Goal: Check status: Check status

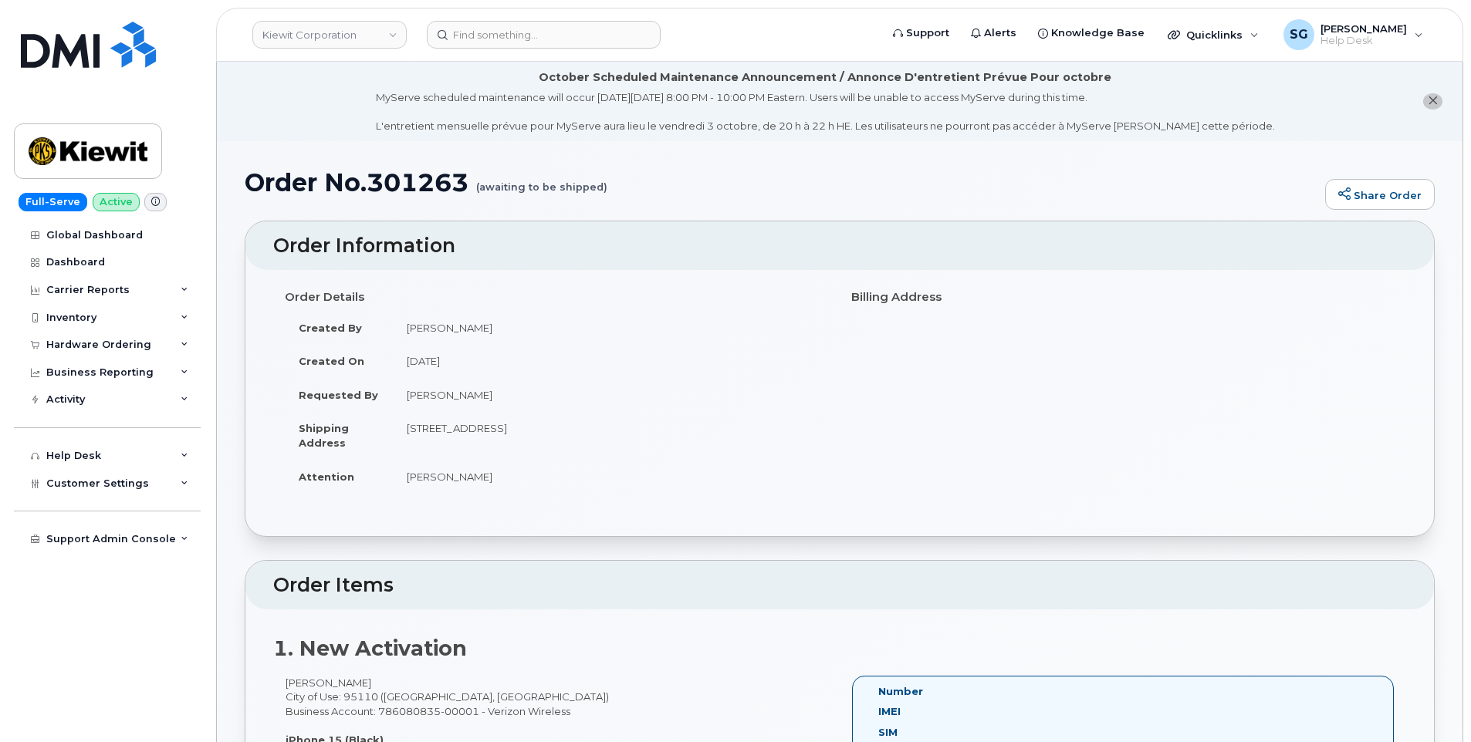
scroll to position [309, 0]
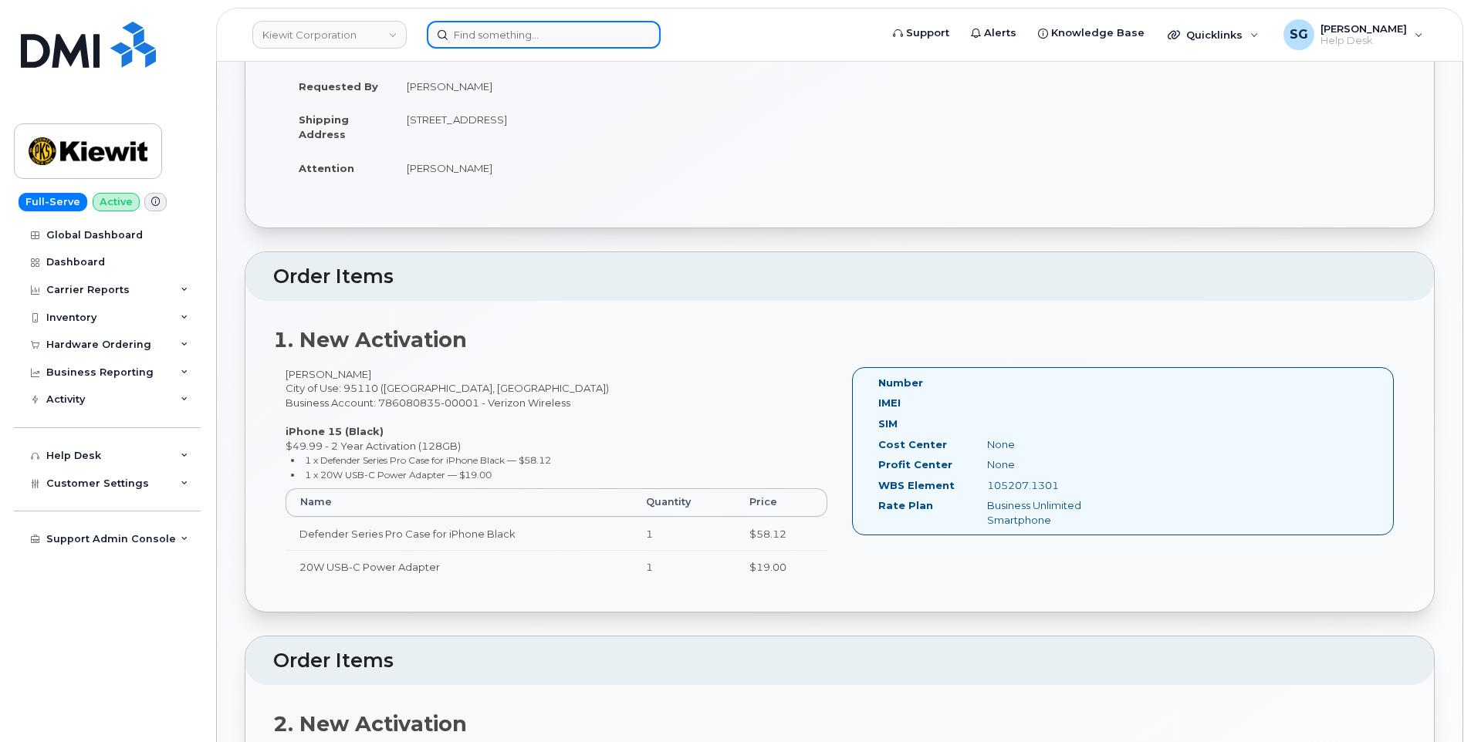
click at [482, 32] on input at bounding box center [544, 35] width 234 height 28
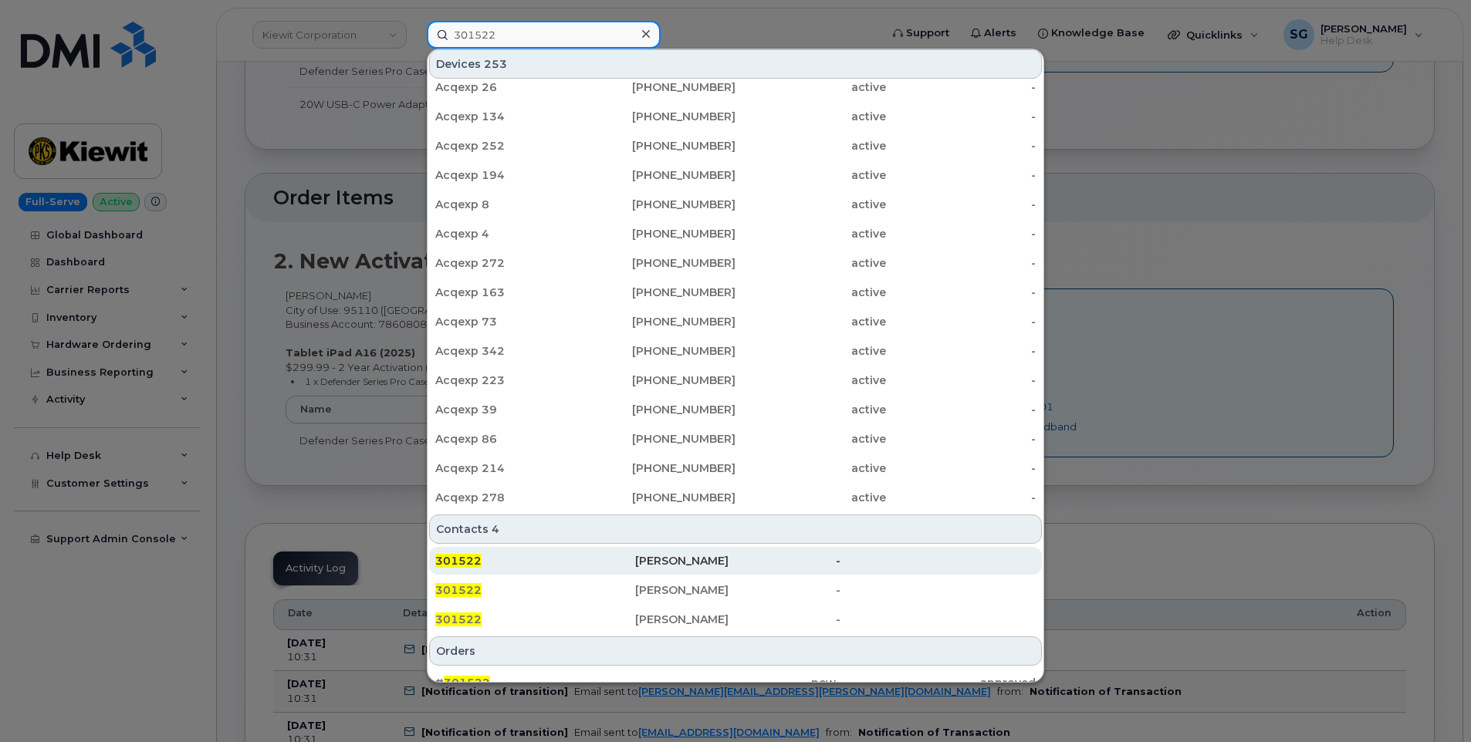
scroll to position [299, 0]
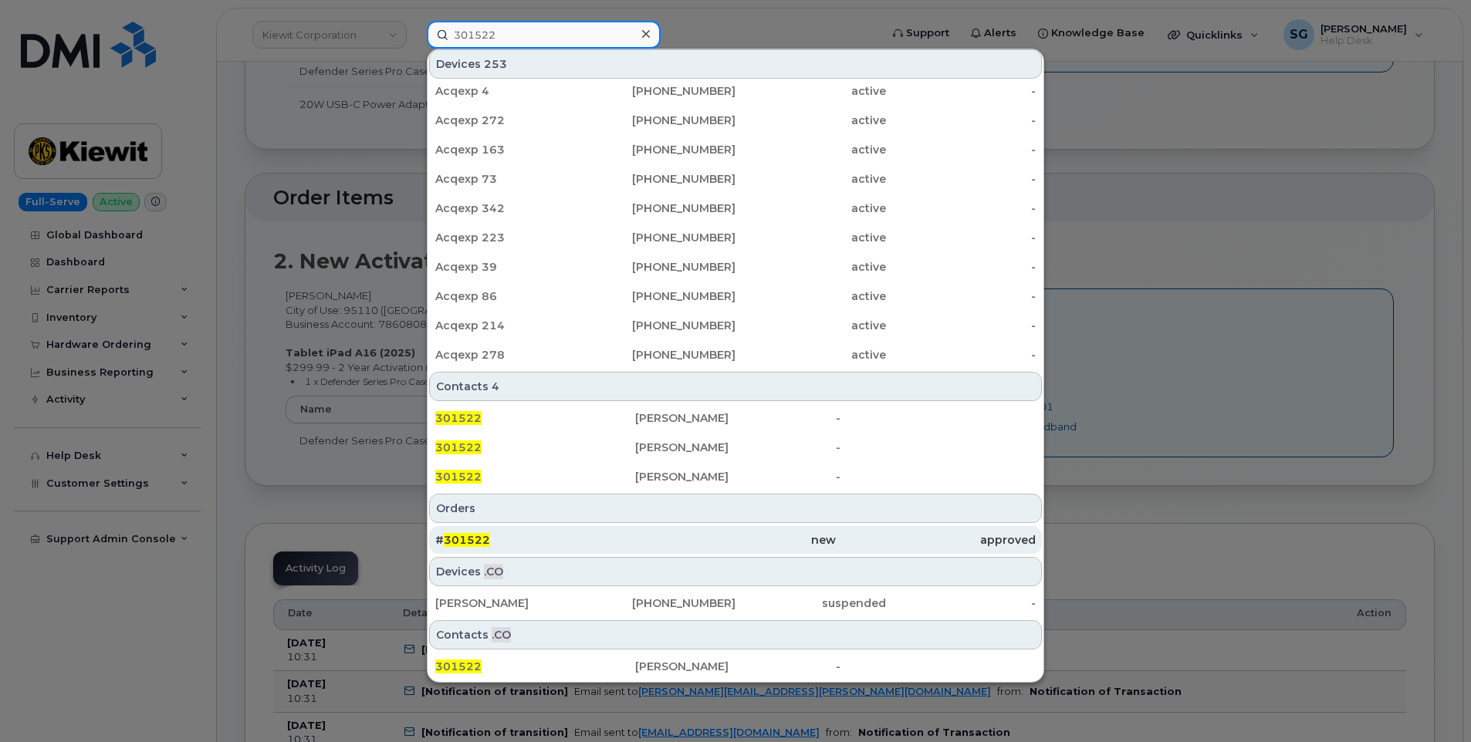
type input "301522"
click at [590, 541] on div "# 301522" at bounding box center [535, 540] width 200 height 15
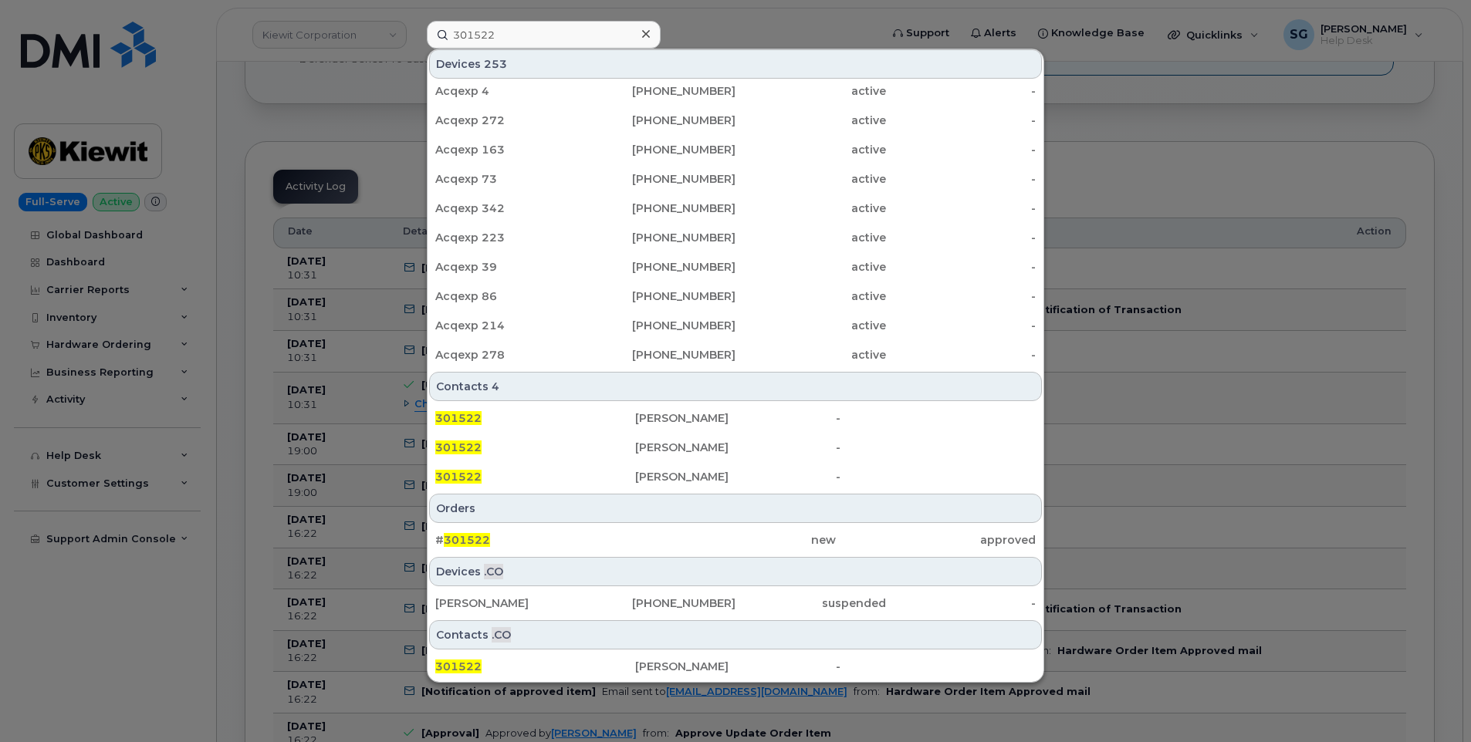
scroll to position [1158, 0]
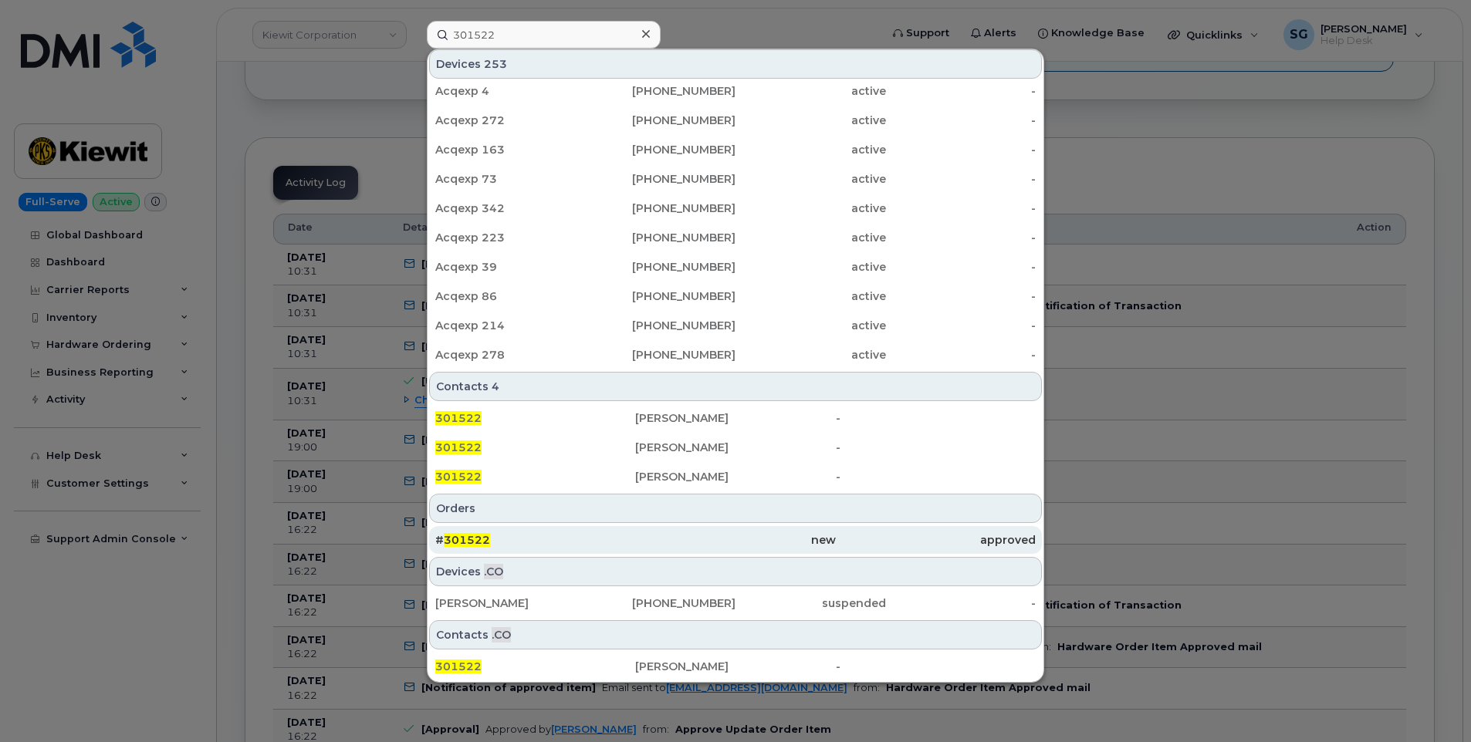
drag, startPoint x: 589, startPoint y: 543, endPoint x: 615, endPoint y: 543, distance: 26.3
click at [589, 543] on div "# 301522" at bounding box center [535, 540] width 200 height 15
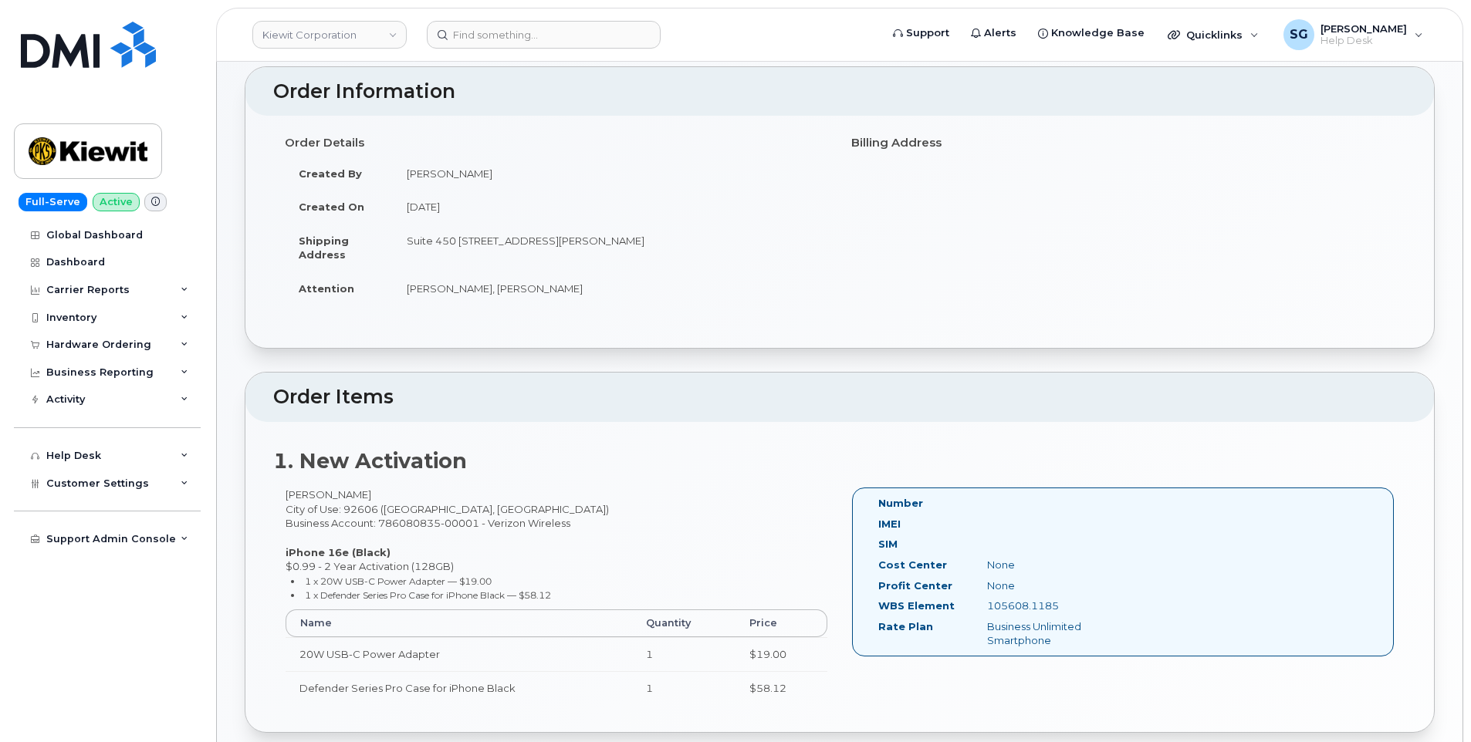
scroll to position [234, 0]
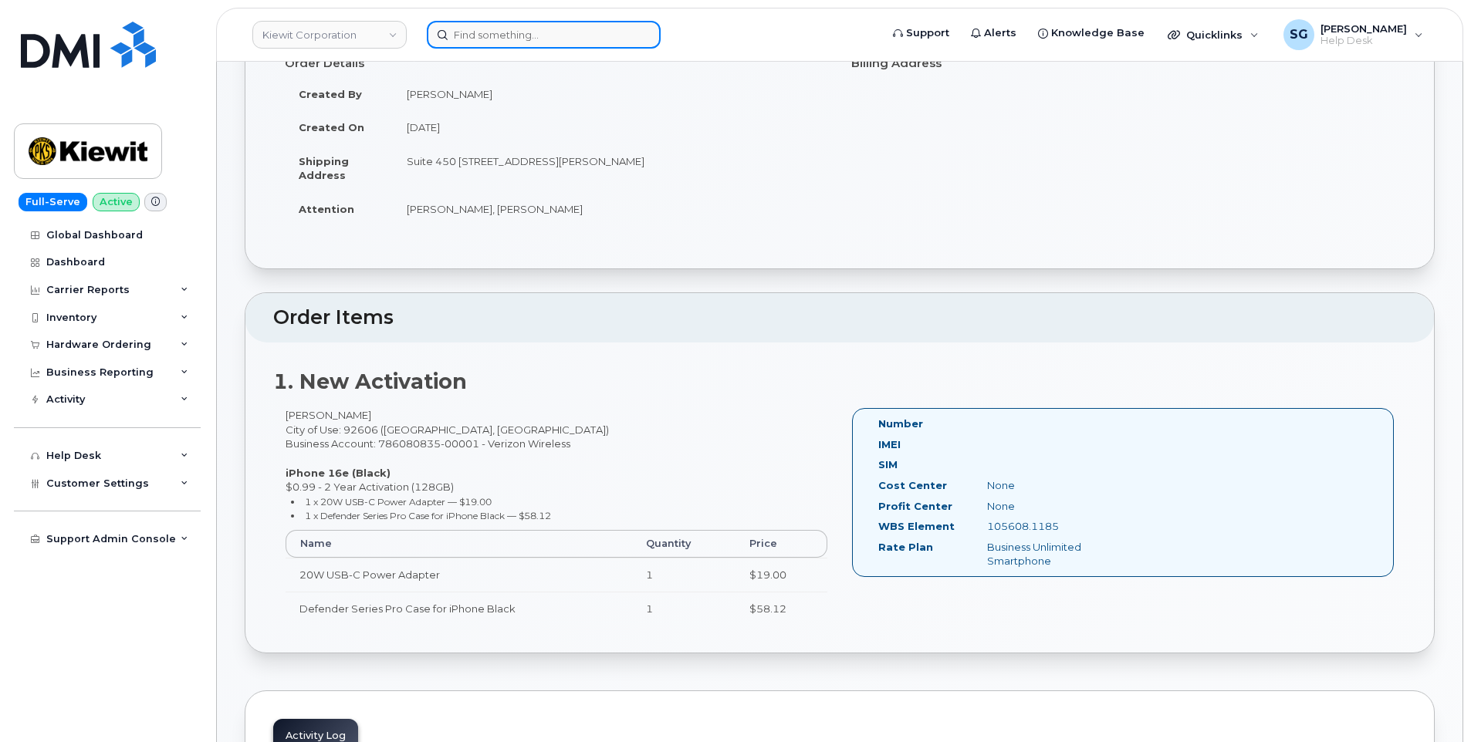
click at [581, 24] on input at bounding box center [544, 35] width 234 height 28
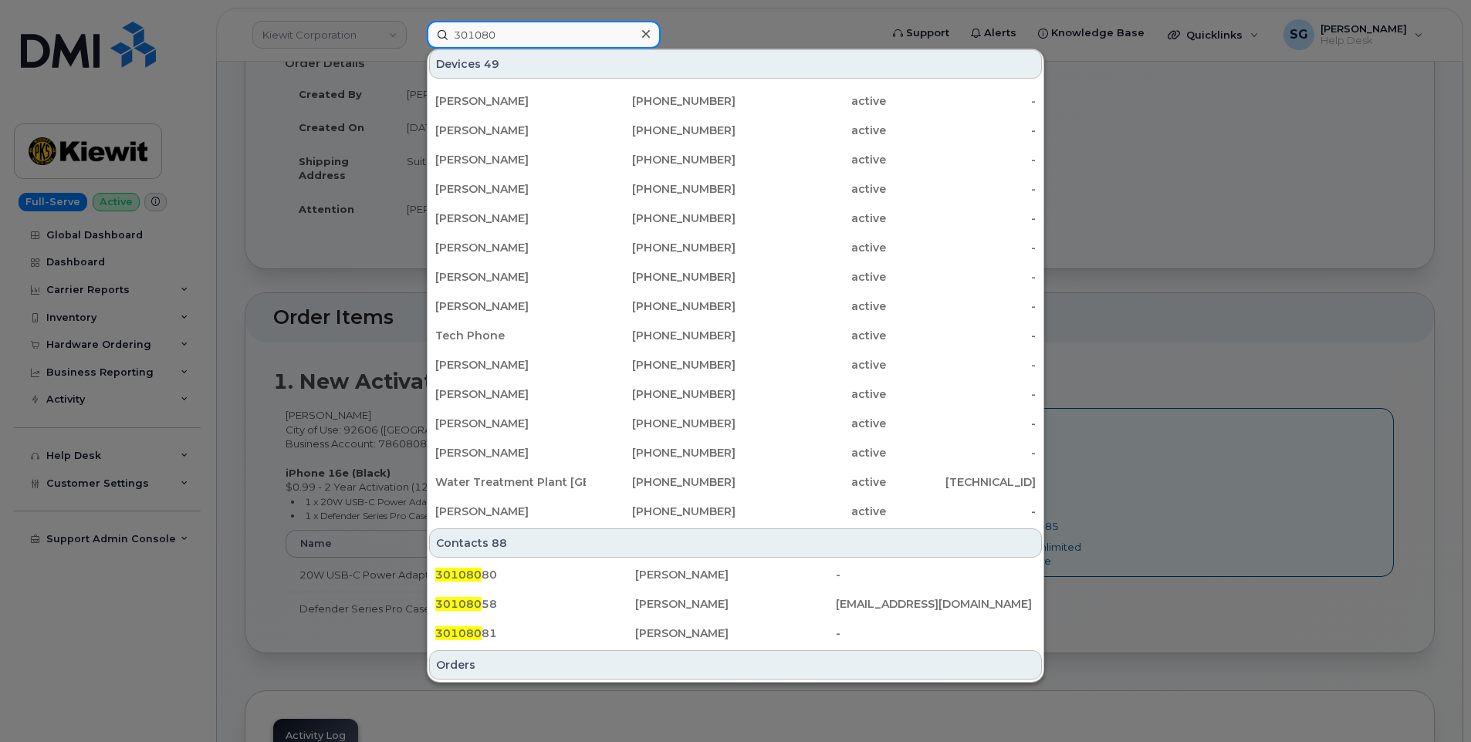
scroll to position [309, 0]
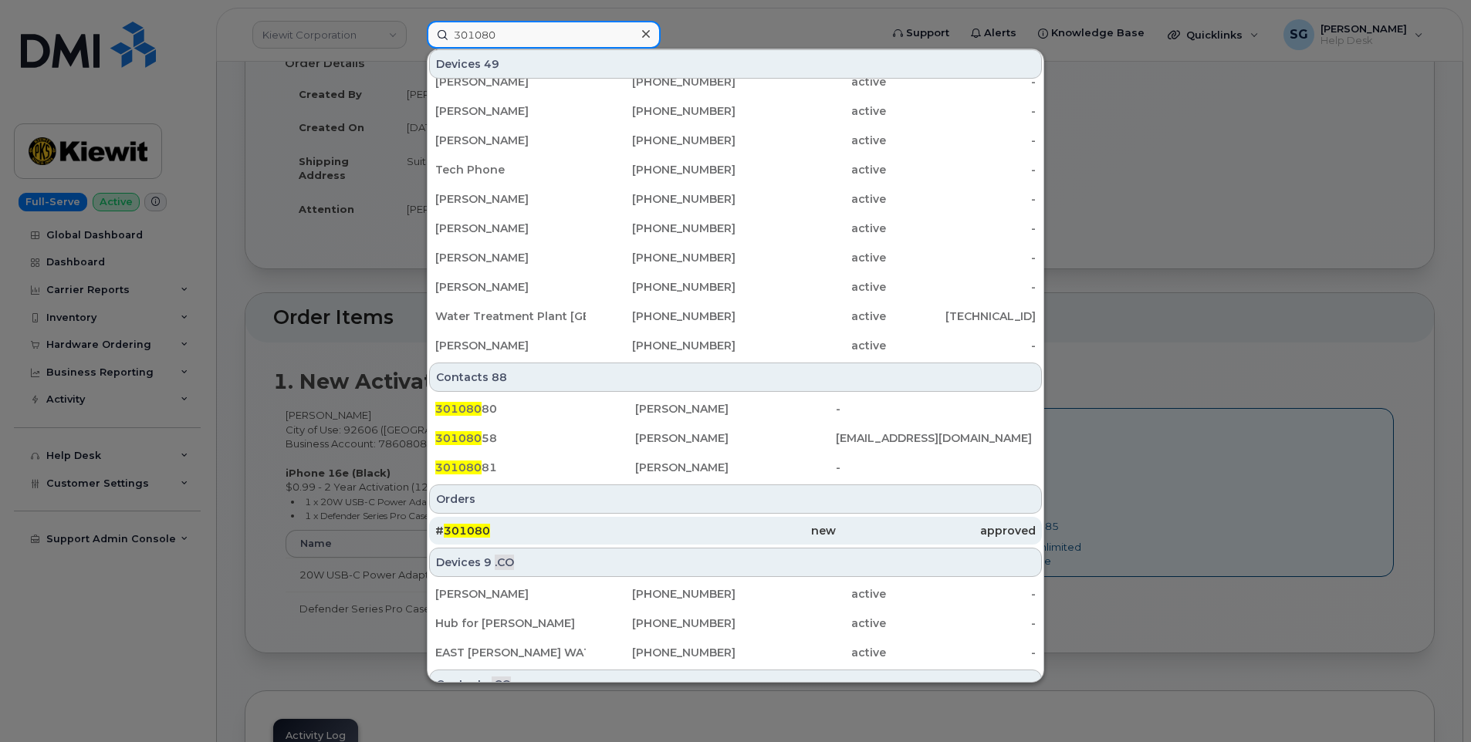
type input "301080"
click at [669, 537] on div "new" at bounding box center [735, 530] width 200 height 15
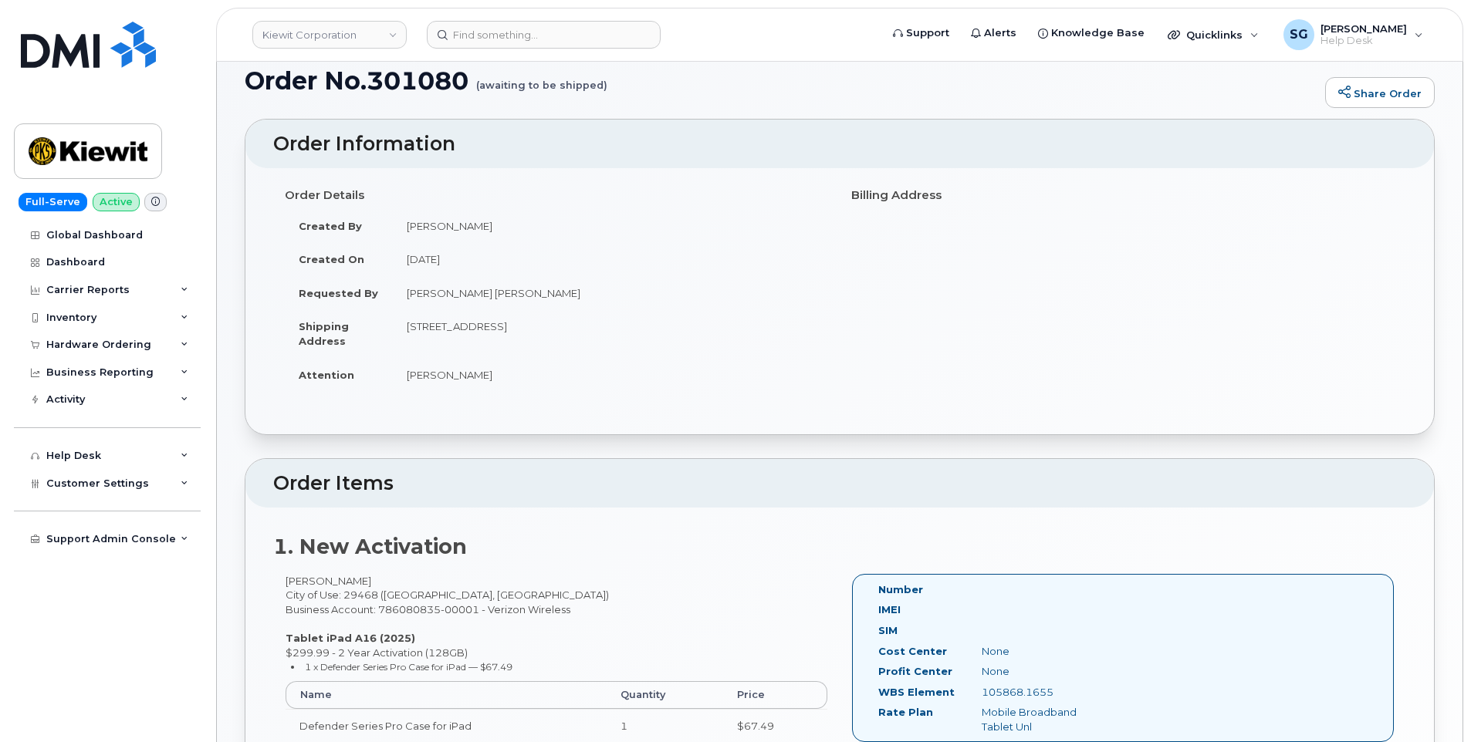
scroll to position [386, 0]
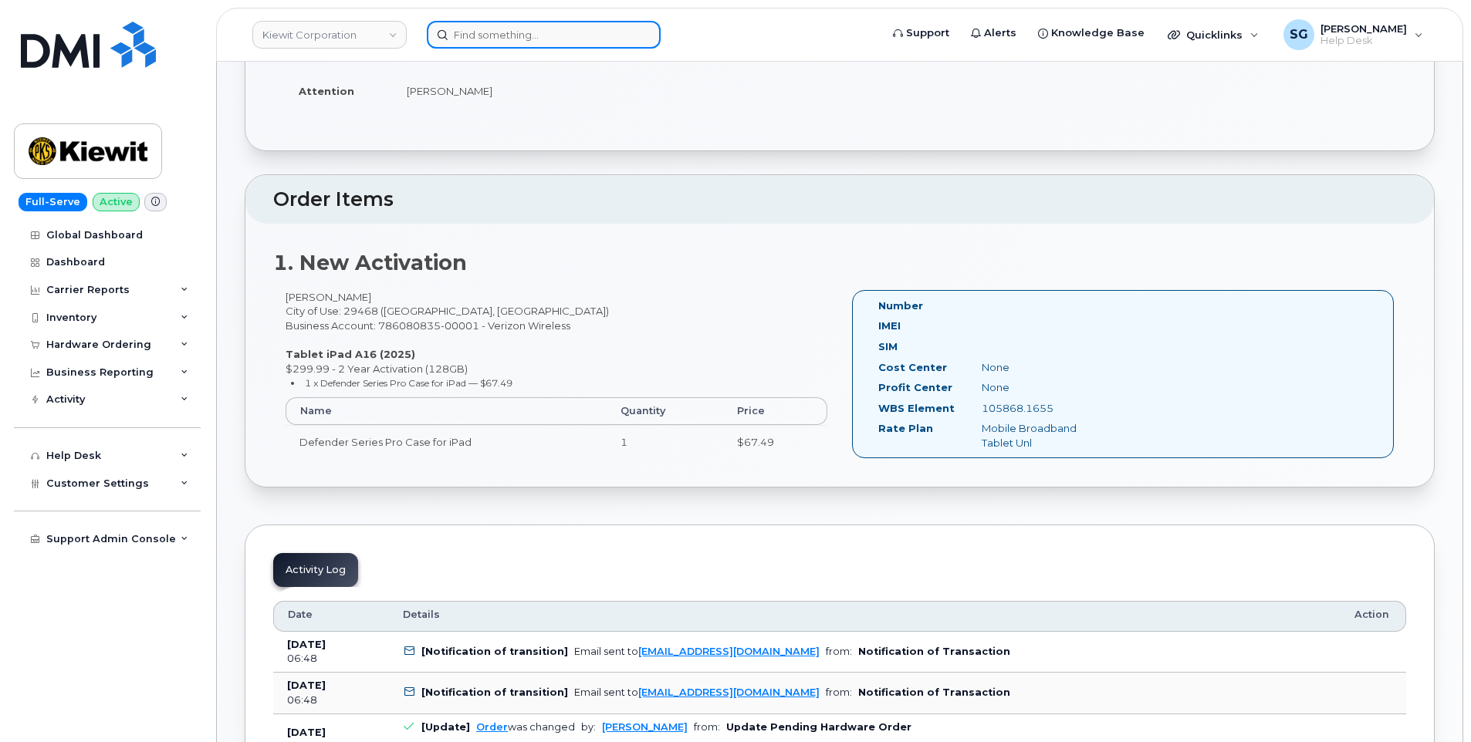
click at [651, 25] on div at bounding box center [544, 35] width 234 height 28
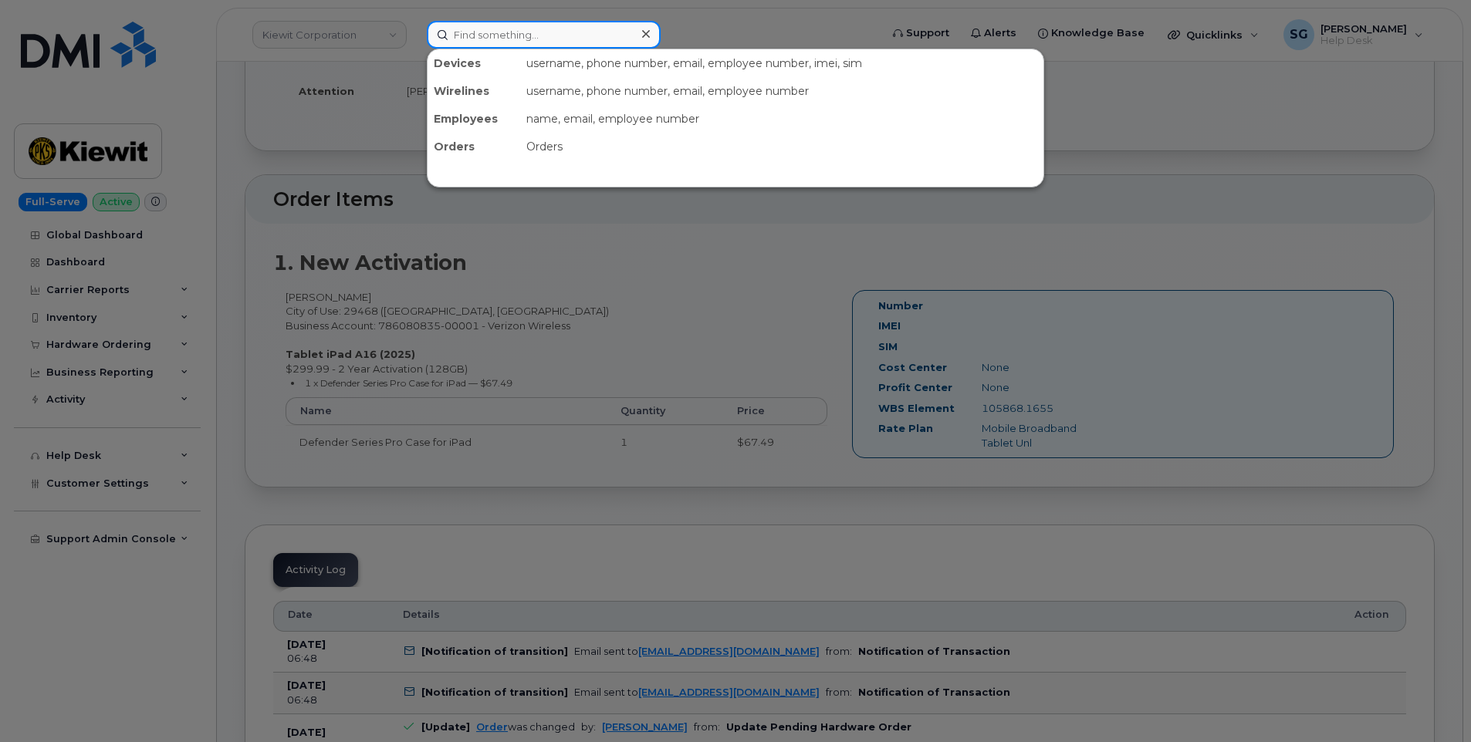
click at [634, 27] on input at bounding box center [544, 35] width 234 height 28
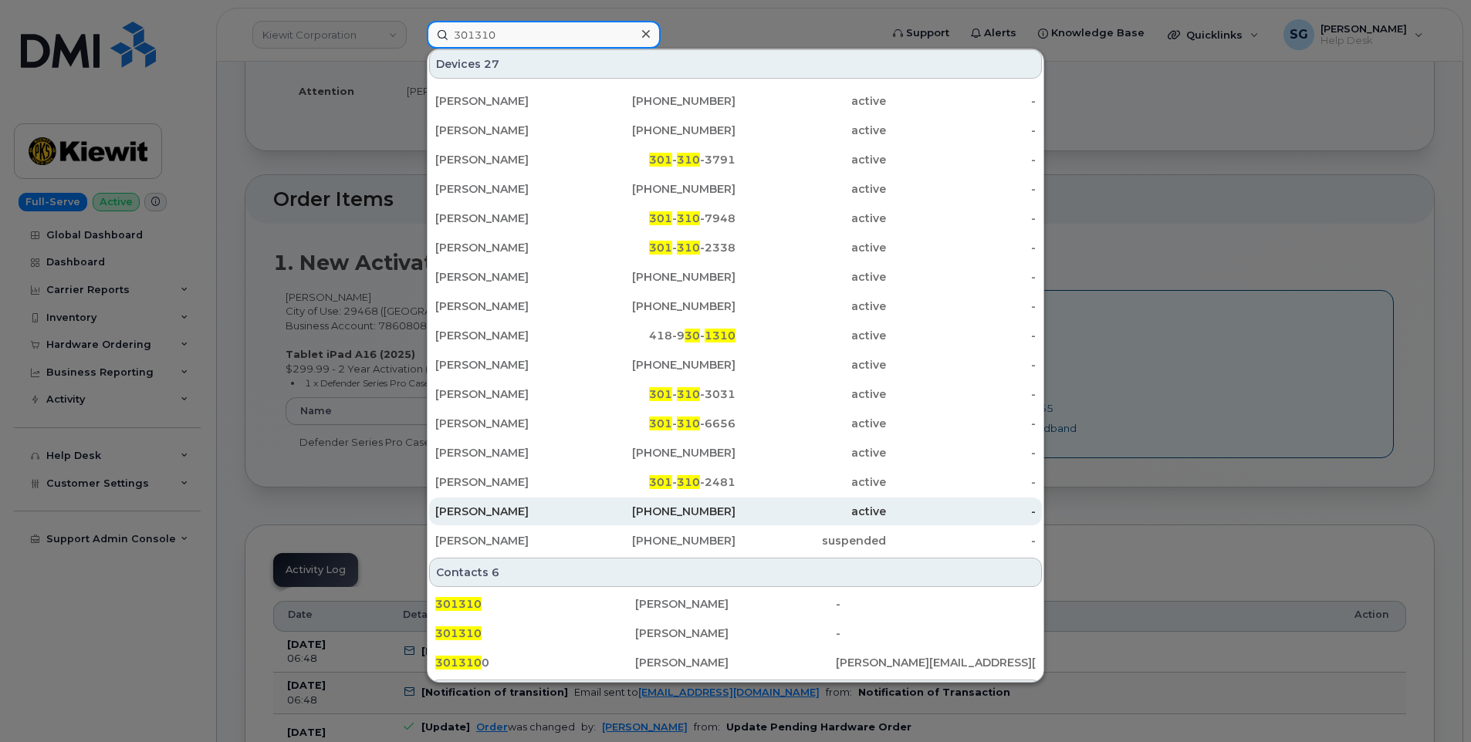
scroll to position [236, 0]
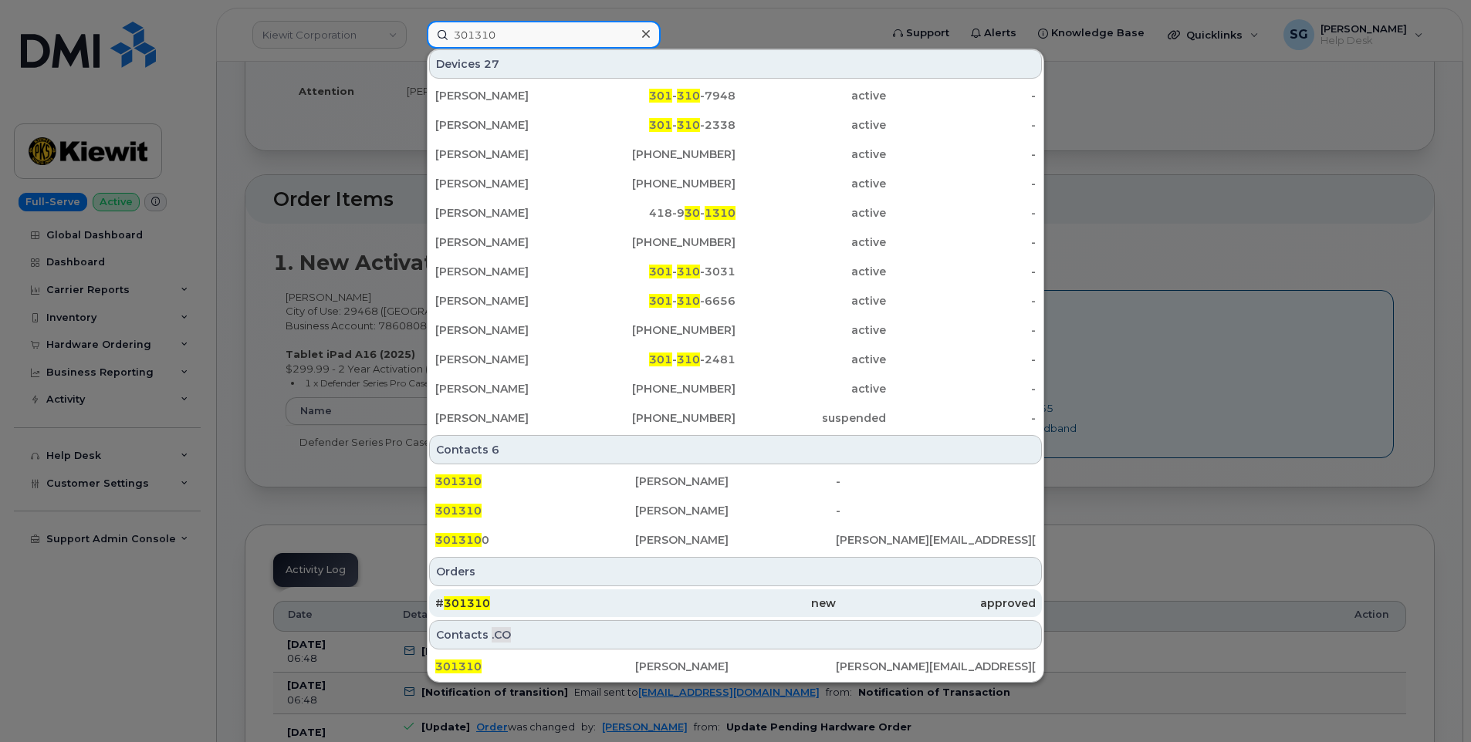
type input "301310"
click at [526, 596] on div "# 301310" at bounding box center [535, 604] width 200 height 28
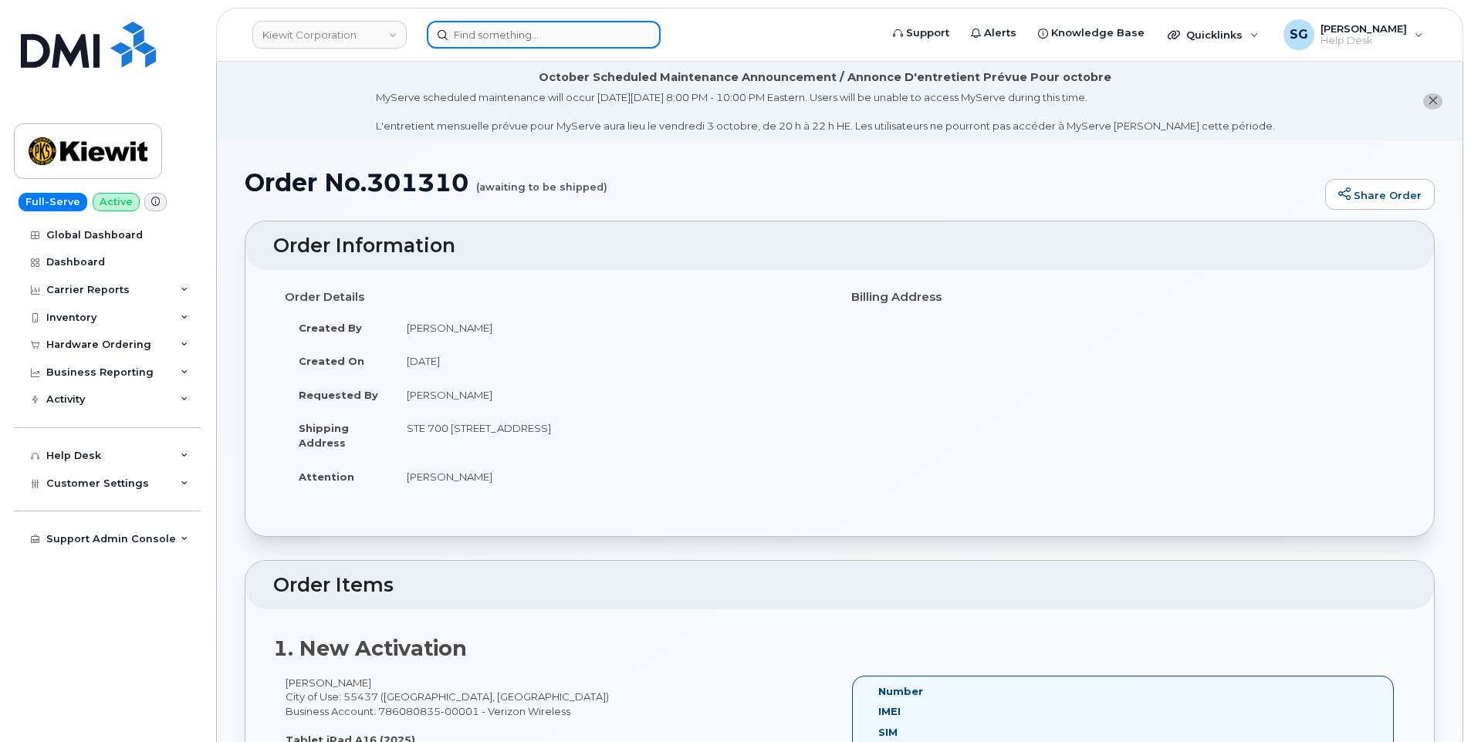
click at [514, 38] on input at bounding box center [544, 35] width 234 height 28
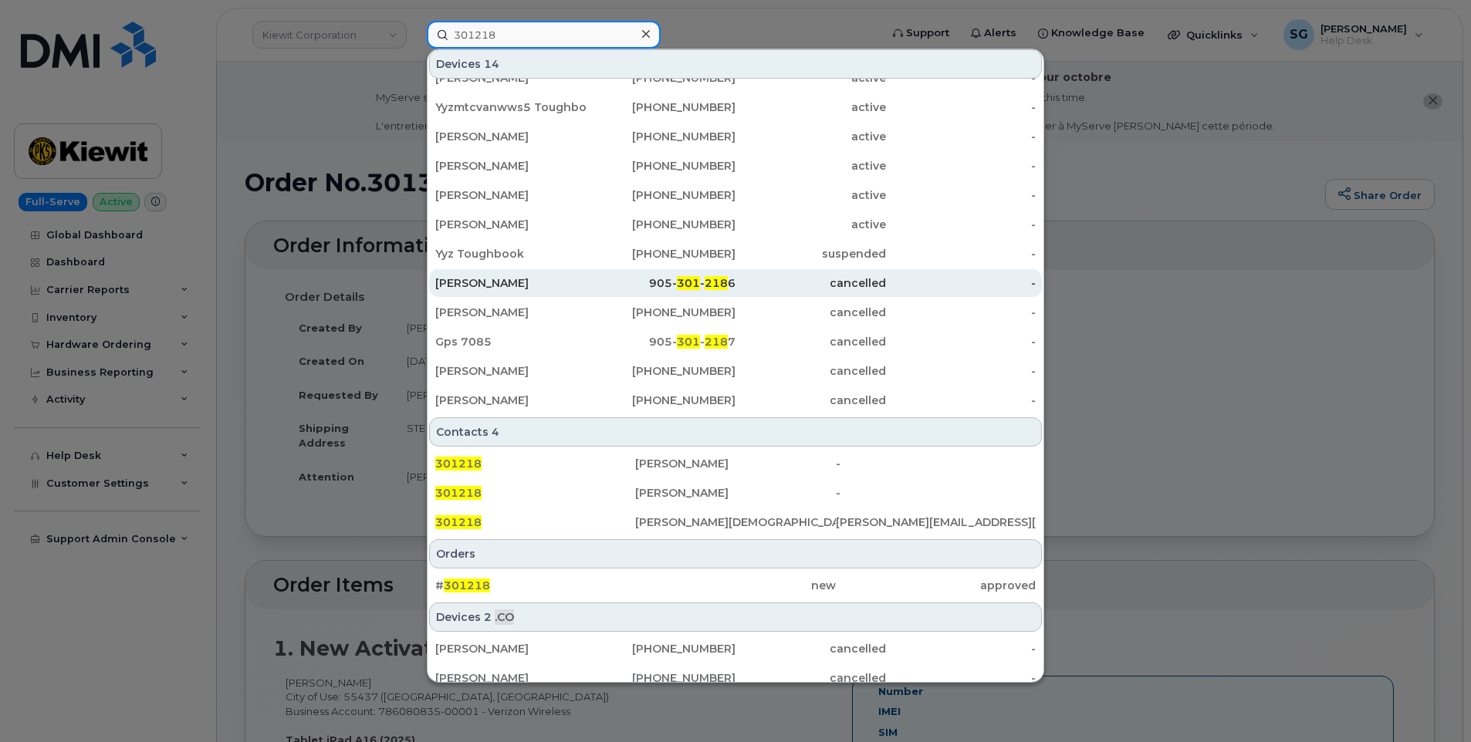
scroll to position [153, 0]
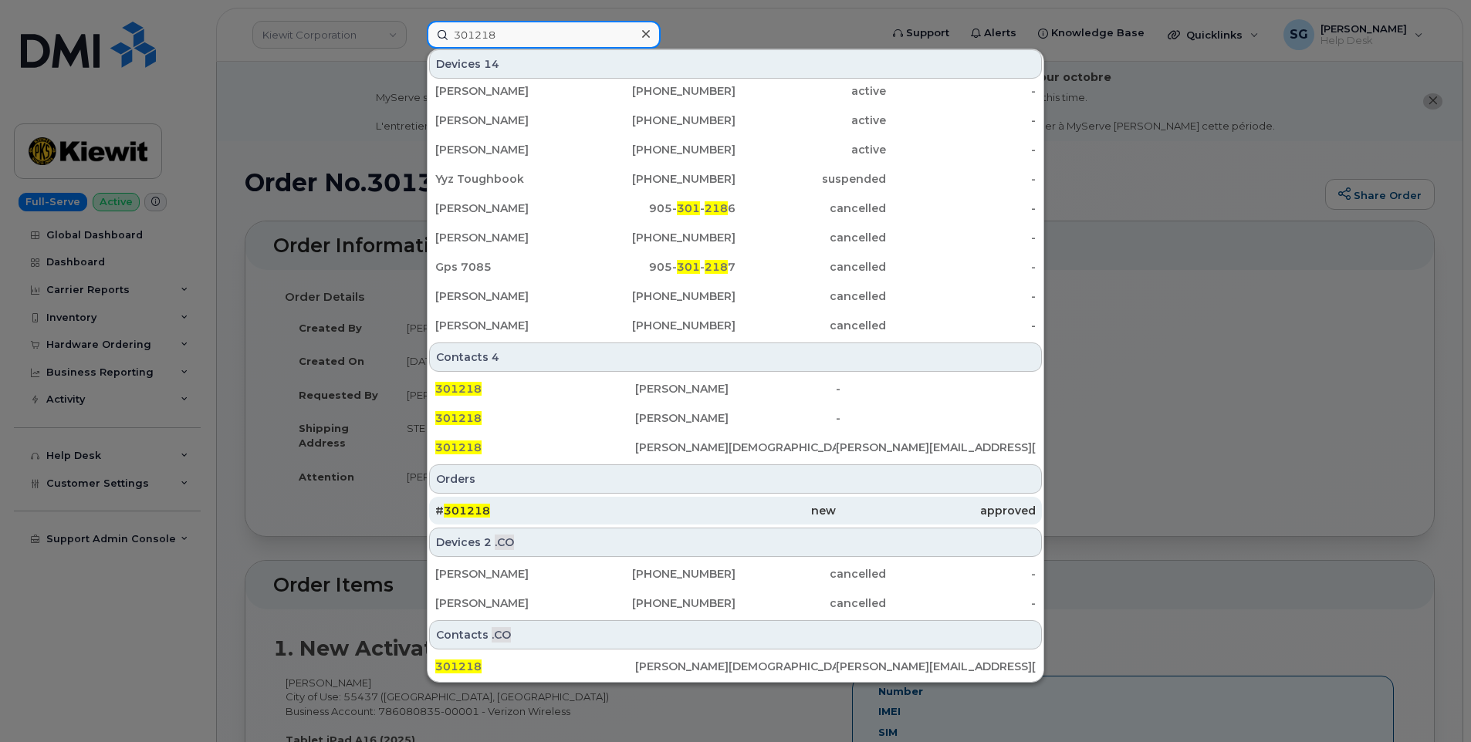
type input "301218"
click at [705, 513] on div "new" at bounding box center [735, 510] width 200 height 15
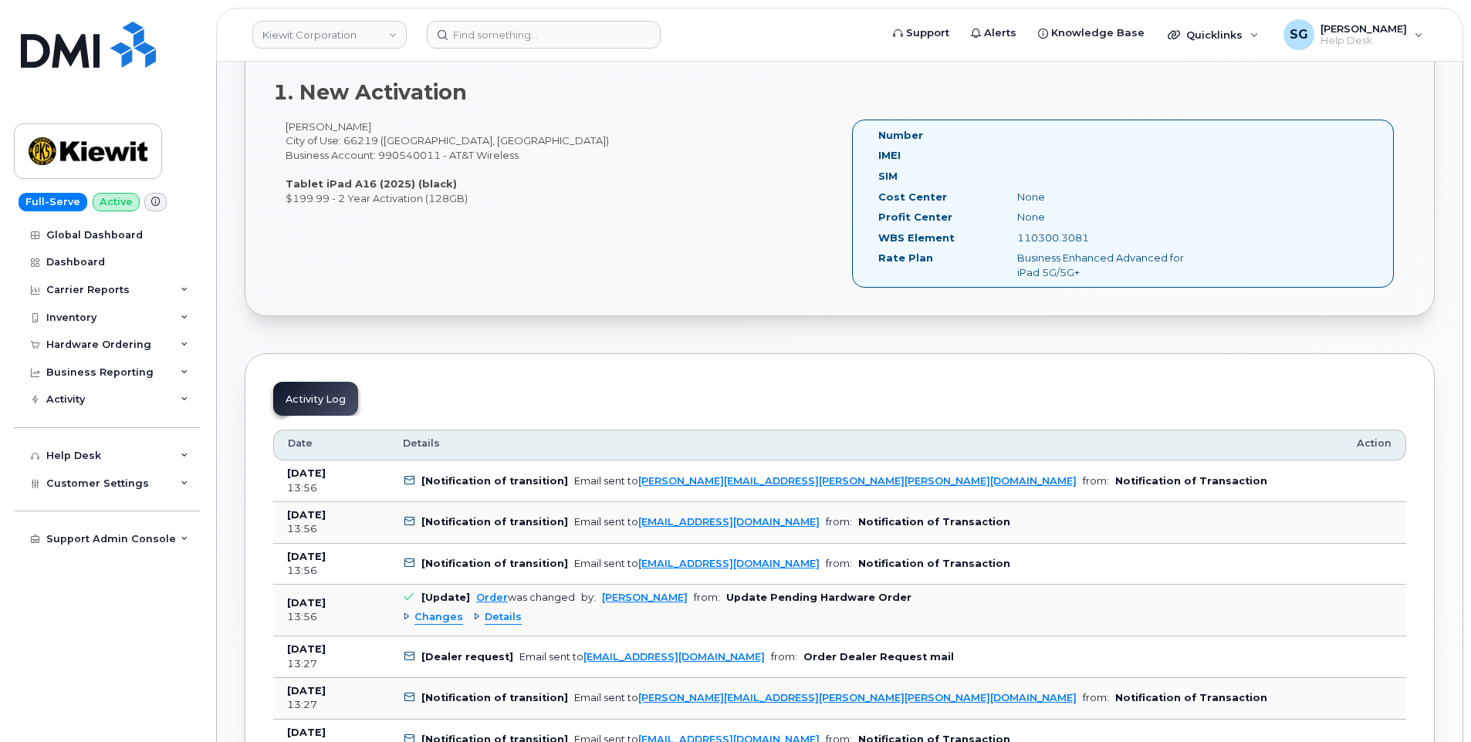
scroll to position [463, 0]
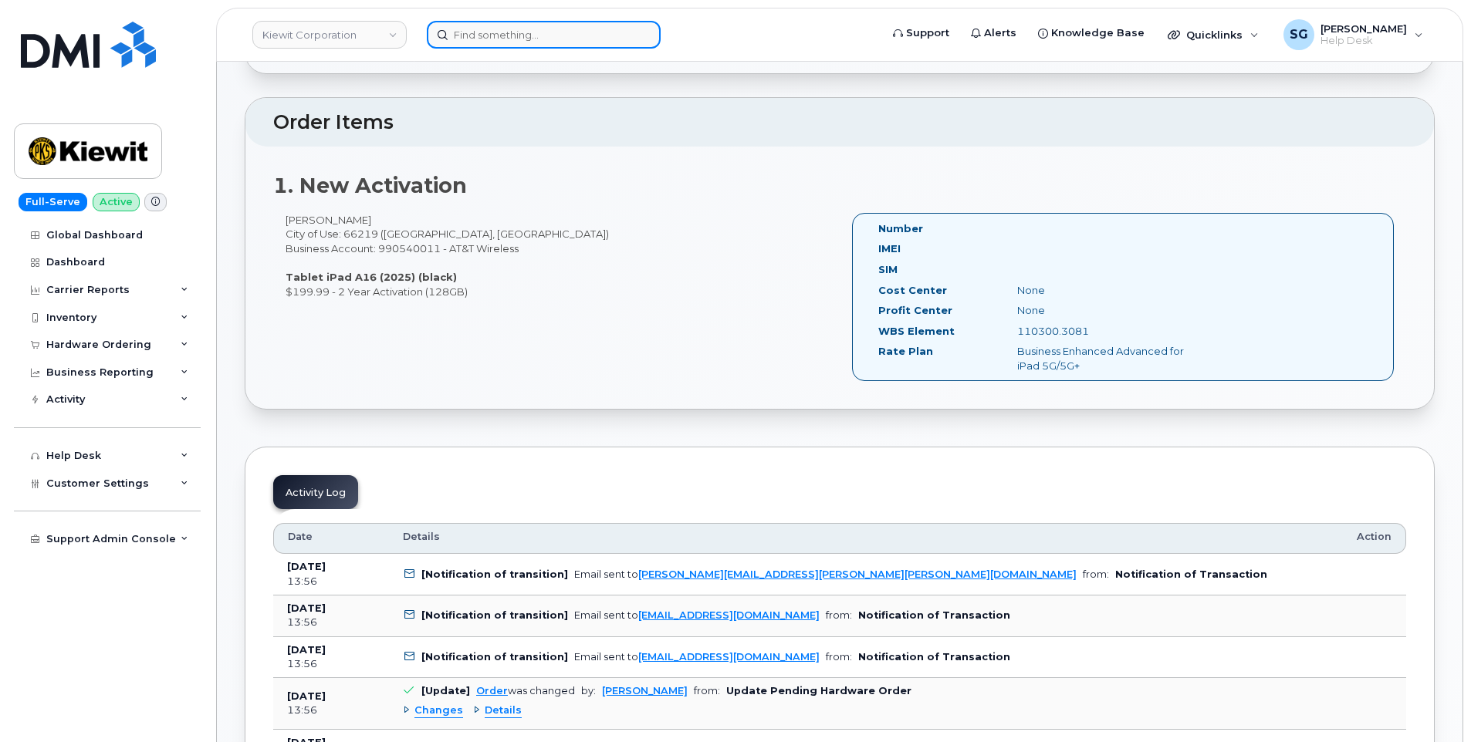
click at [506, 28] on input at bounding box center [544, 35] width 234 height 28
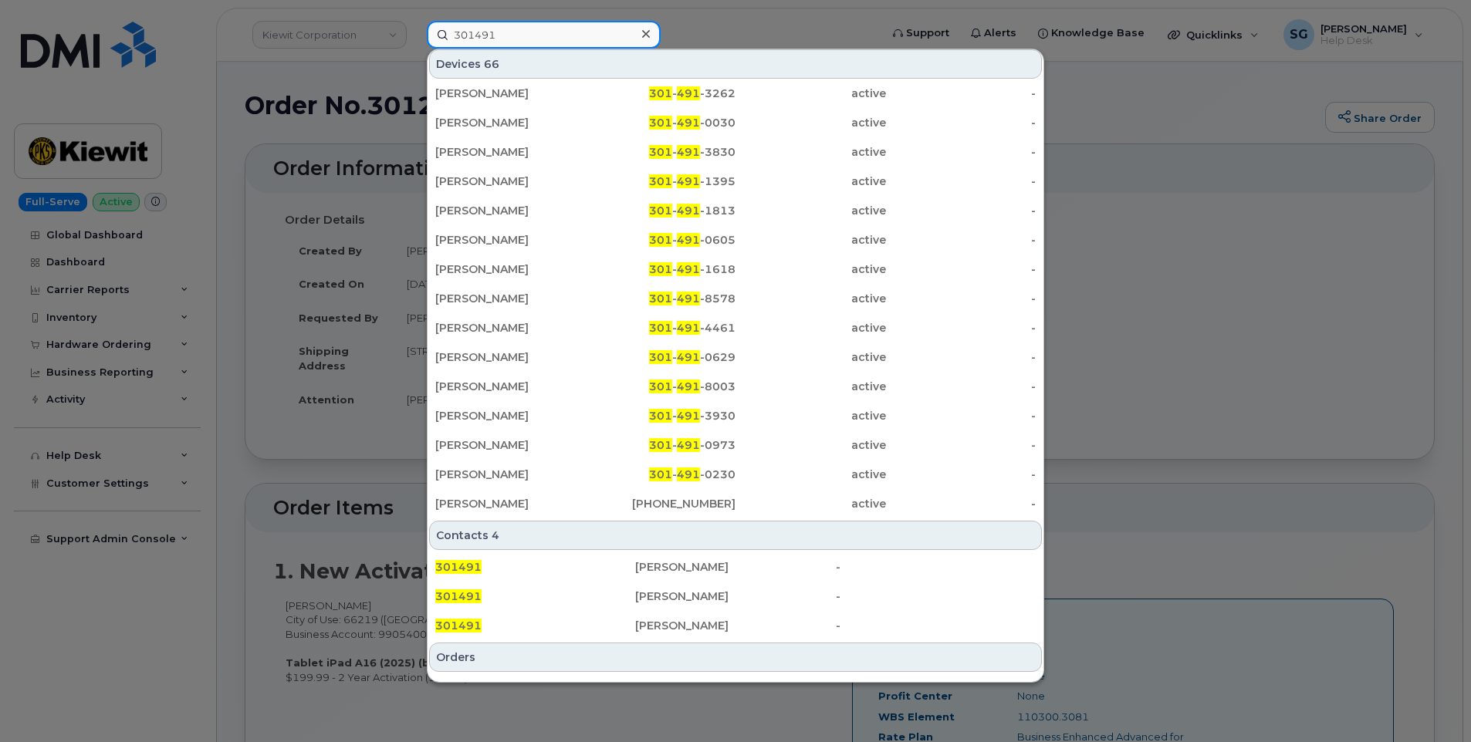
scroll to position [329, 0]
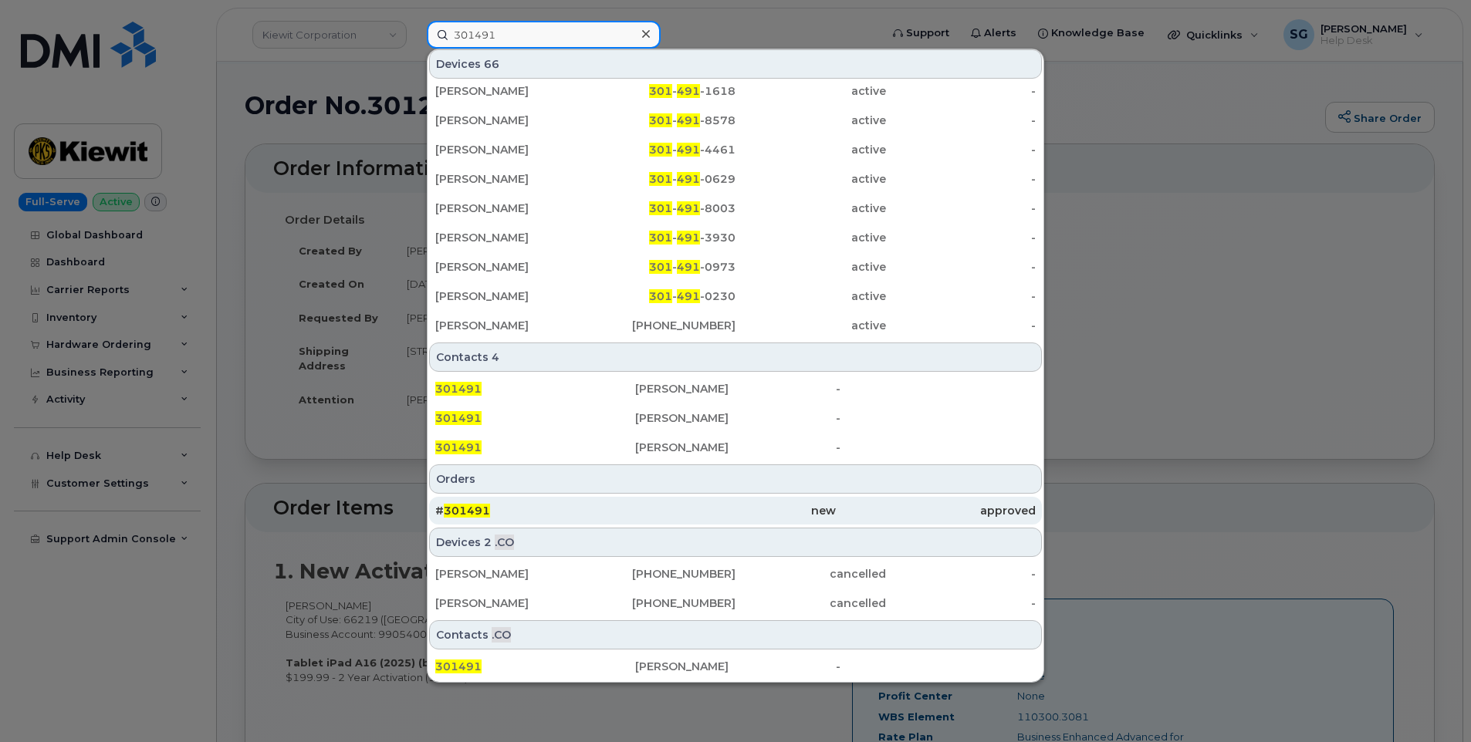
type input "301491"
click at [569, 513] on div "# 301491" at bounding box center [535, 510] width 200 height 15
click at [586, 501] on div "# 301491" at bounding box center [535, 511] width 200 height 28
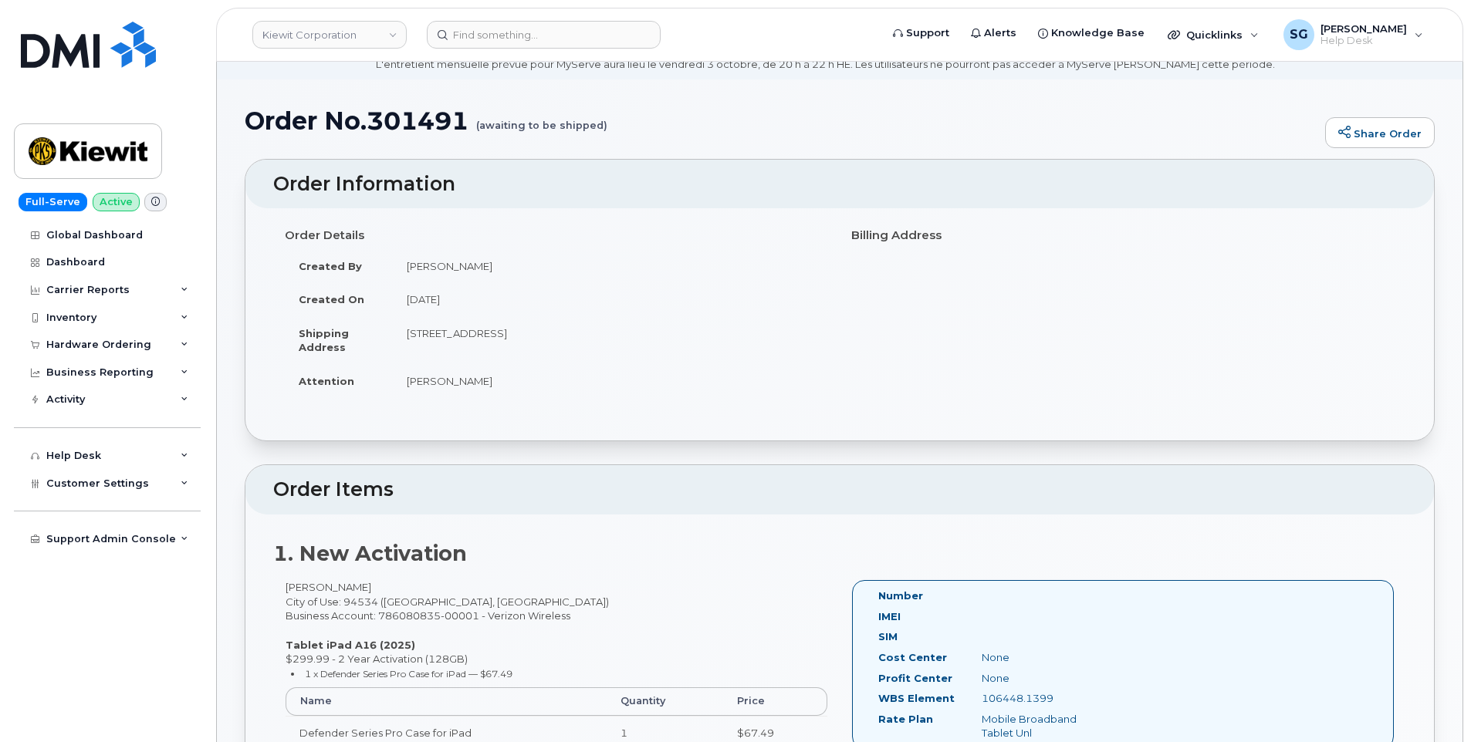
scroll to position [154, 0]
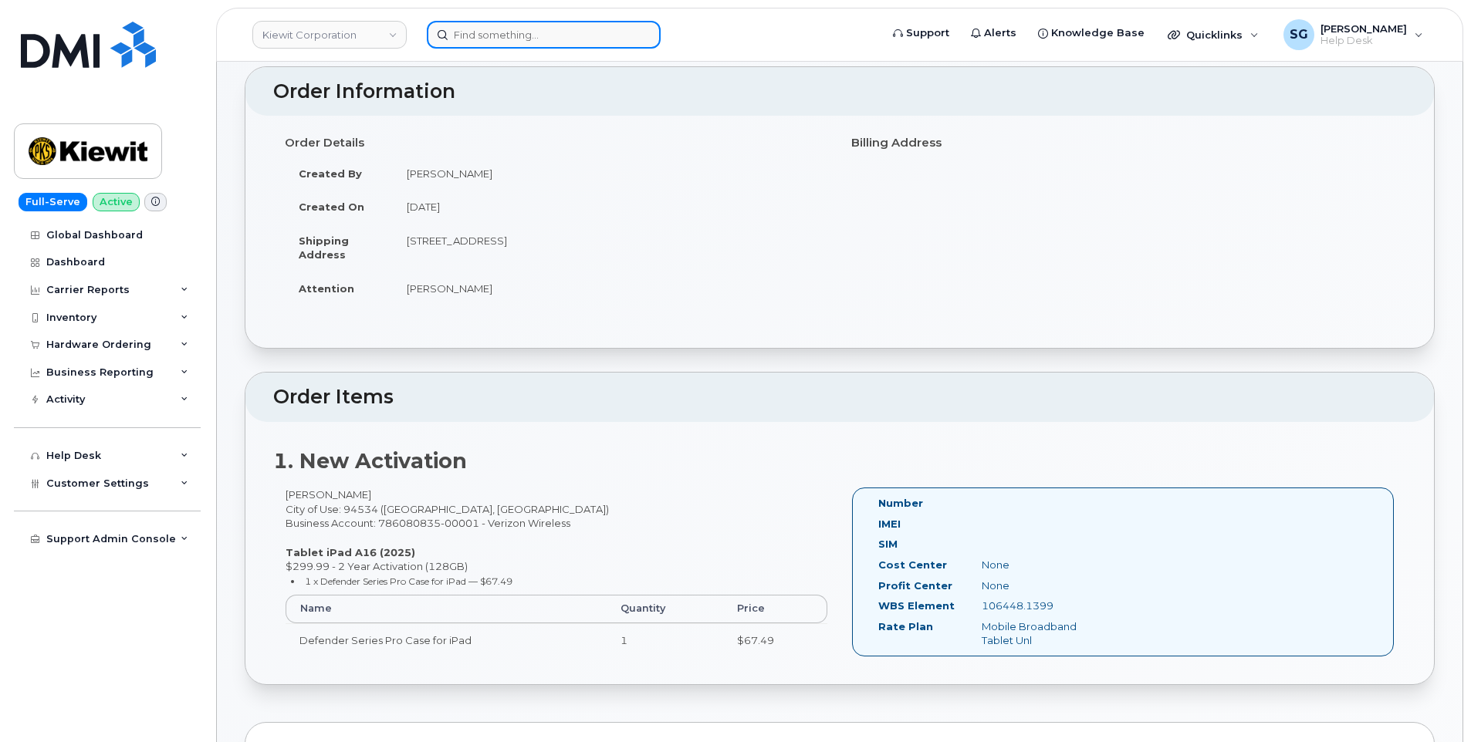
click at [490, 31] on input at bounding box center [544, 35] width 234 height 28
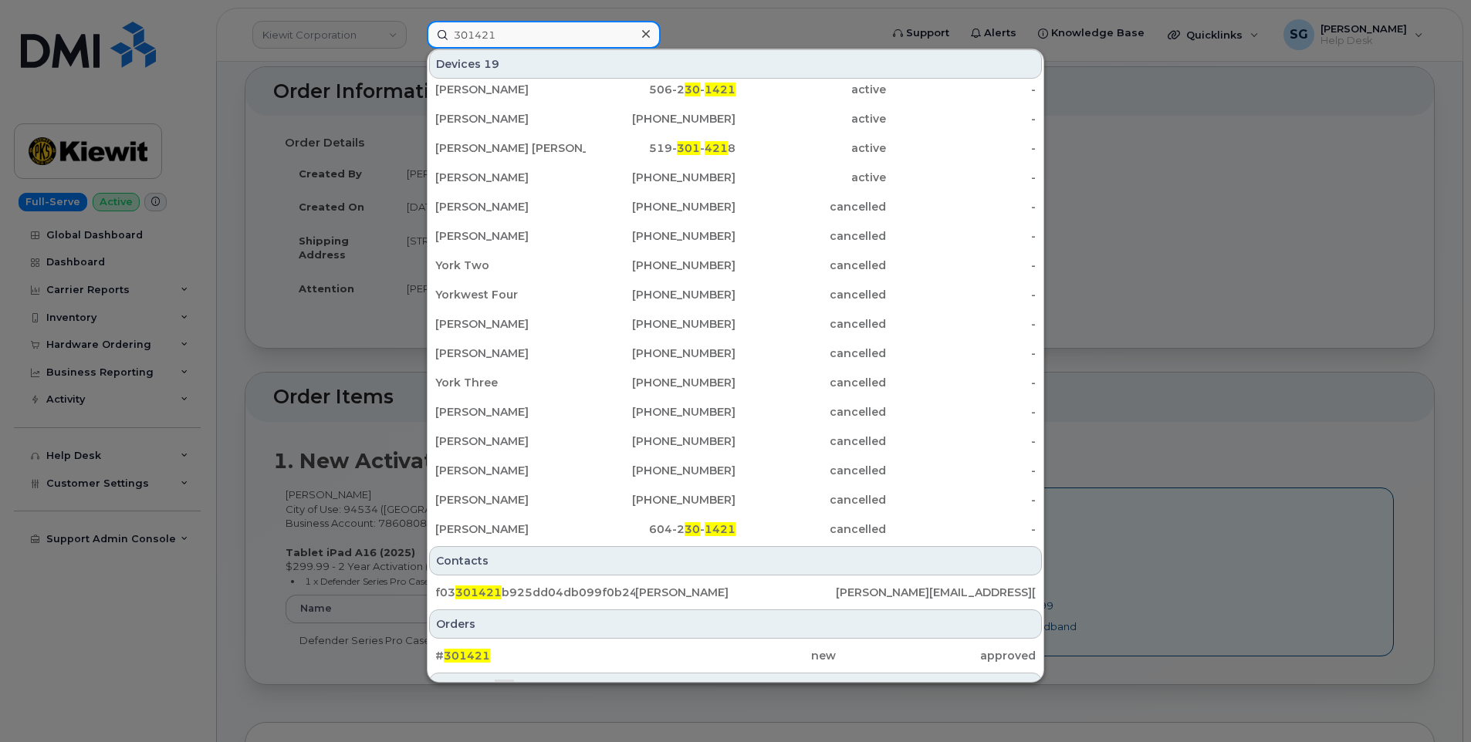
scroll to position [207, 0]
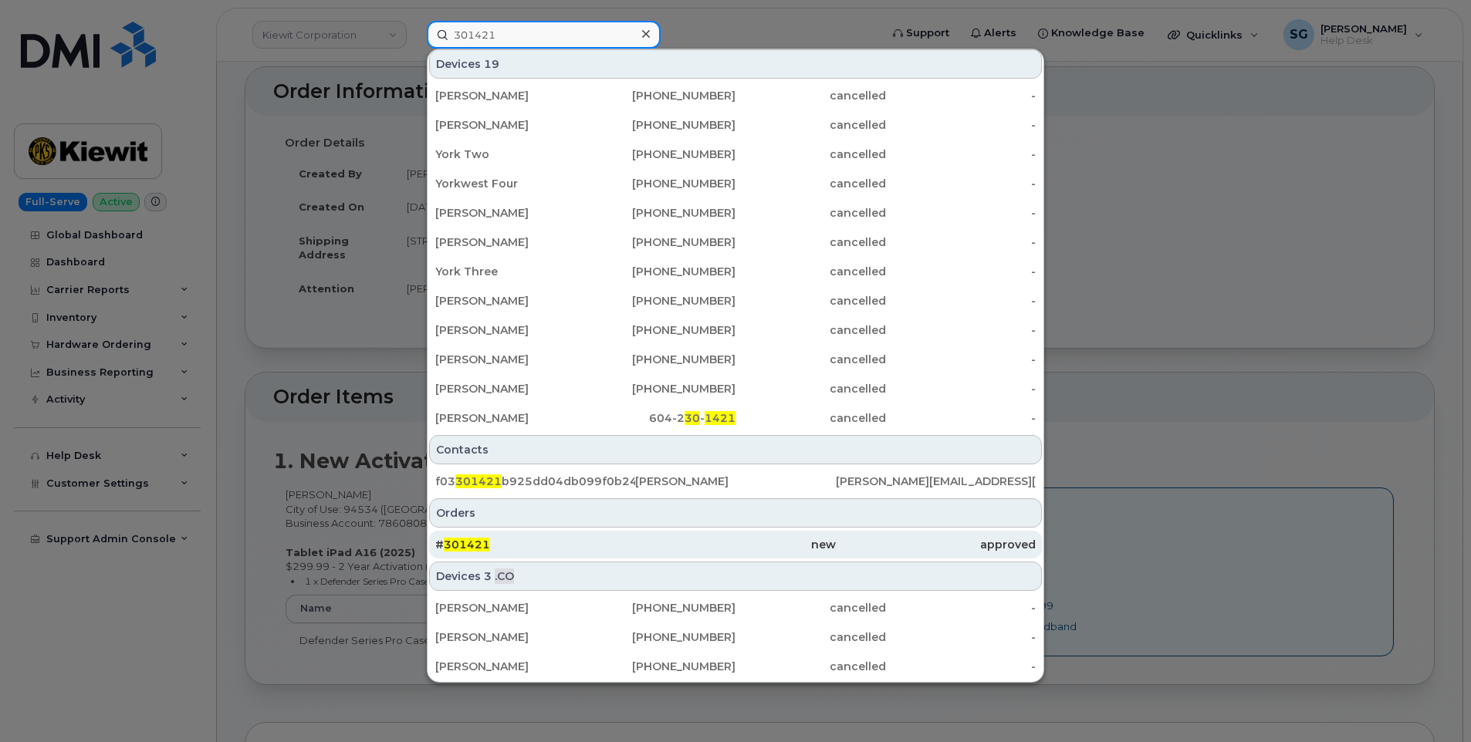
type input "301421"
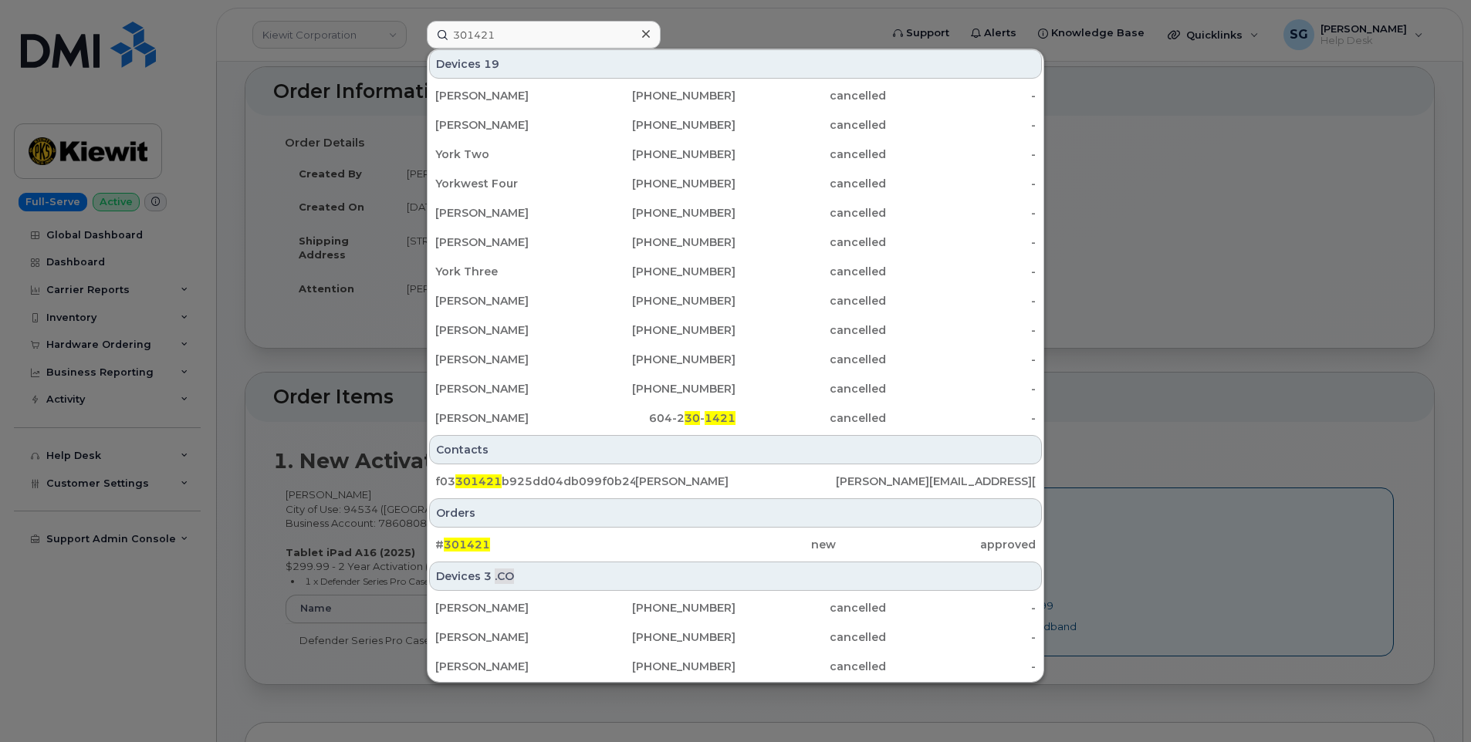
drag, startPoint x: 542, startPoint y: 539, endPoint x: 1360, endPoint y: 626, distance: 822.6
click at [542, 540] on div "# 301421" at bounding box center [535, 544] width 200 height 15
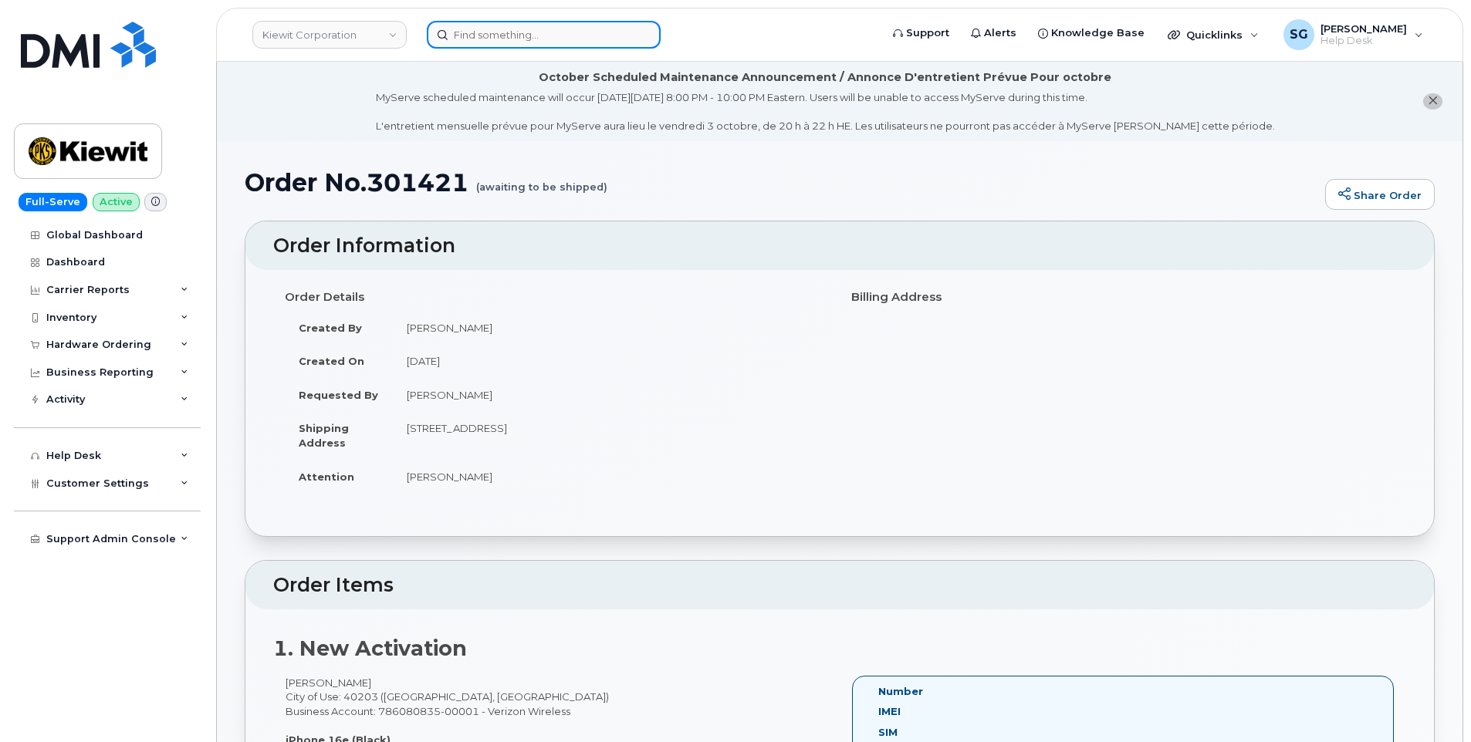
click at [533, 35] on input at bounding box center [544, 35] width 234 height 28
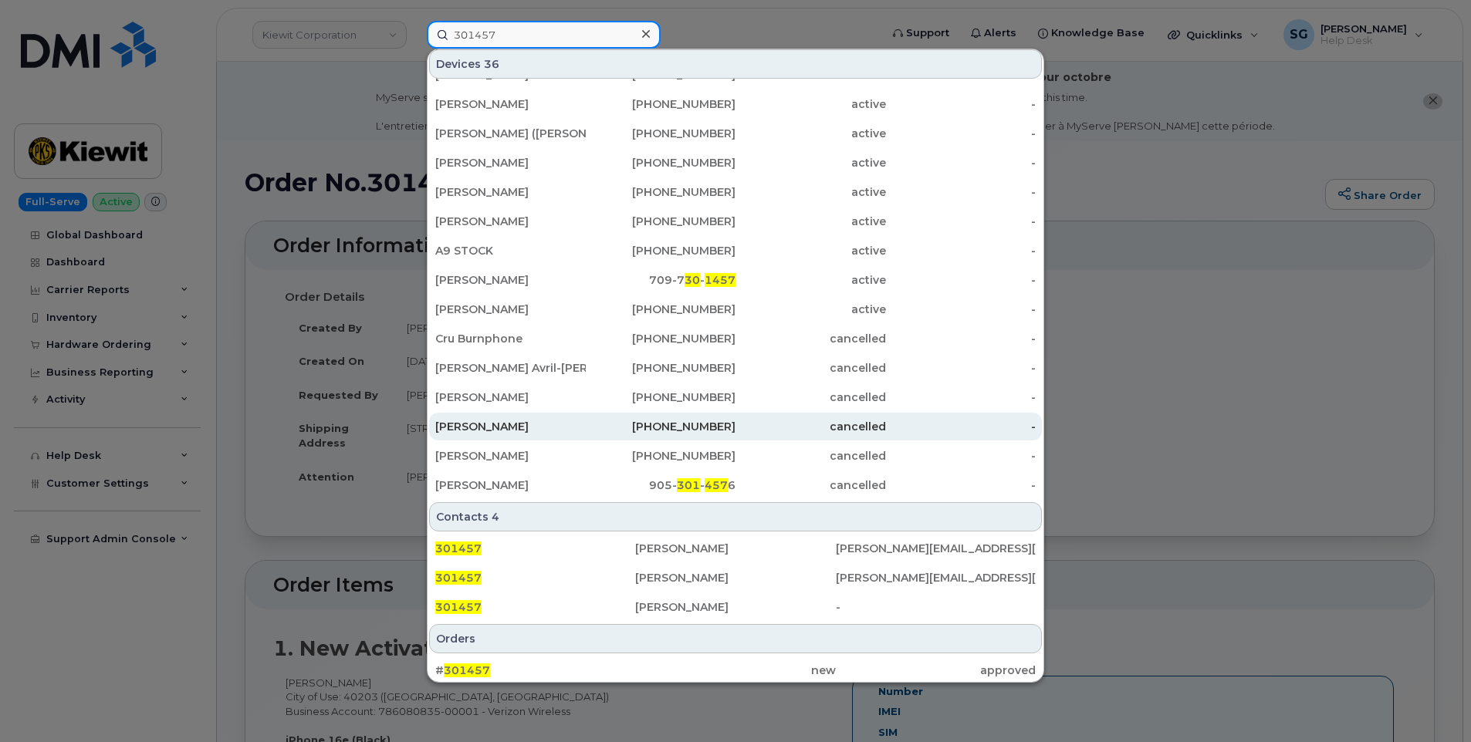
scroll to position [309, 0]
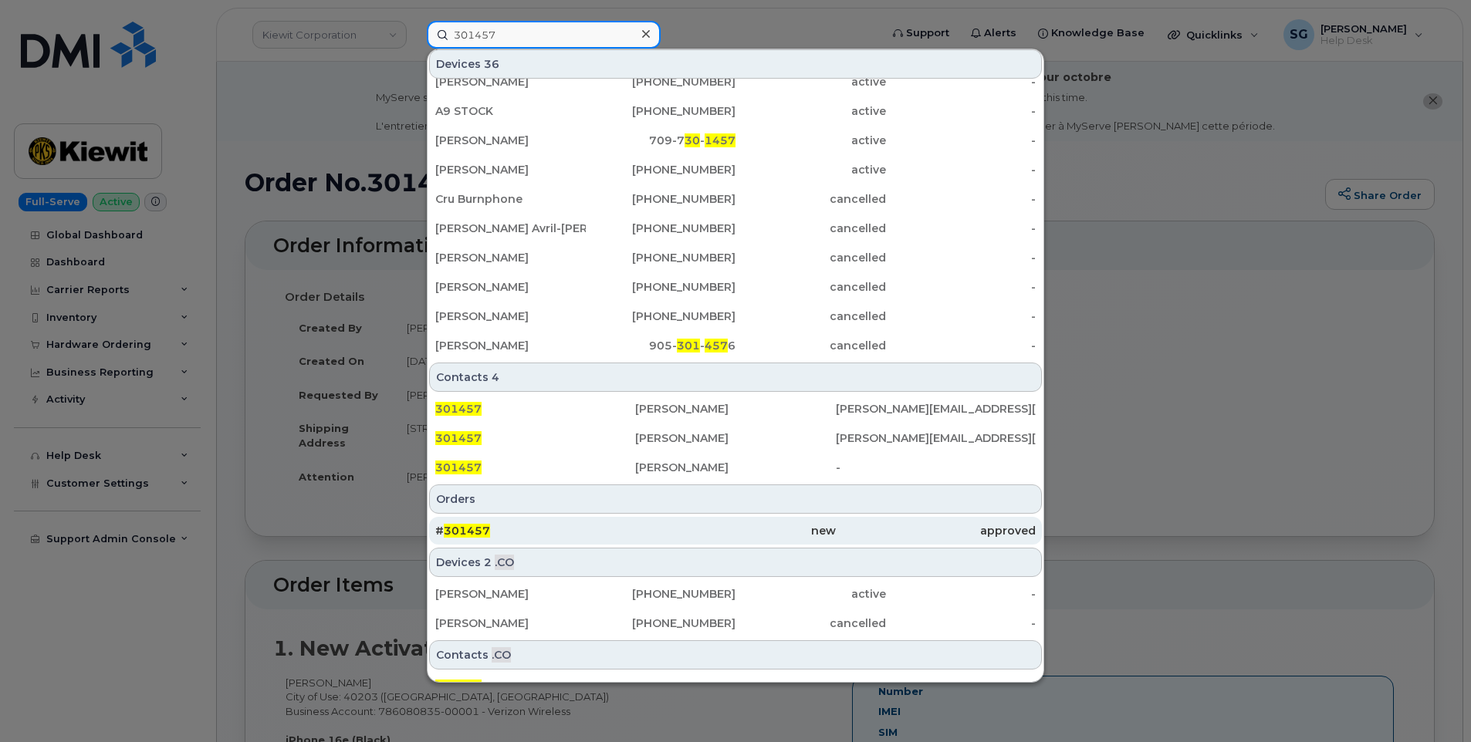
type input "301457"
click at [569, 536] on div "# 301457" at bounding box center [535, 530] width 200 height 15
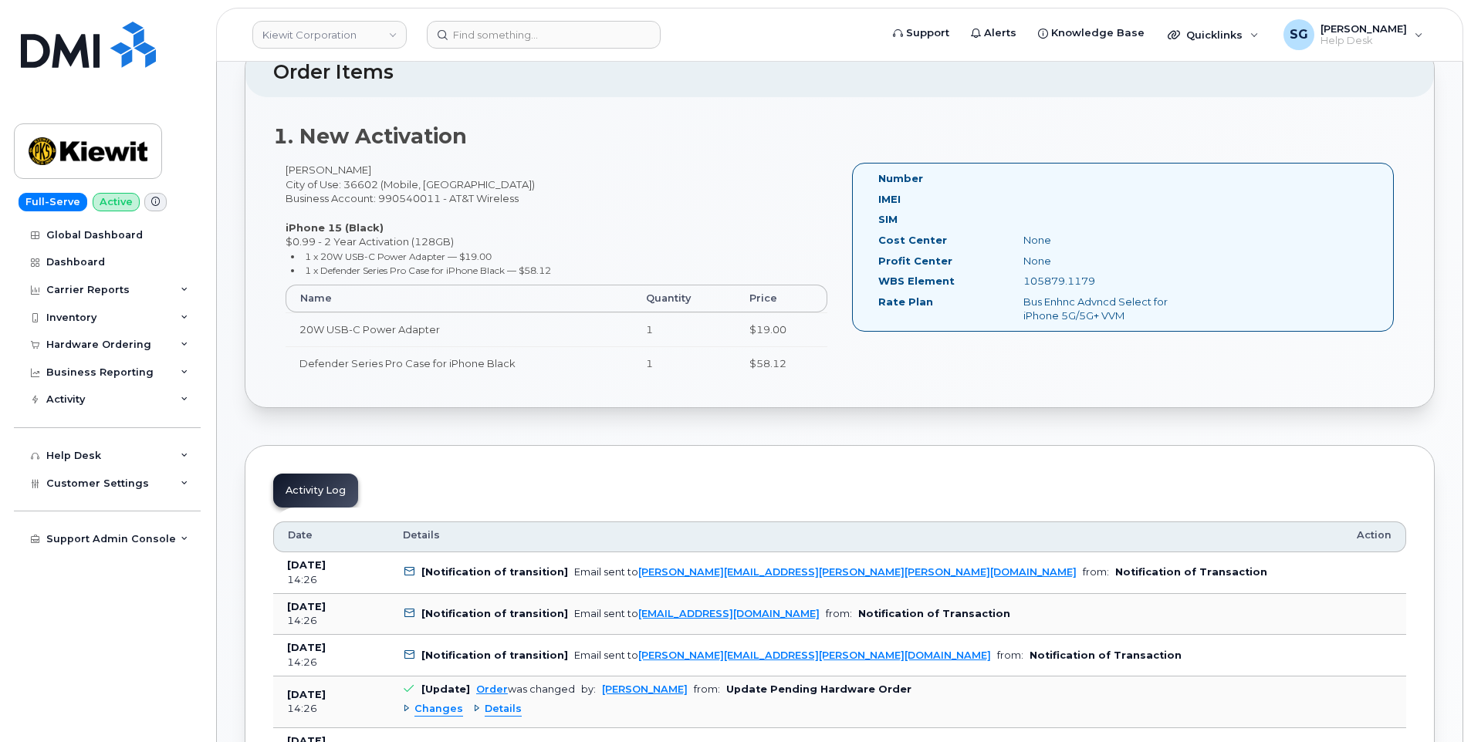
scroll to position [465, 0]
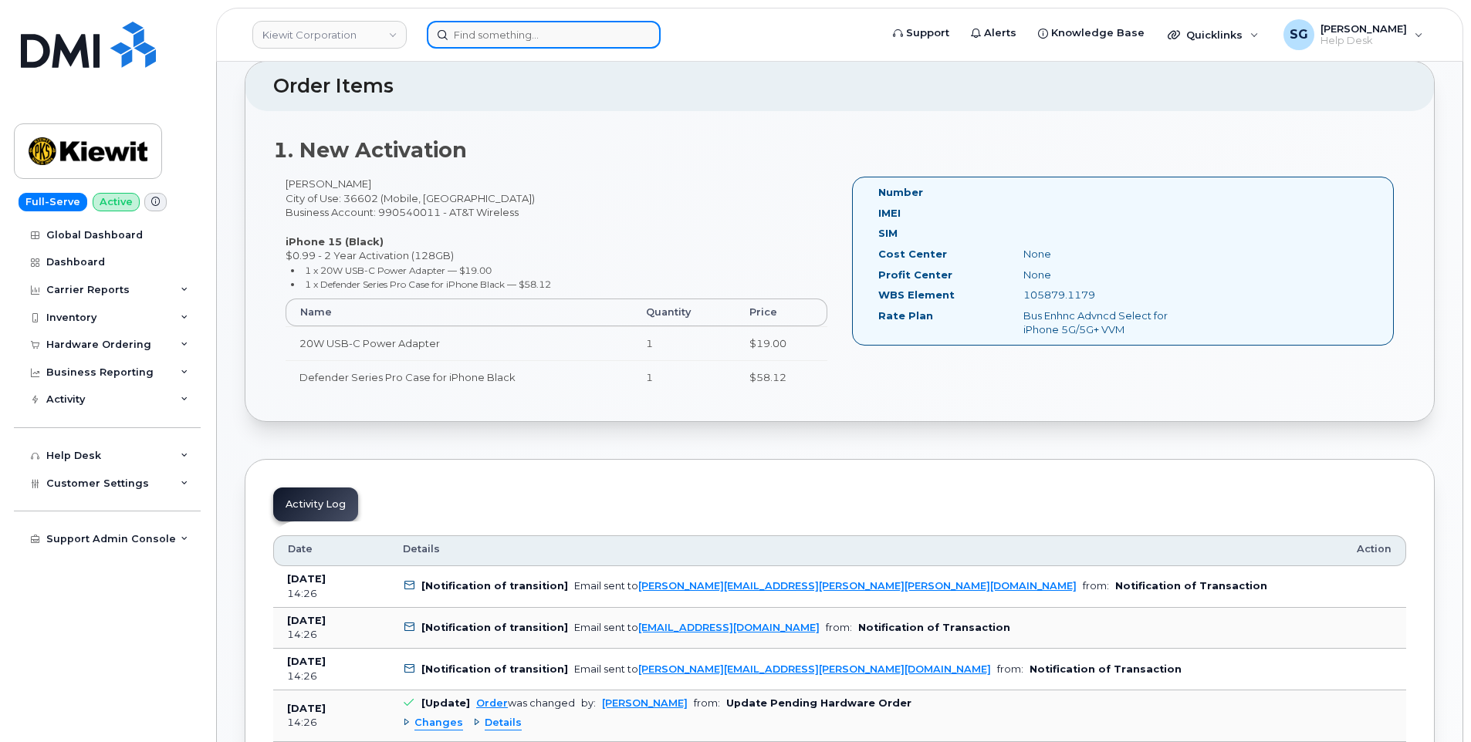
click at [587, 29] on input at bounding box center [544, 35] width 234 height 28
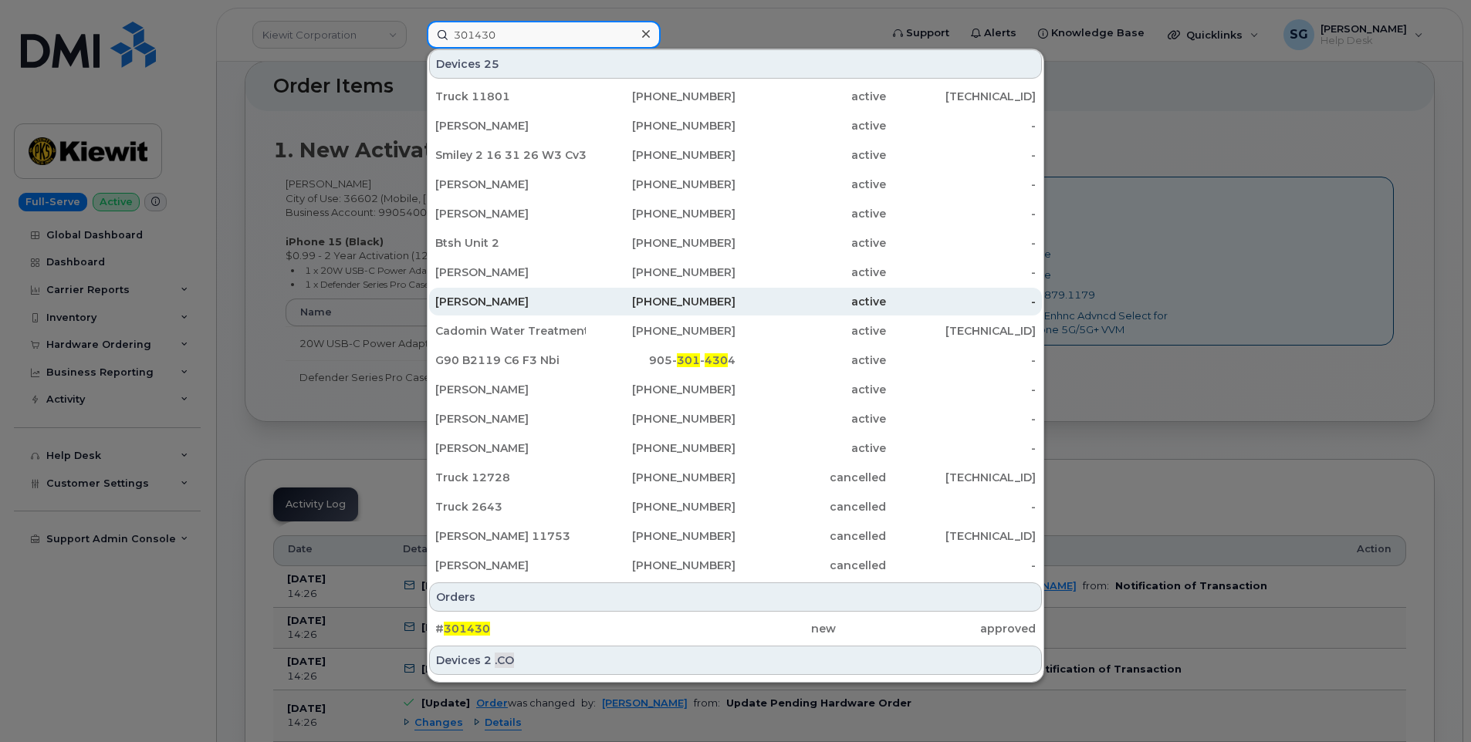
scroll to position [144, 0]
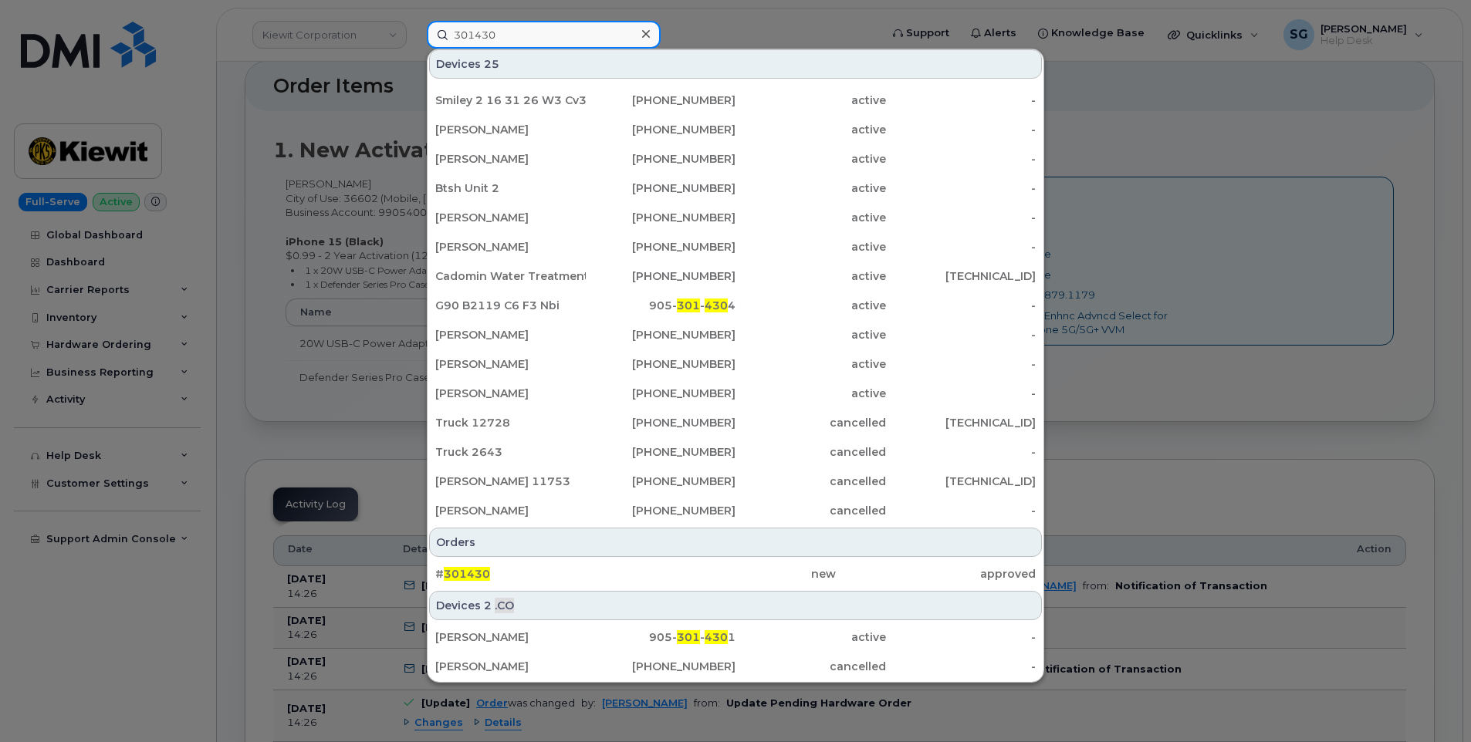
type input "301430"
click at [584, 559] on div "# 301430 new approved" at bounding box center [736, 574] width 616 height 31
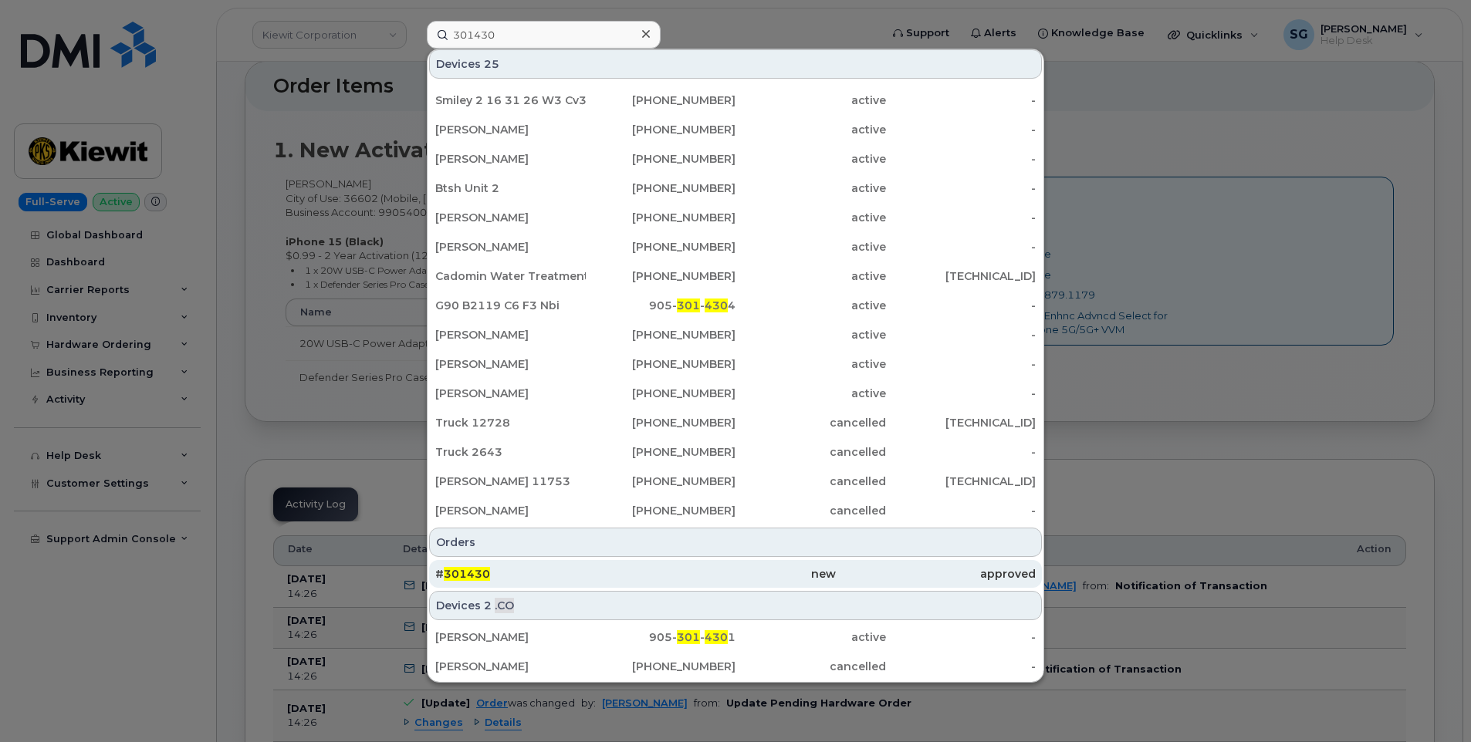
click at [616, 571] on div "# 301430" at bounding box center [535, 573] width 200 height 15
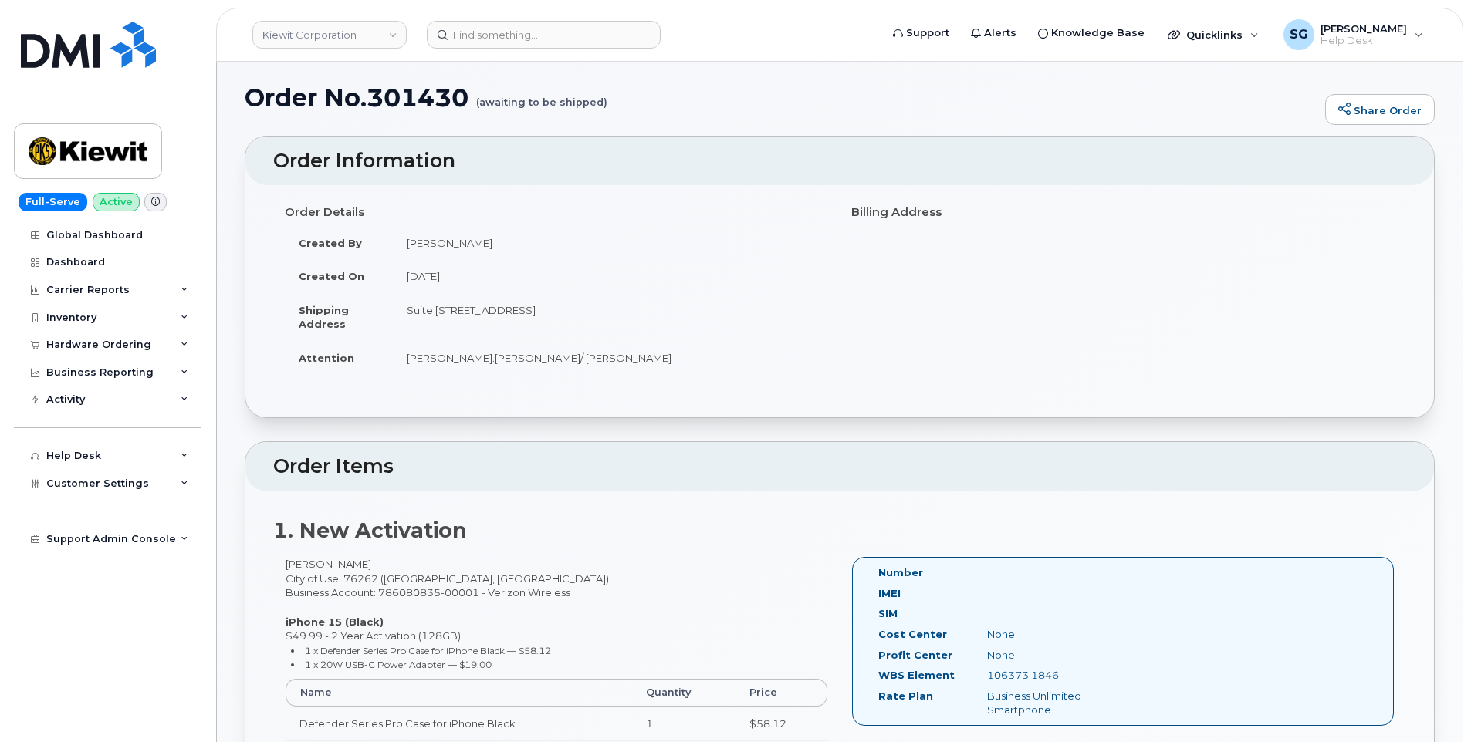
scroll to position [232, 0]
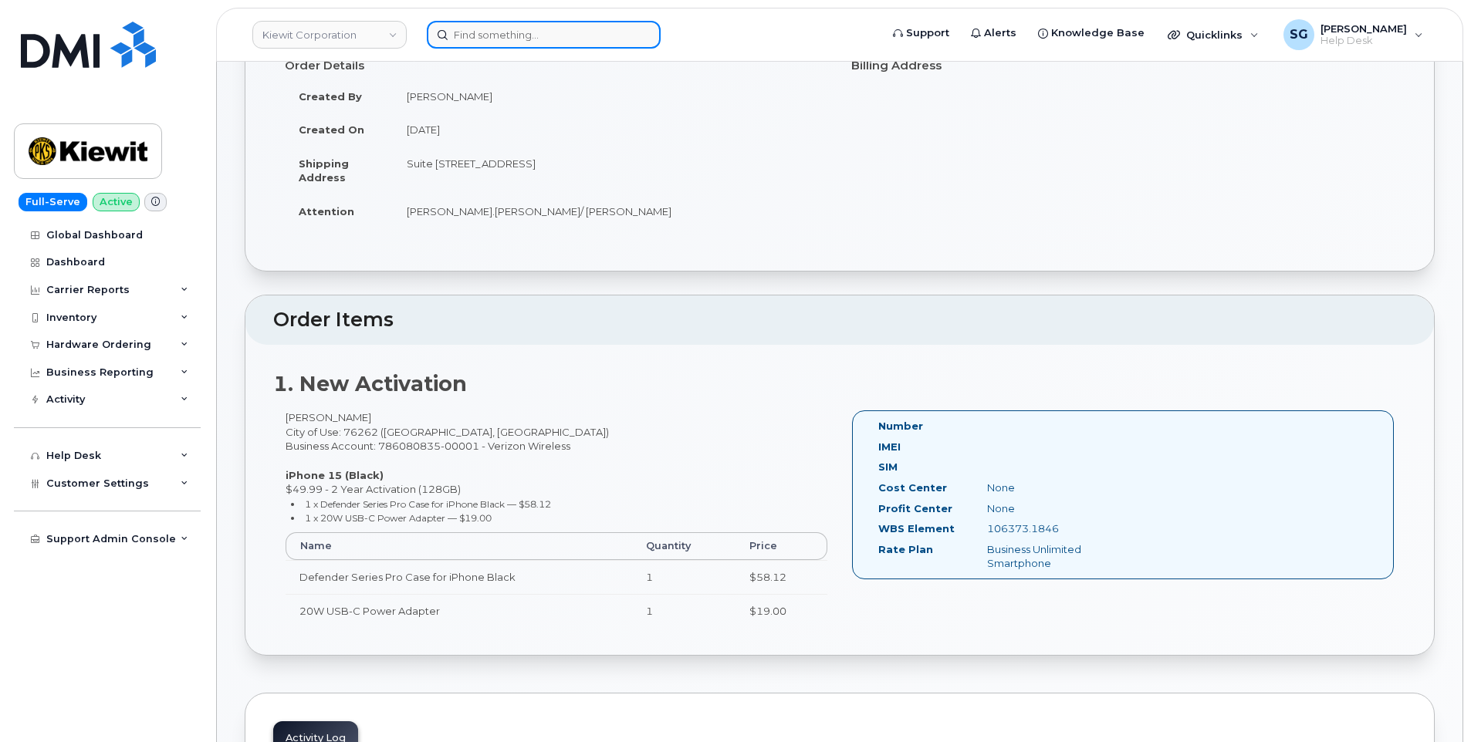
click at [513, 36] on input at bounding box center [544, 35] width 234 height 28
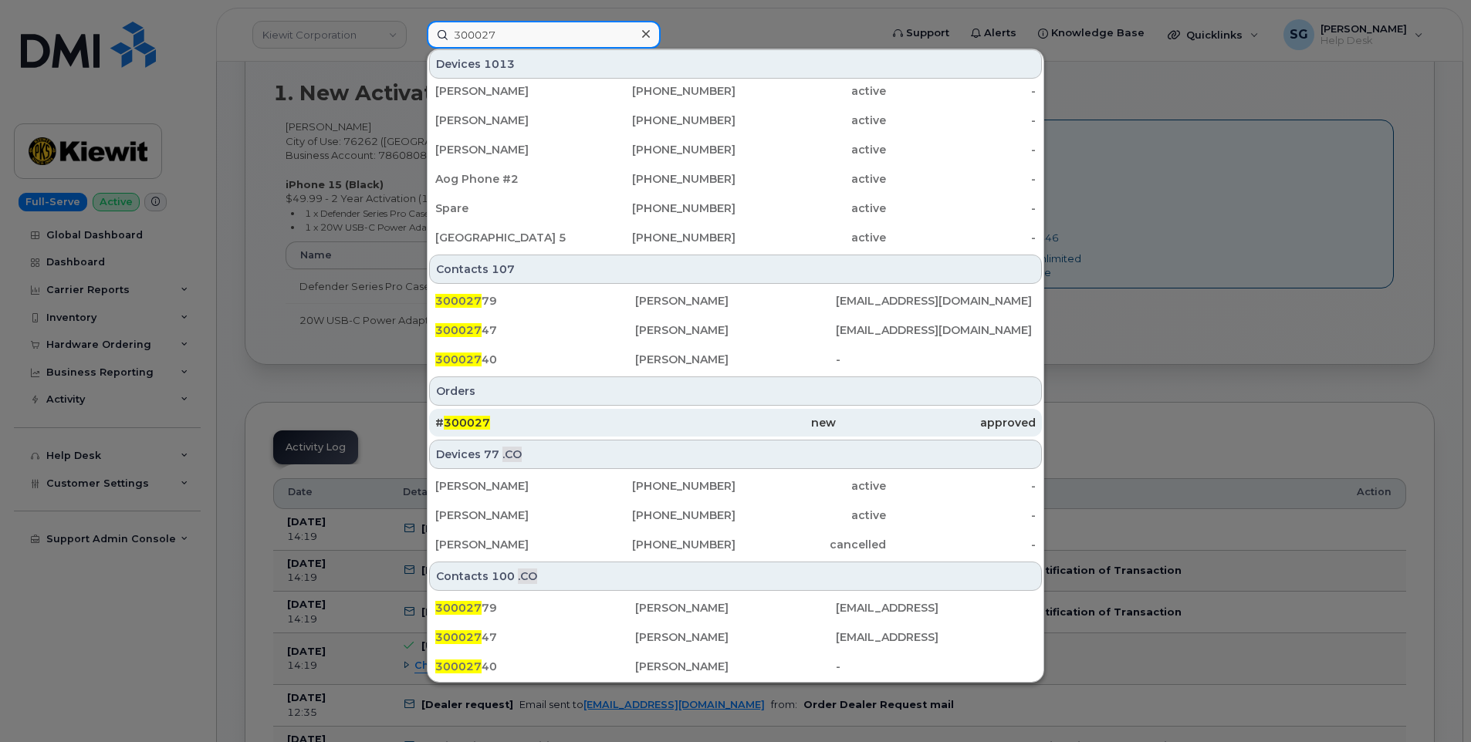
scroll to position [849, 0]
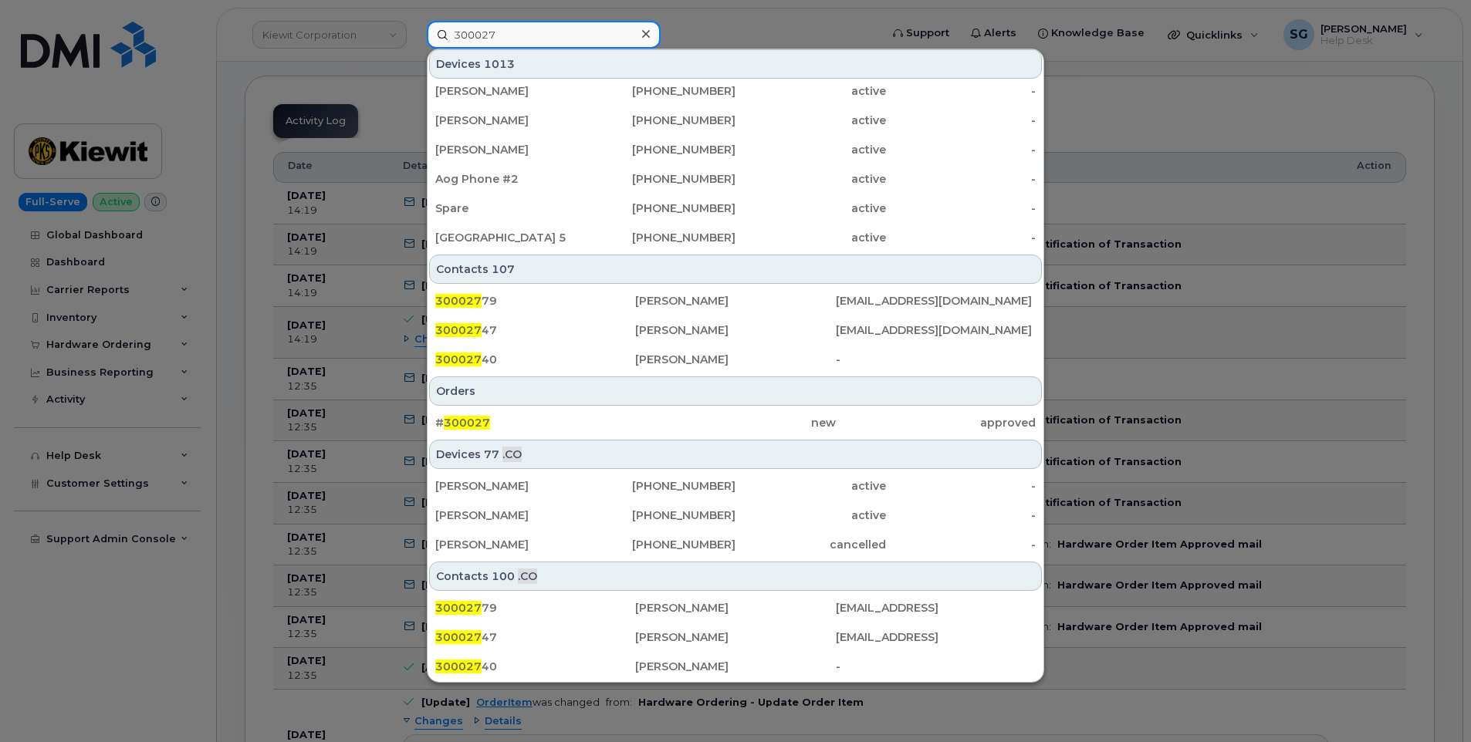
type input "300027"
click at [550, 408] on div "# 300027 new approved" at bounding box center [736, 423] width 616 height 31
click at [700, 418] on div "new" at bounding box center [735, 422] width 200 height 15
click at [823, 427] on div "new" at bounding box center [735, 422] width 200 height 15
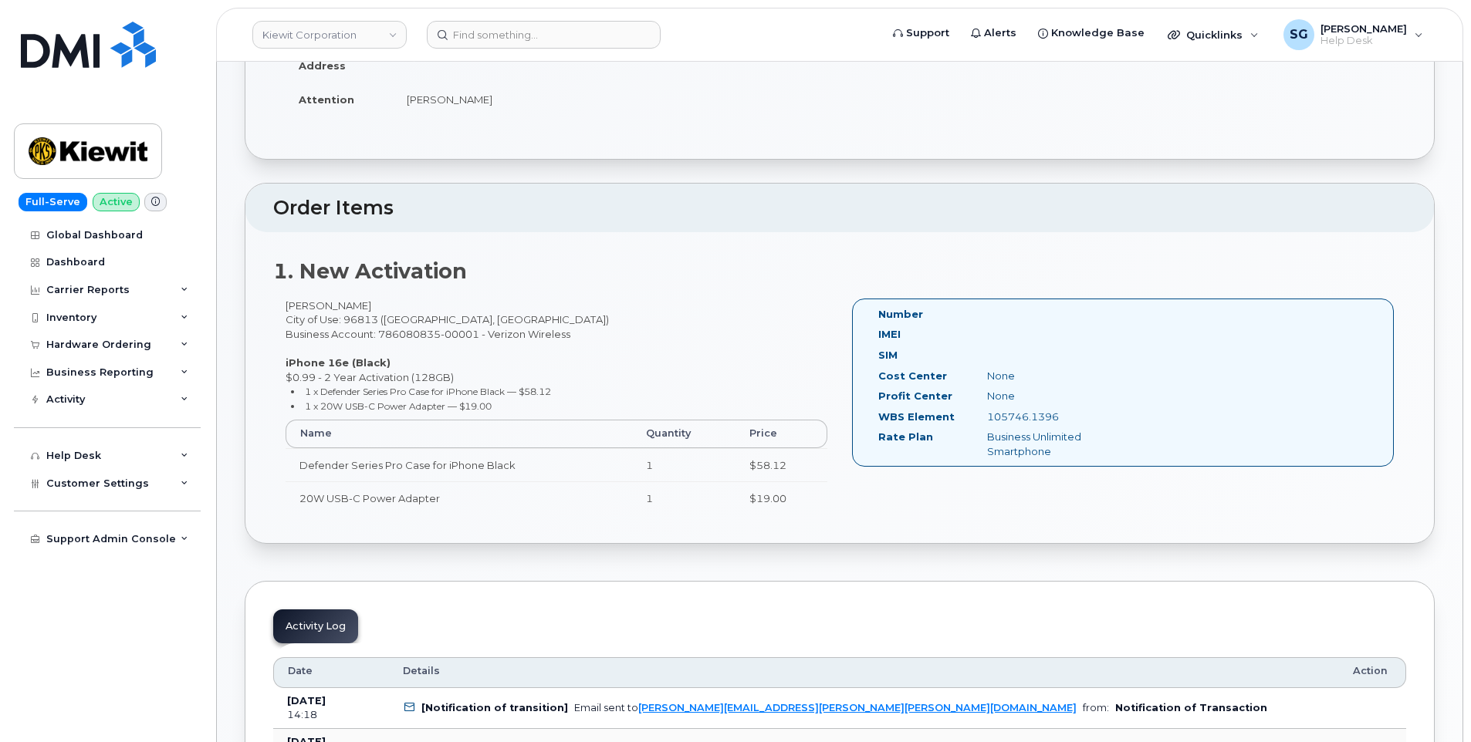
scroll to position [386, 0]
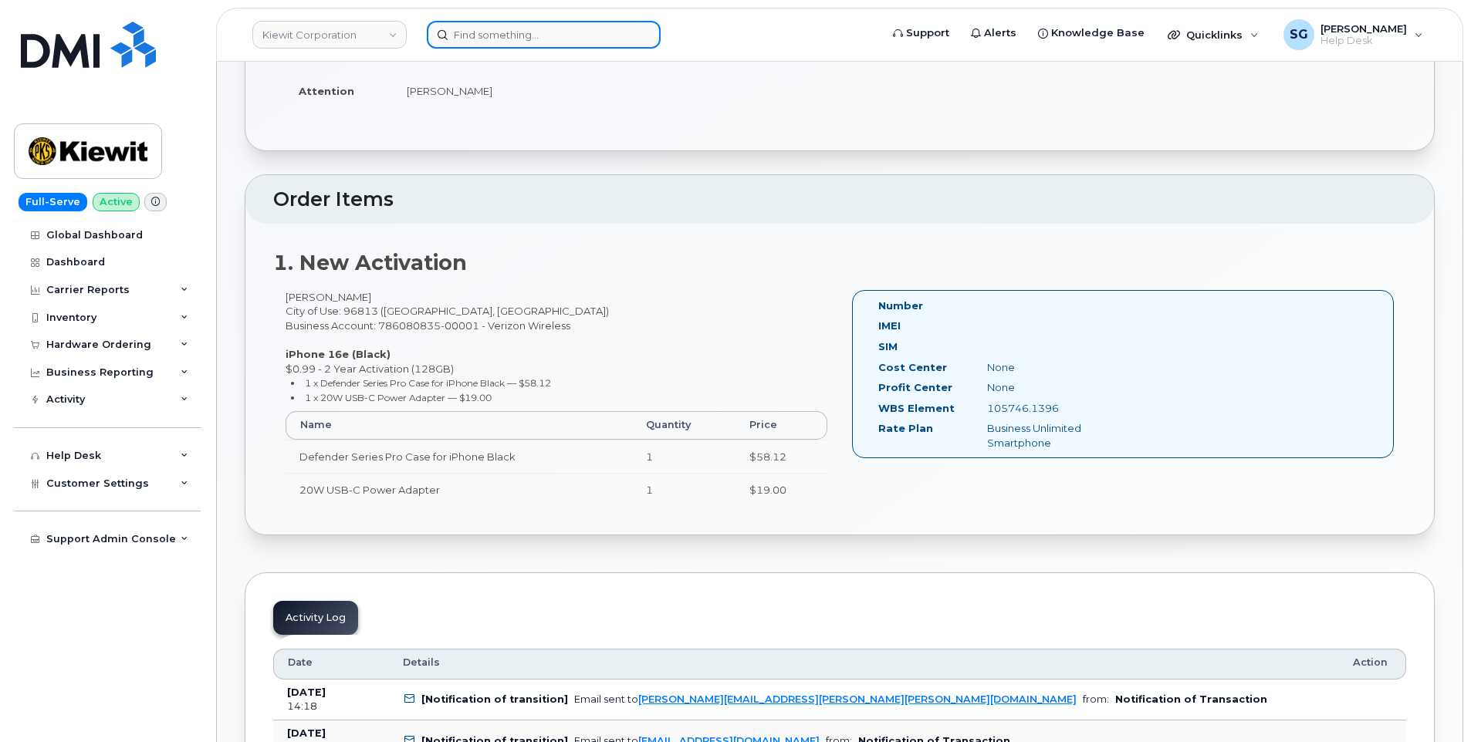
click at [569, 24] on input at bounding box center [544, 35] width 234 height 28
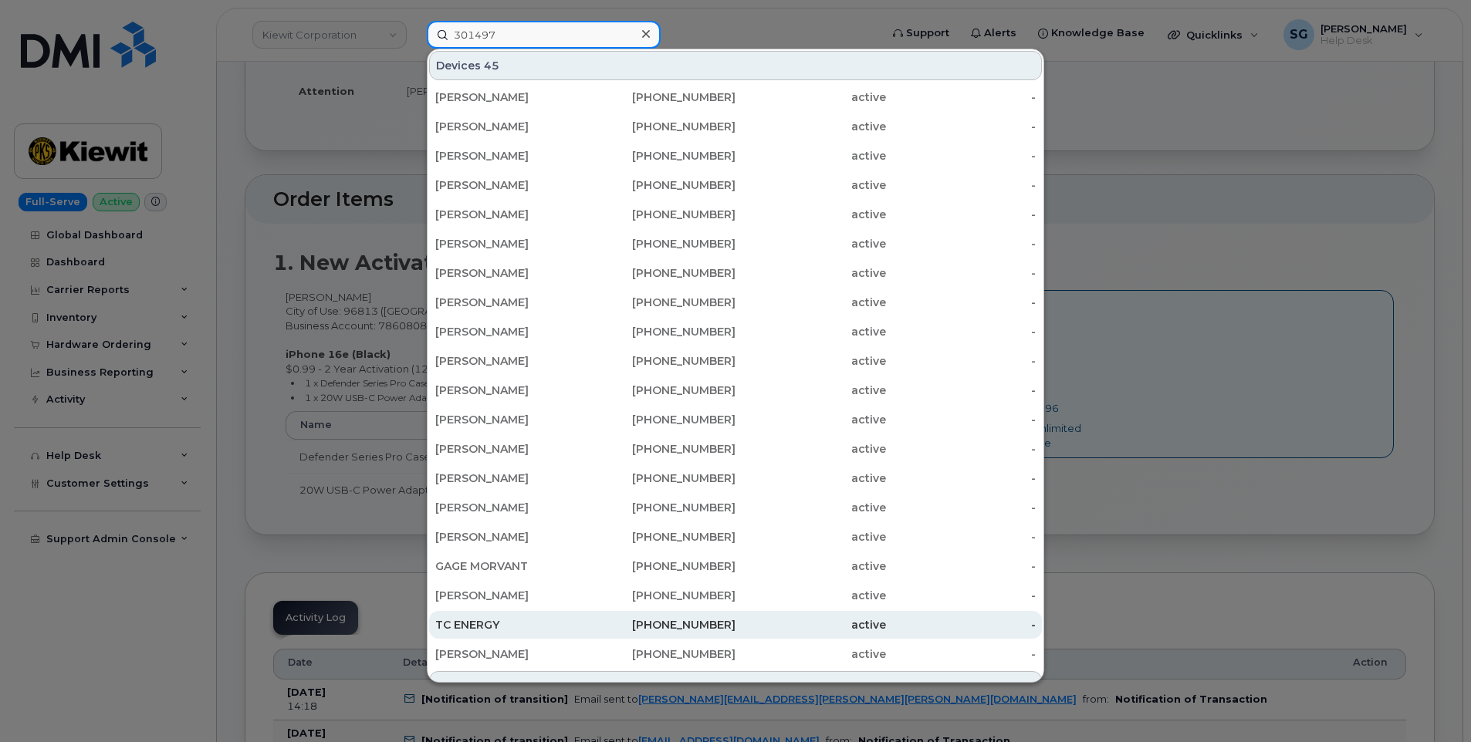
scroll to position [358, 0]
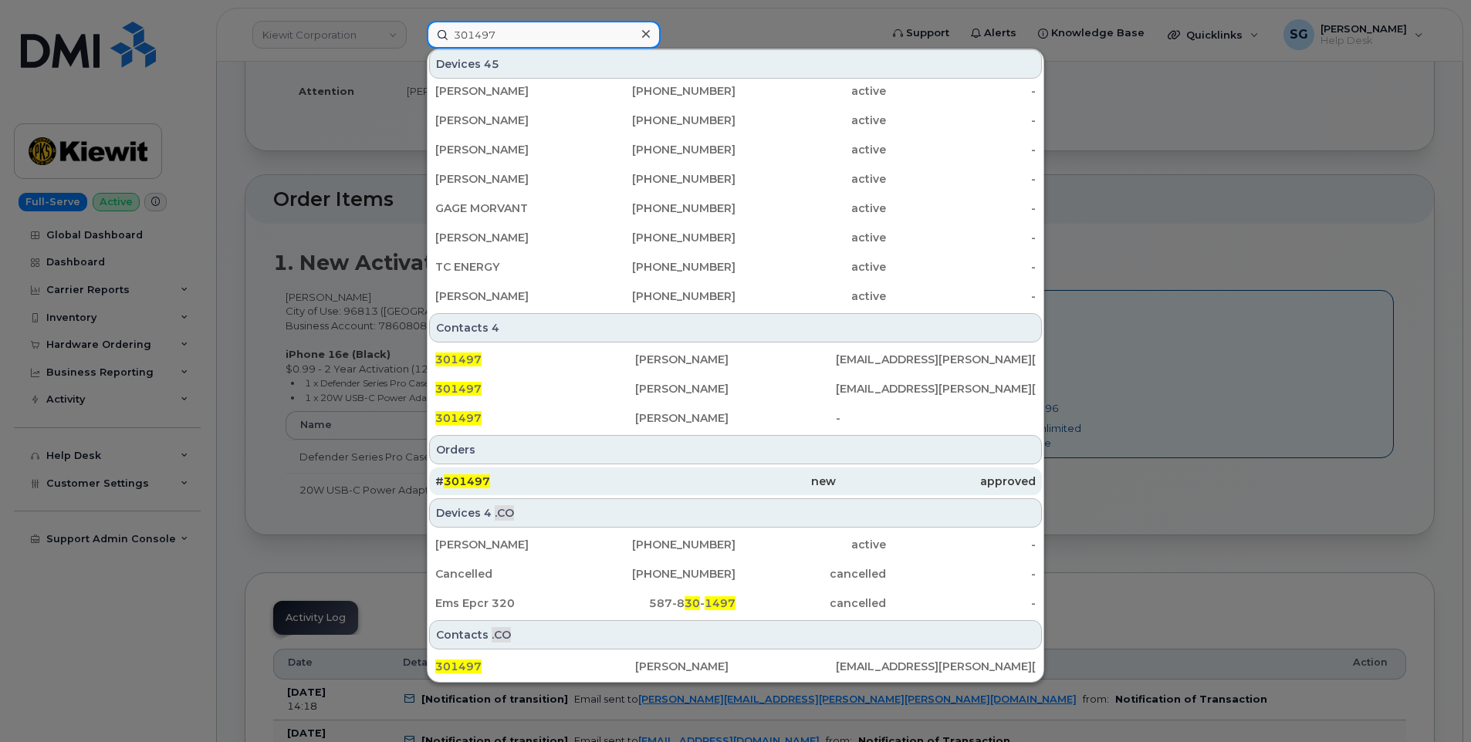
type input "301497"
click at [572, 489] on div "# 301497" at bounding box center [535, 481] width 200 height 15
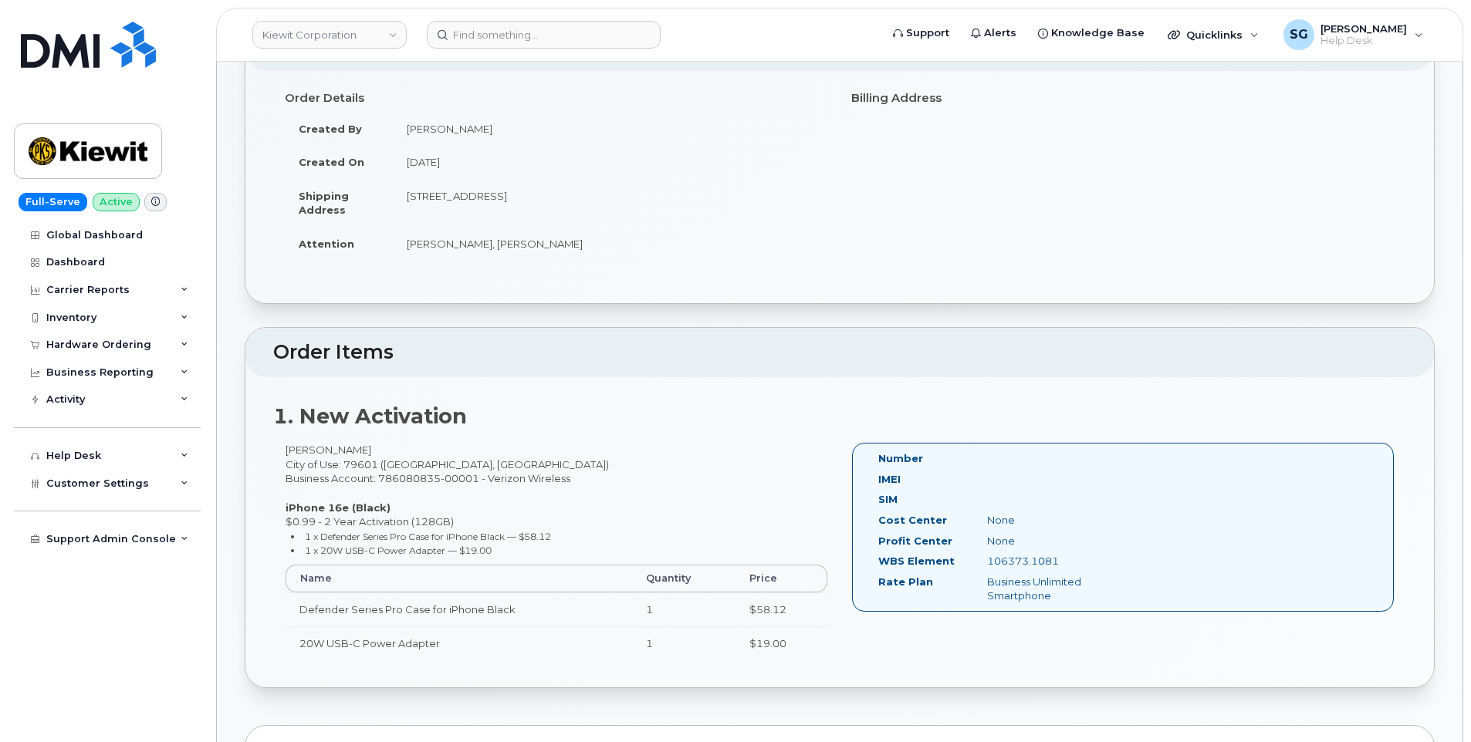
scroll to position [386, 0]
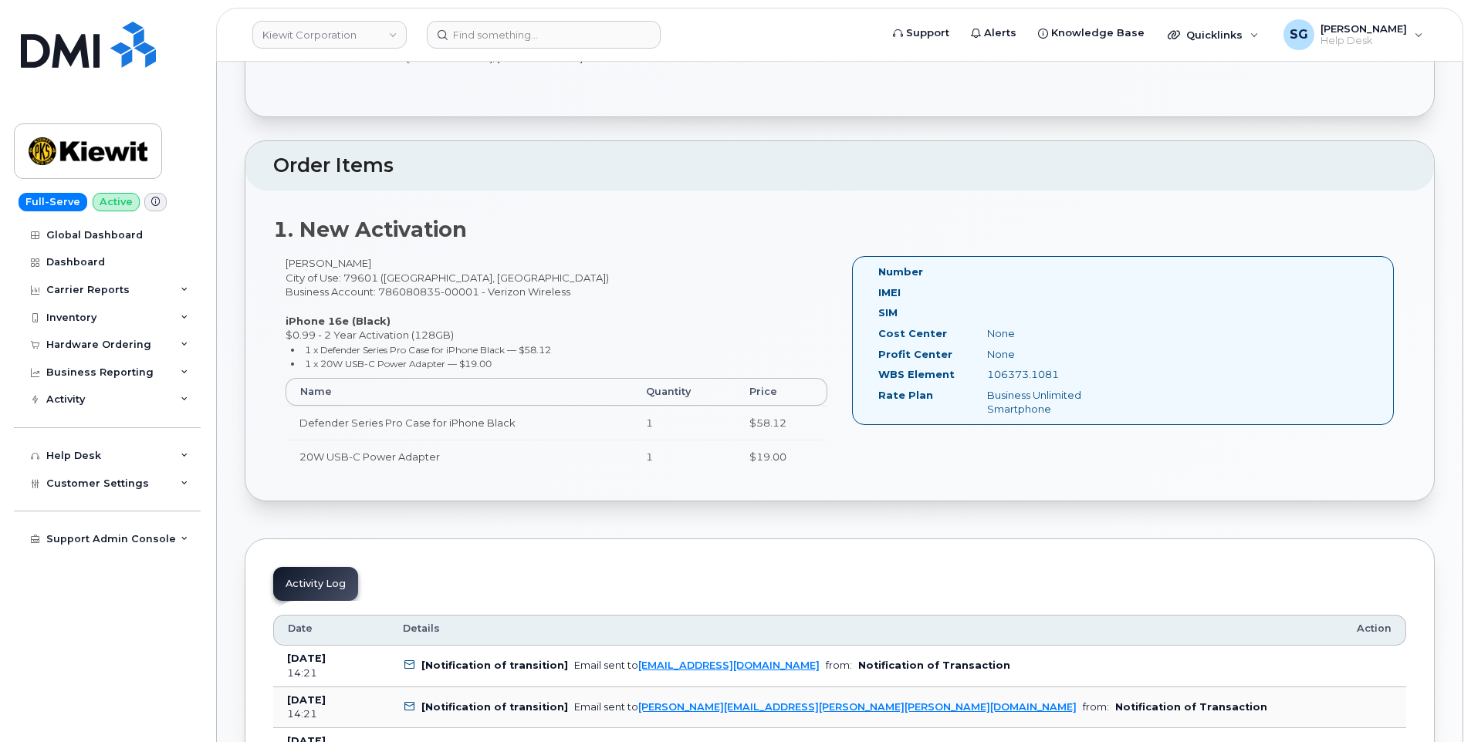
drag, startPoint x: 1364, startPoint y: 254, endPoint x: 1488, endPoint y: 330, distance: 145.5
click at [1213, 396] on div "Number IMEI SIM Cost Center None [GEOGRAPHIC_DATA] None WBS Element 106373.1081…" at bounding box center [1123, 340] width 542 height 169
click at [533, 39] on input at bounding box center [544, 35] width 234 height 28
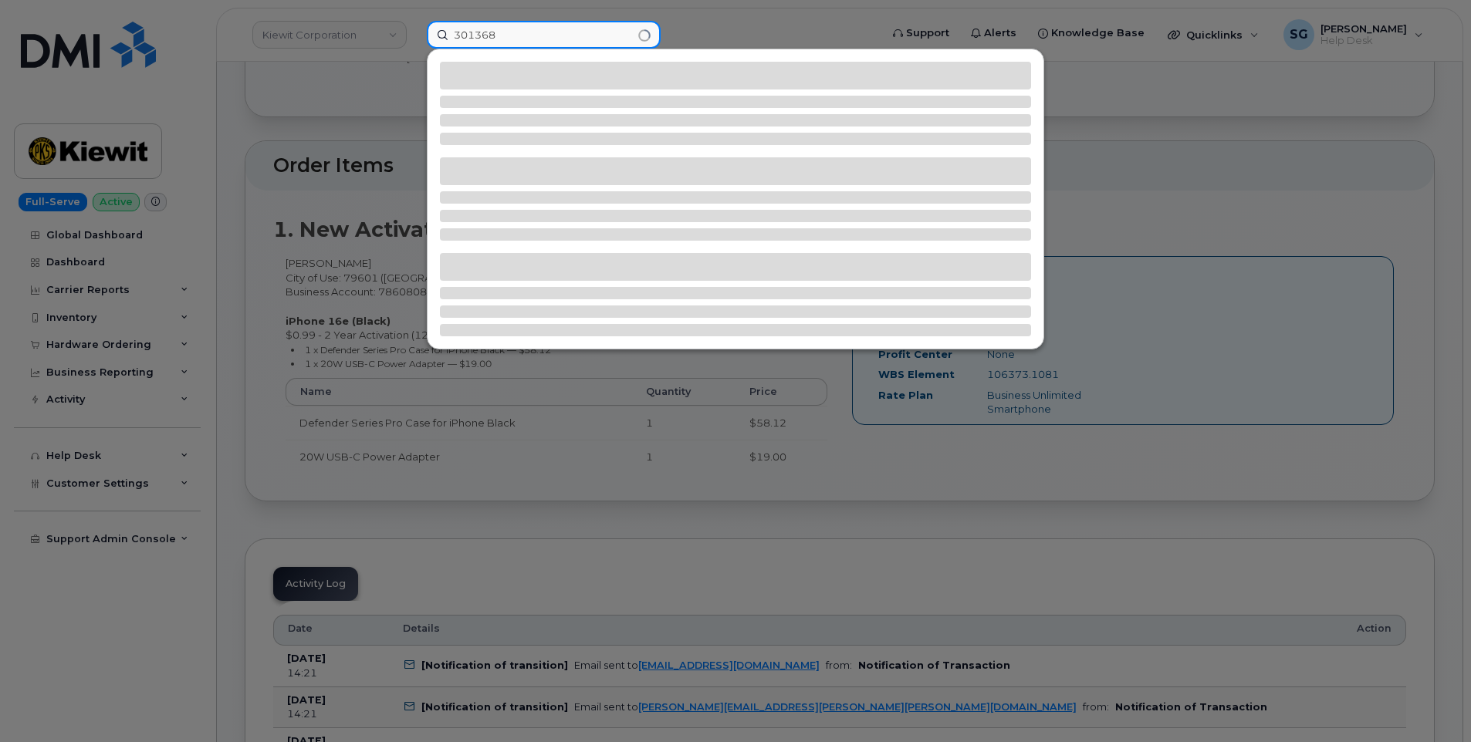
type input "301368"
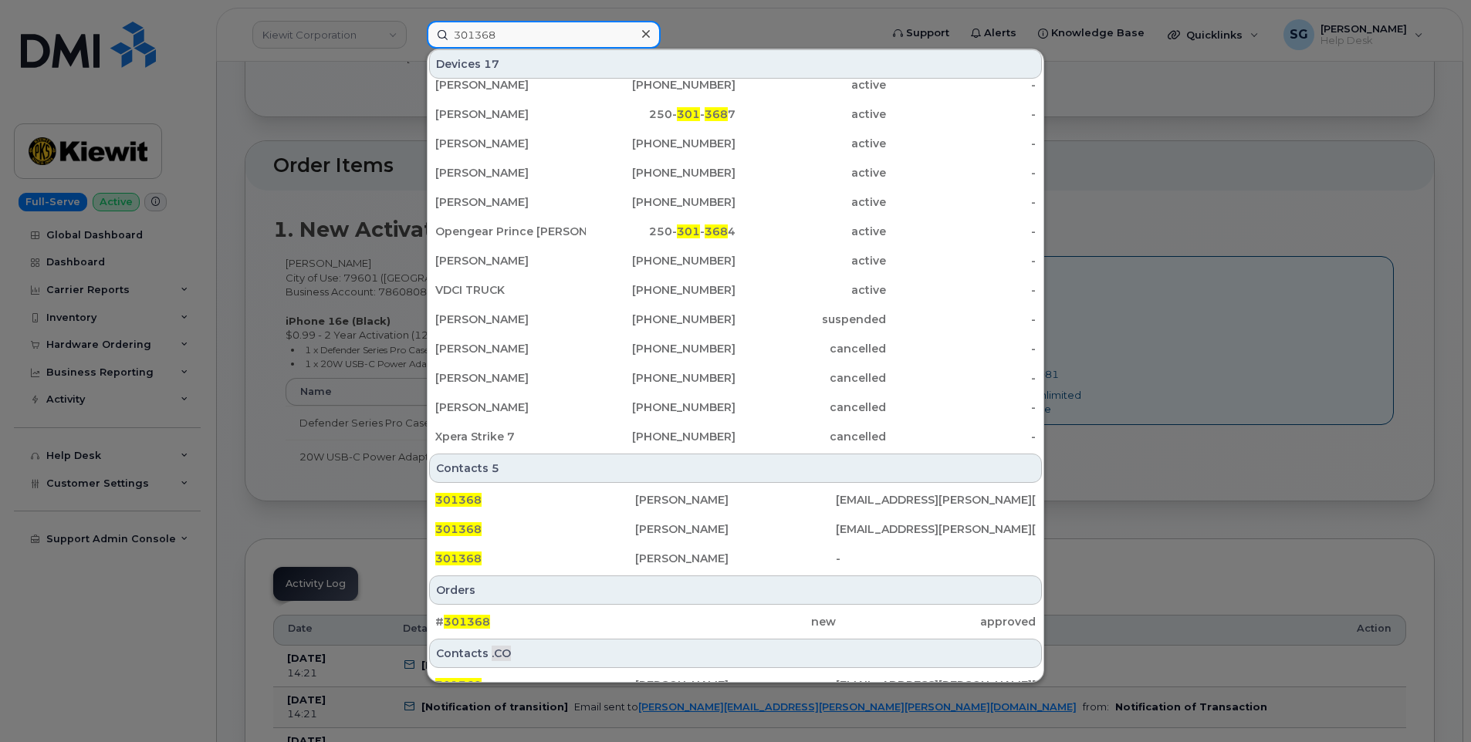
scroll to position [211, 0]
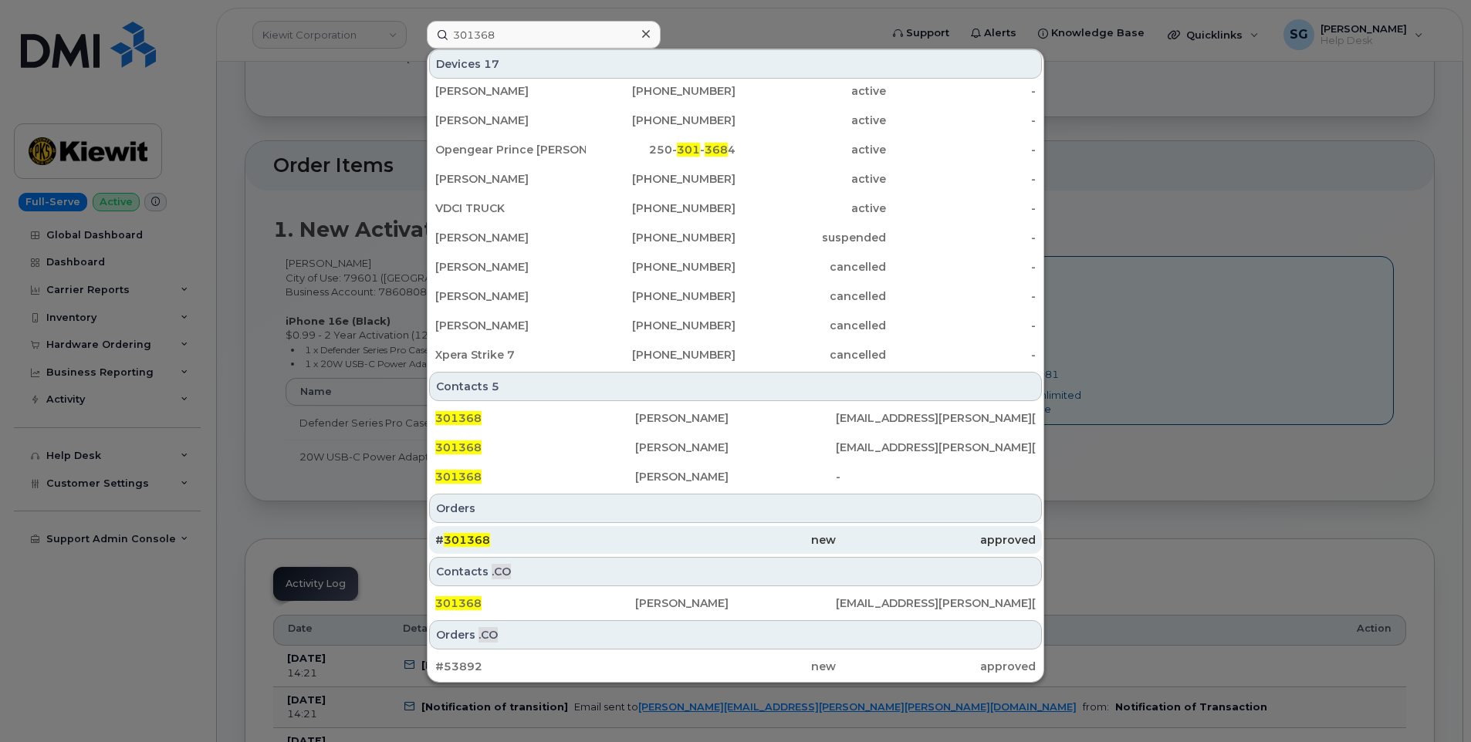
click at [639, 544] on div "new" at bounding box center [735, 540] width 200 height 15
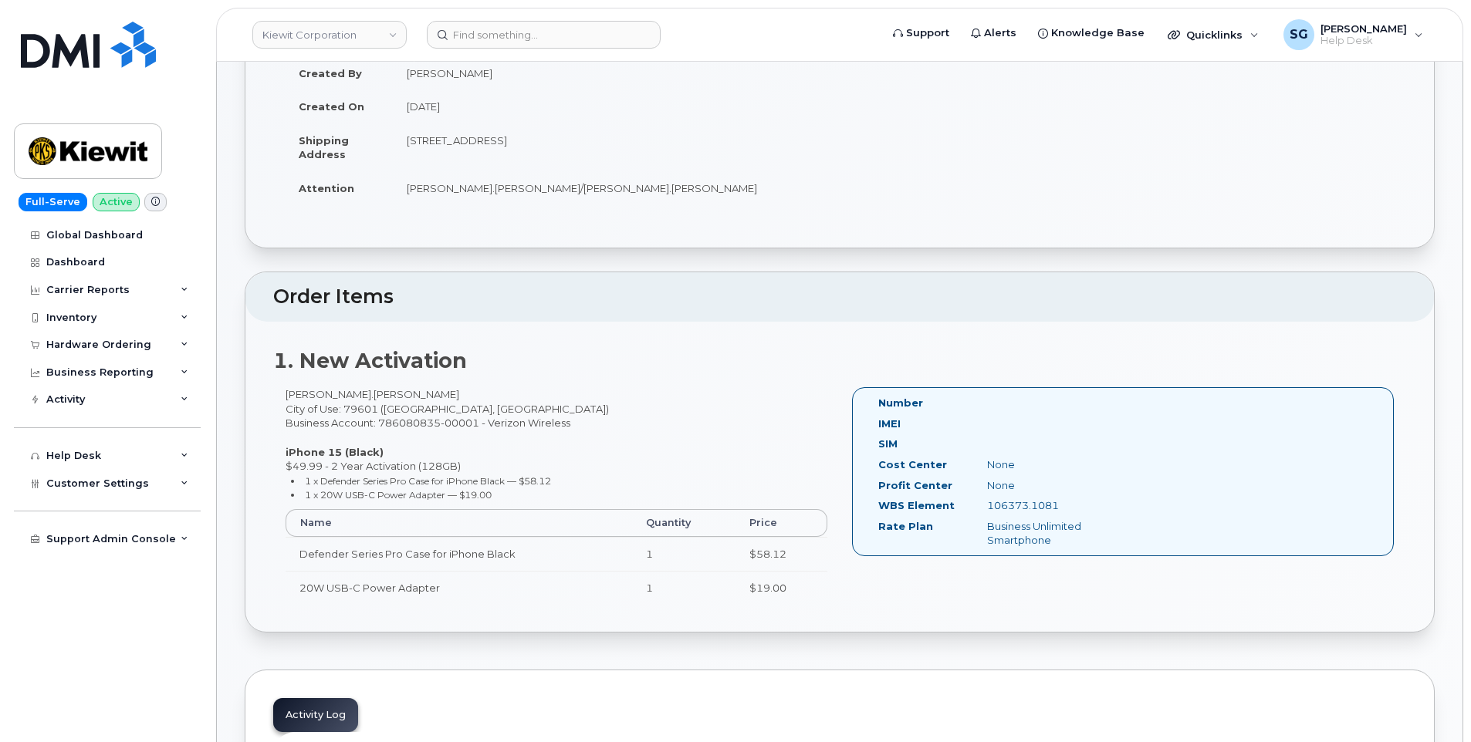
scroll to position [386, 0]
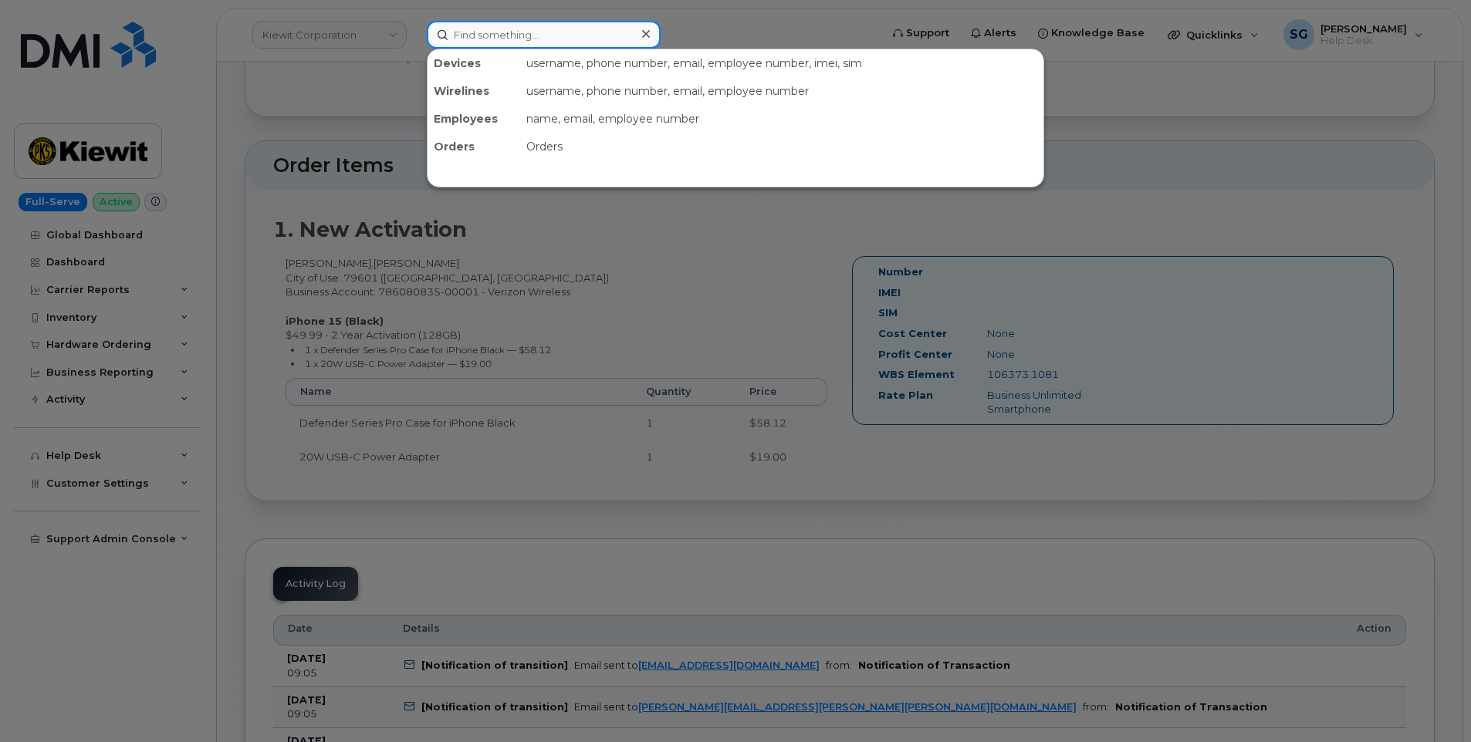
click at [577, 29] on input at bounding box center [544, 35] width 234 height 28
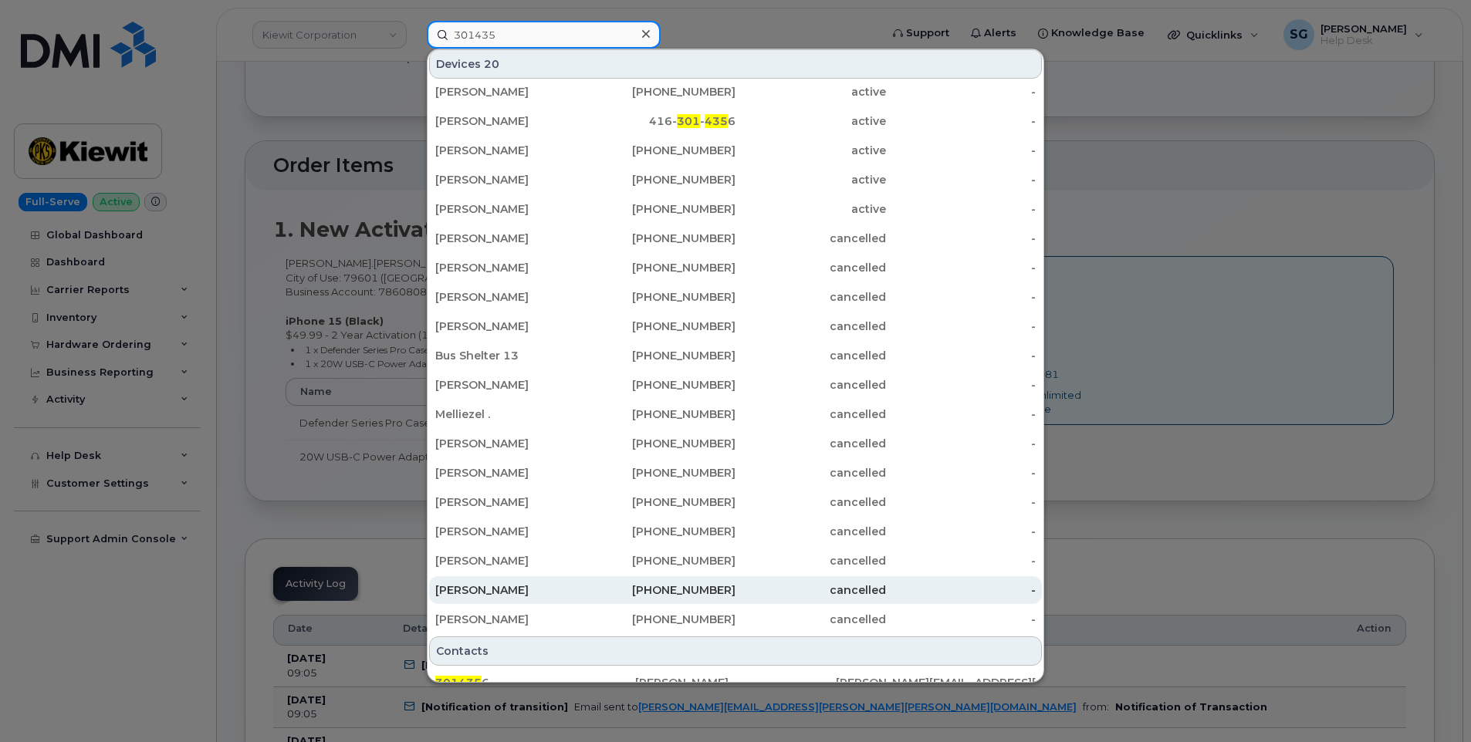
scroll to position [114, 0]
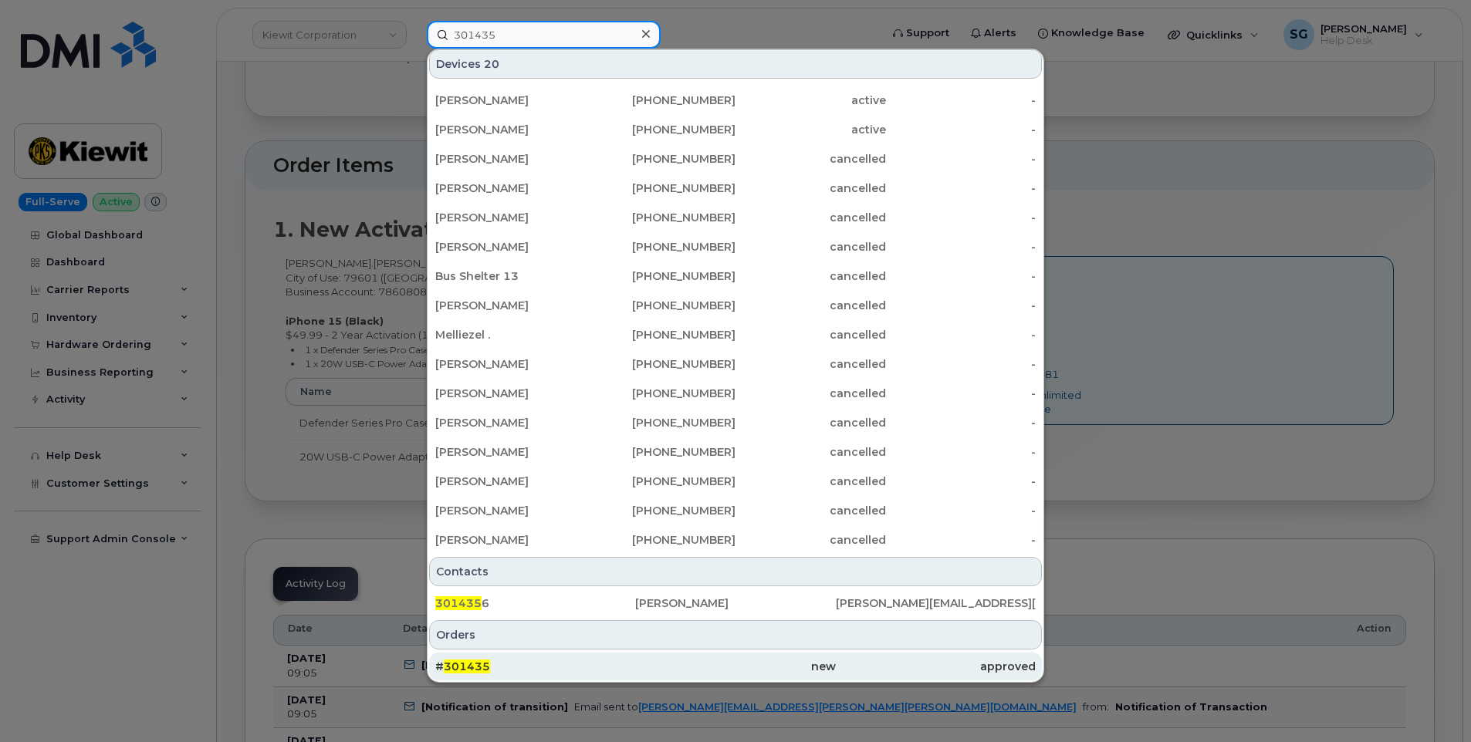
type input "301435"
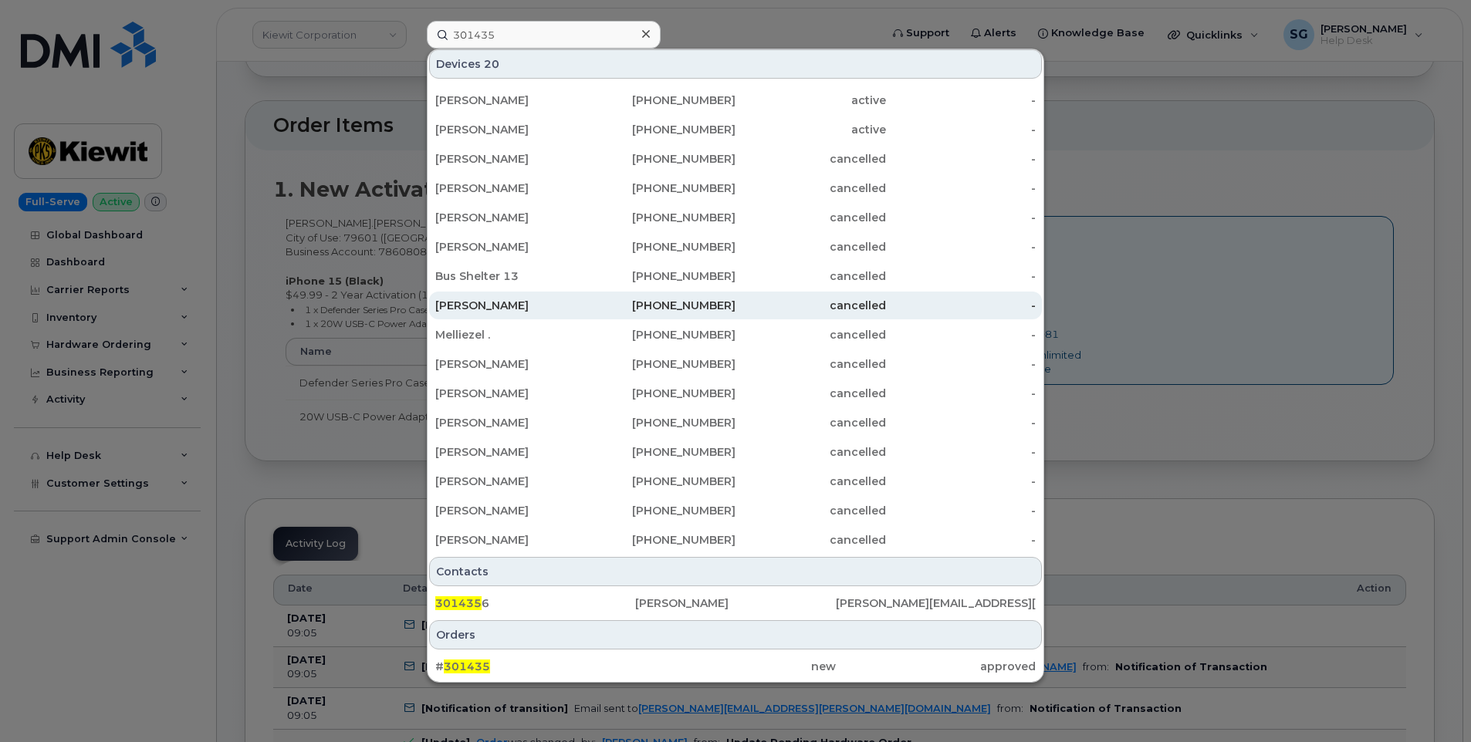
scroll to position [463, 0]
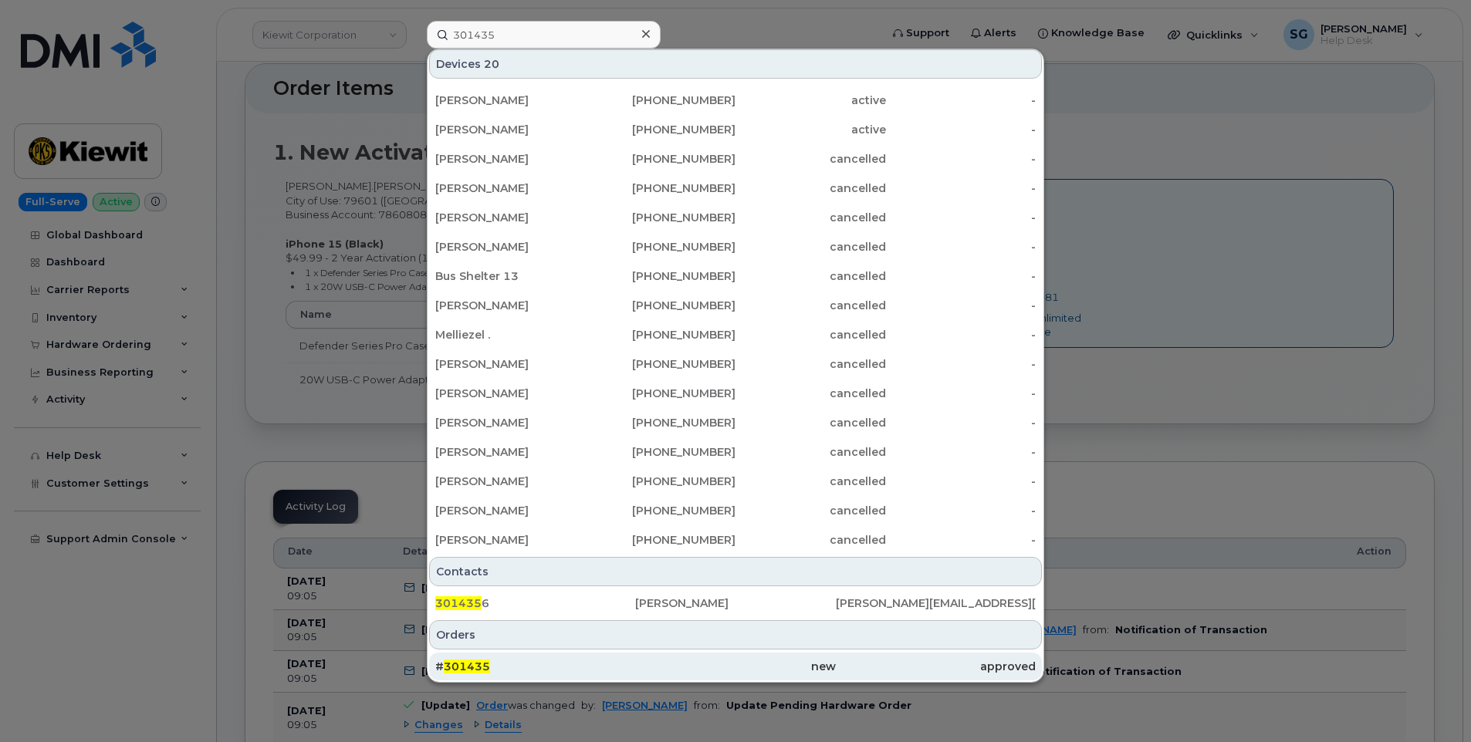
click at [579, 663] on div "# 301435" at bounding box center [535, 666] width 200 height 15
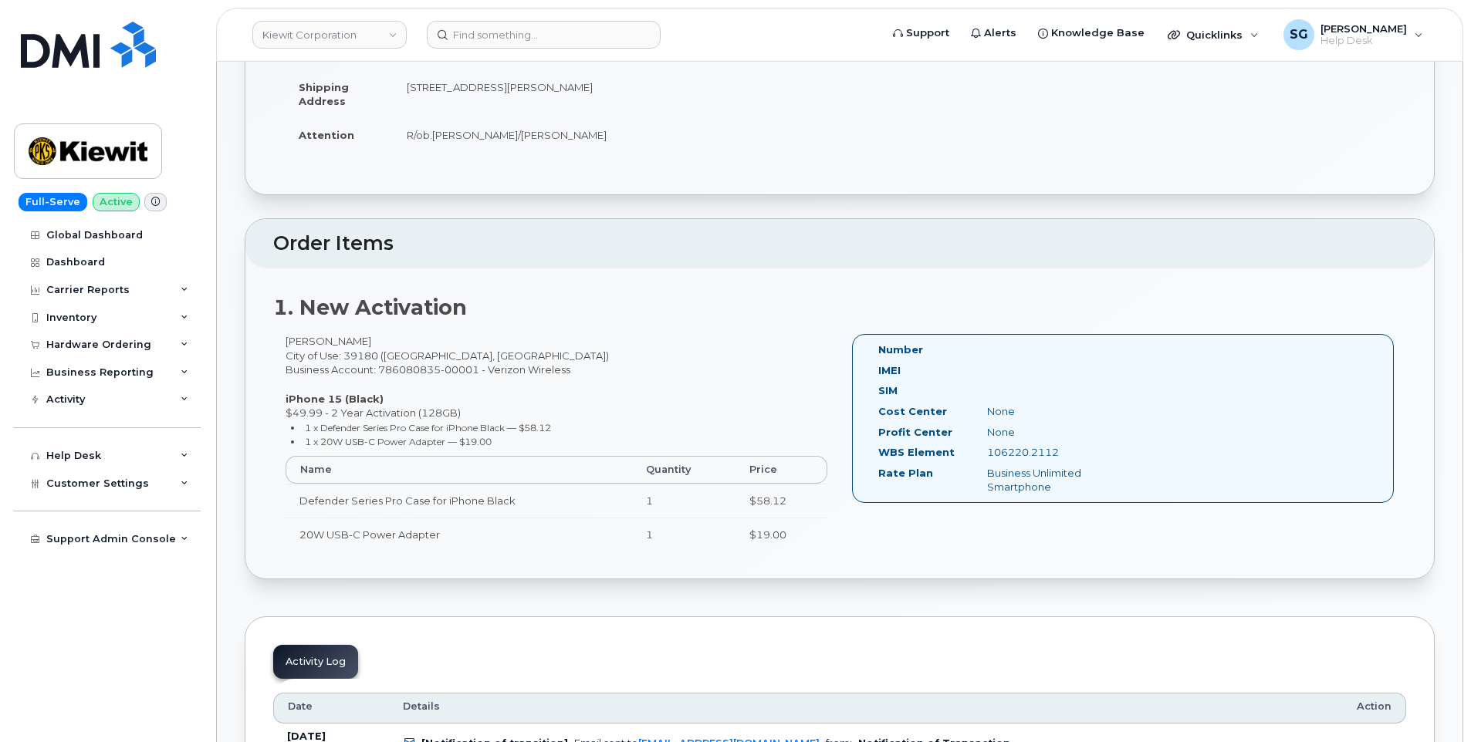
scroll to position [309, 0]
click at [524, 36] on input at bounding box center [544, 35] width 234 height 28
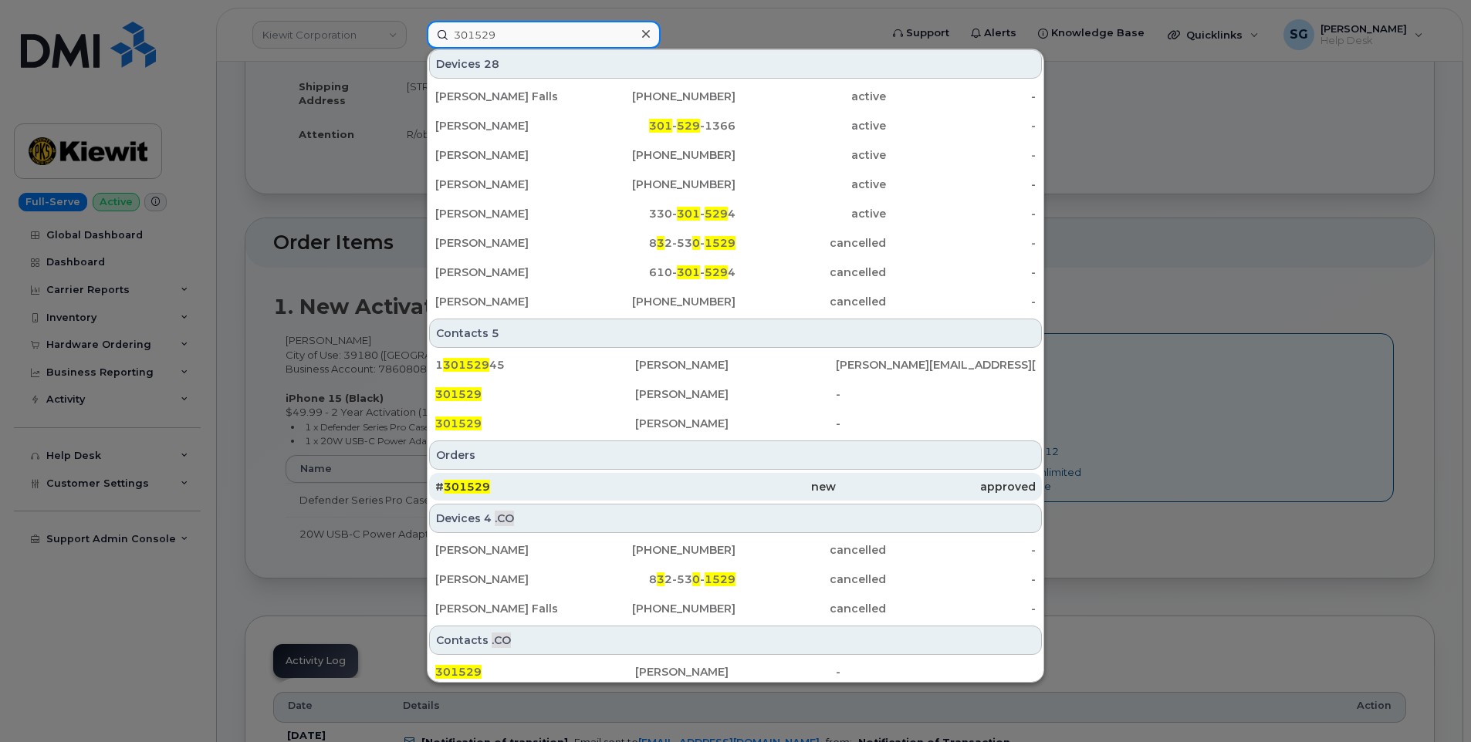
scroll to position [358, 0]
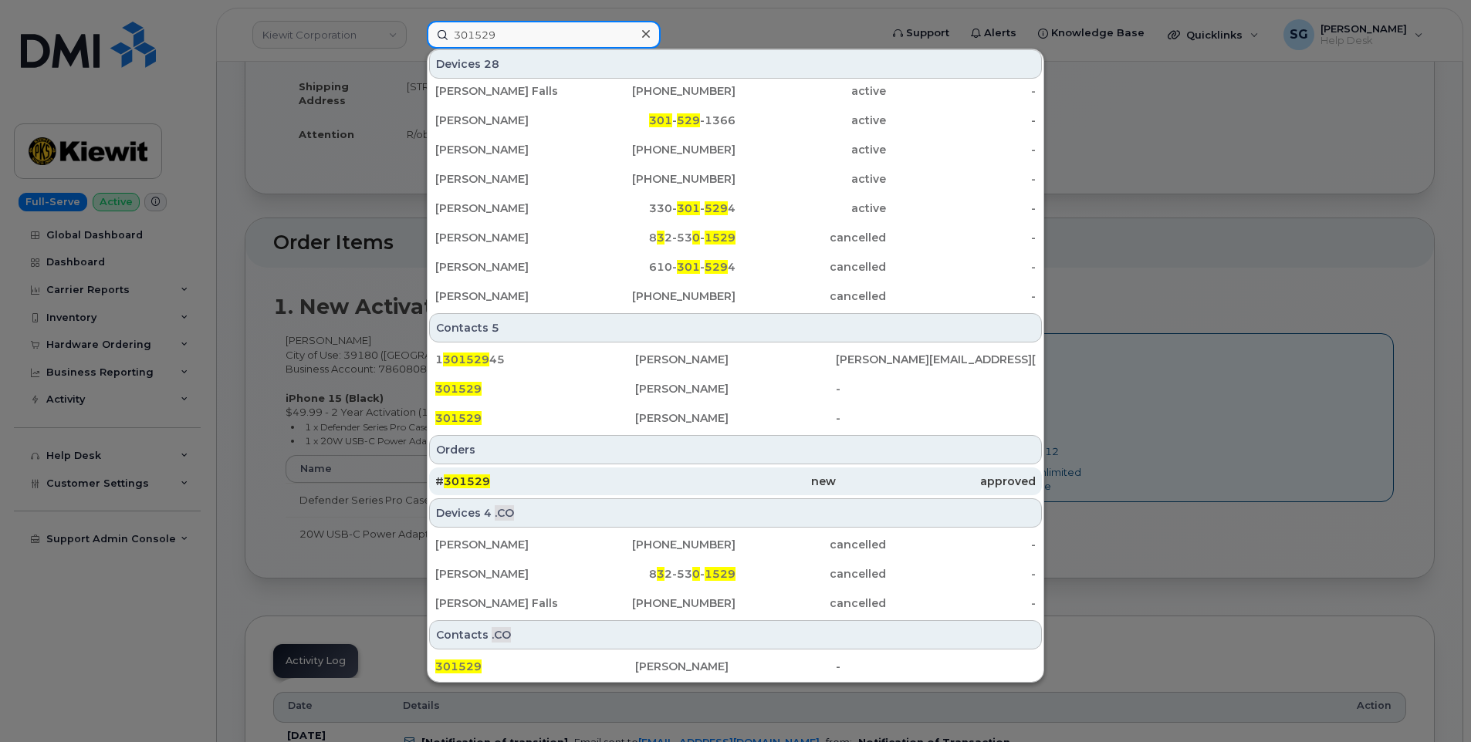
type input "301529"
click at [573, 479] on div "# 301529" at bounding box center [535, 481] width 200 height 15
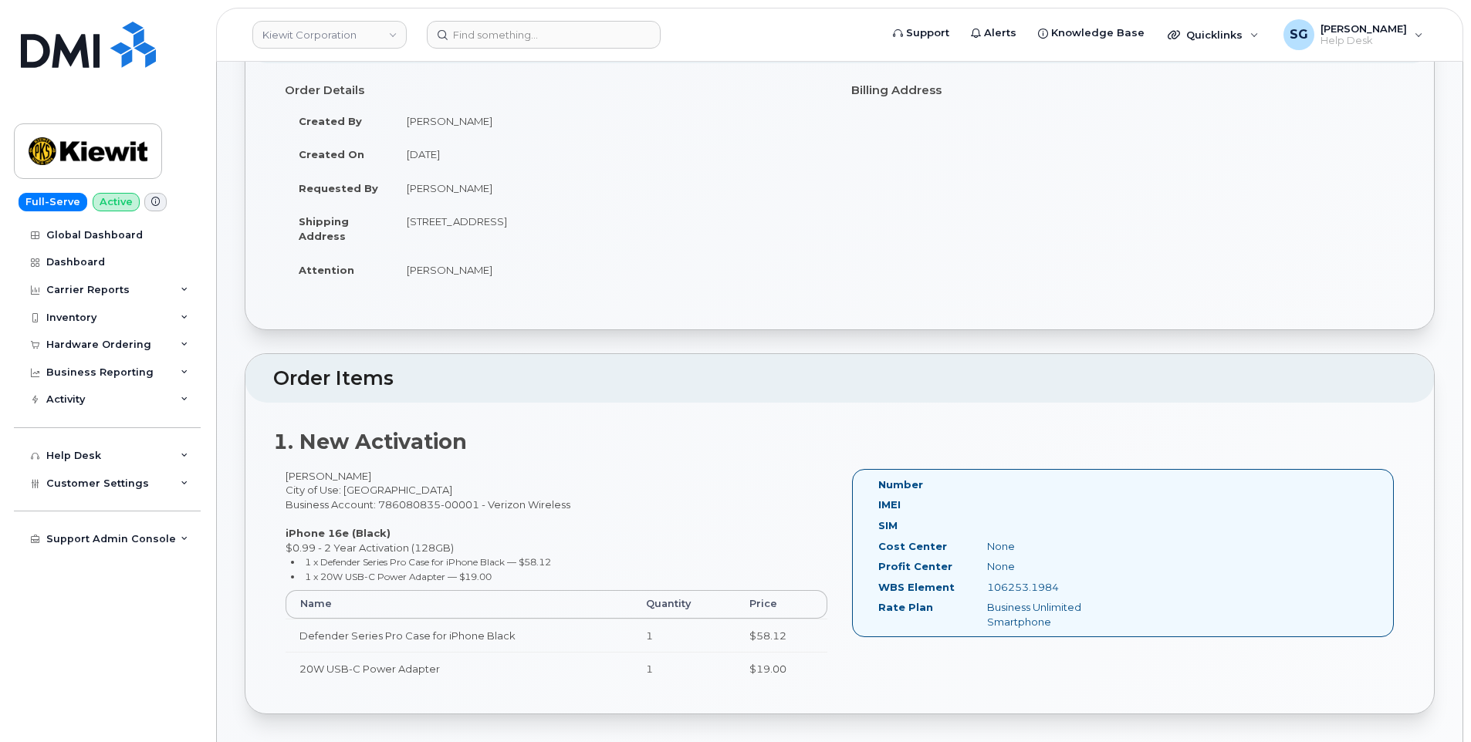
scroll to position [463, 0]
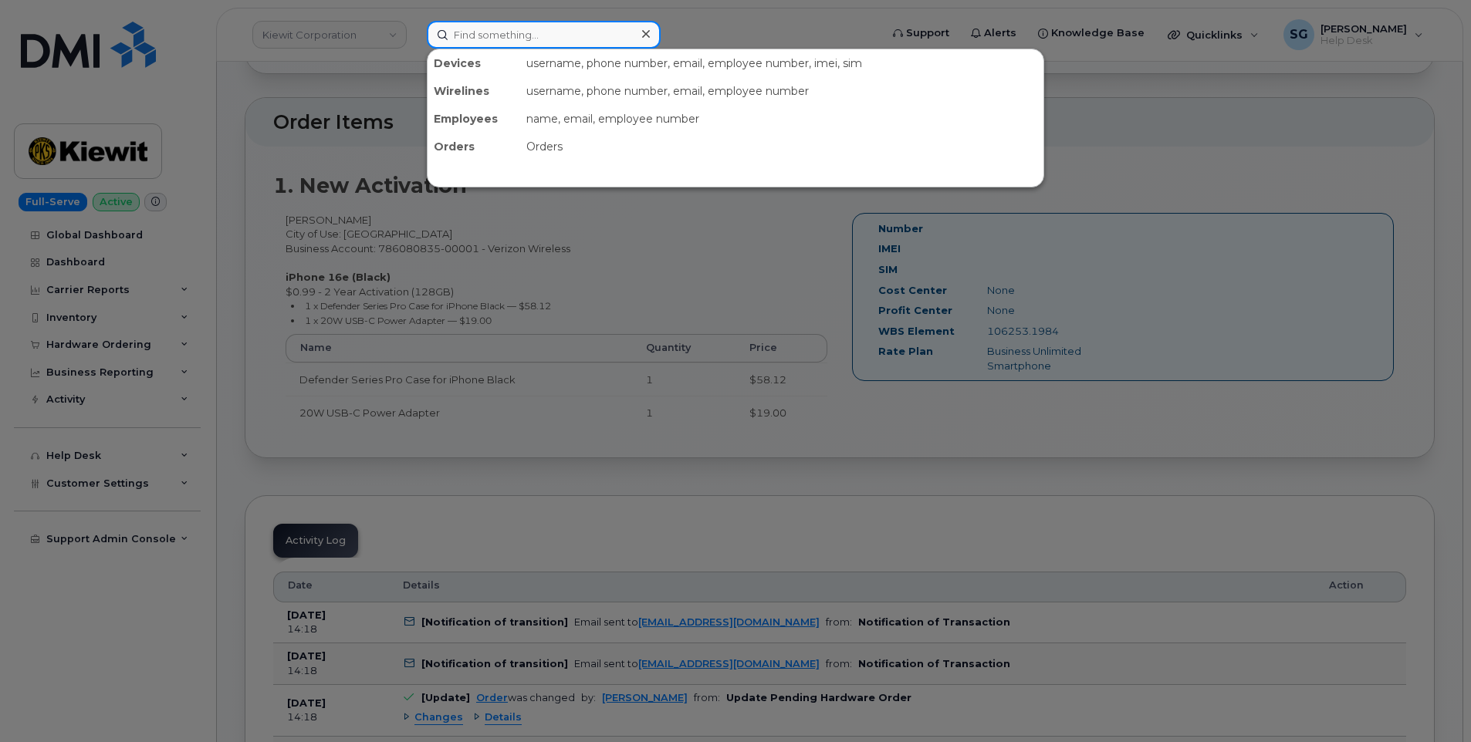
click at [583, 37] on input at bounding box center [544, 35] width 234 height 28
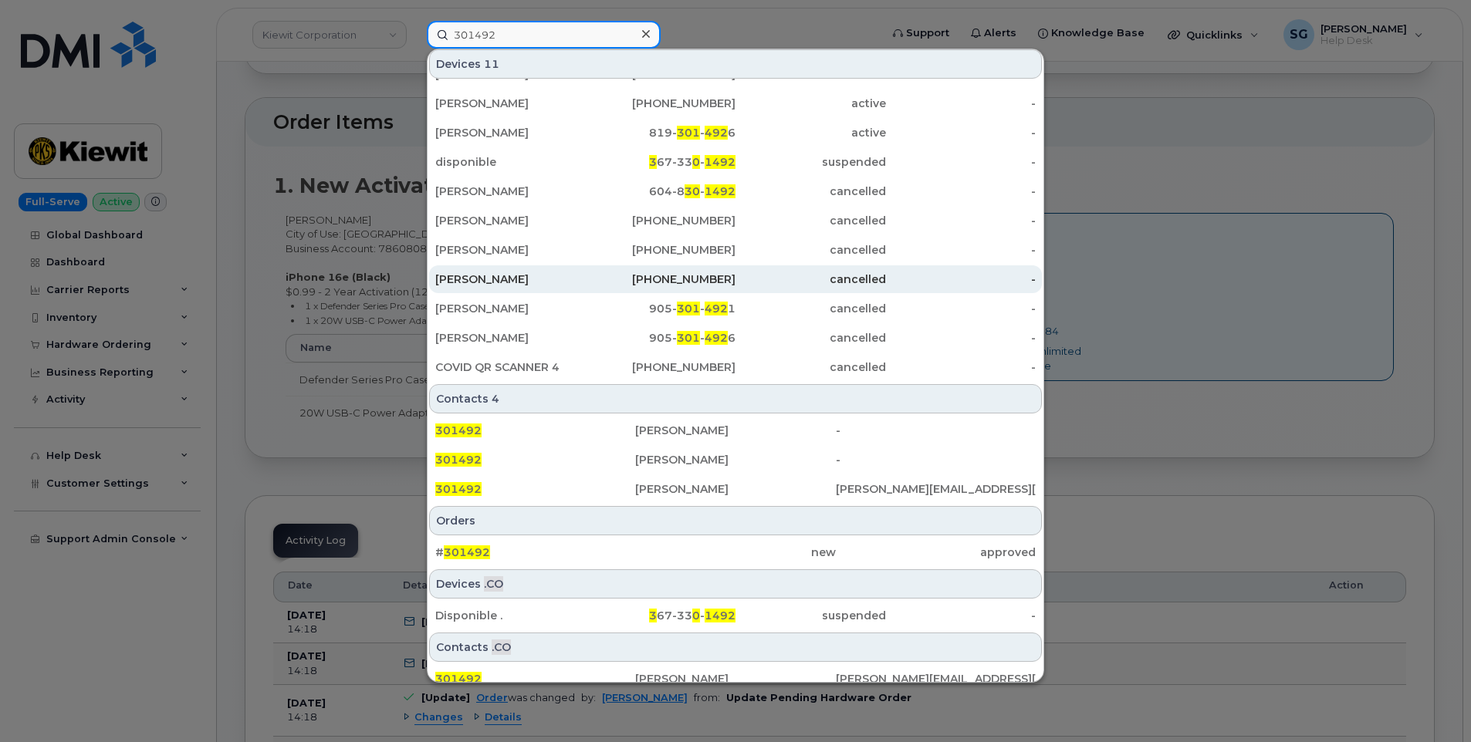
scroll to position [36, 0]
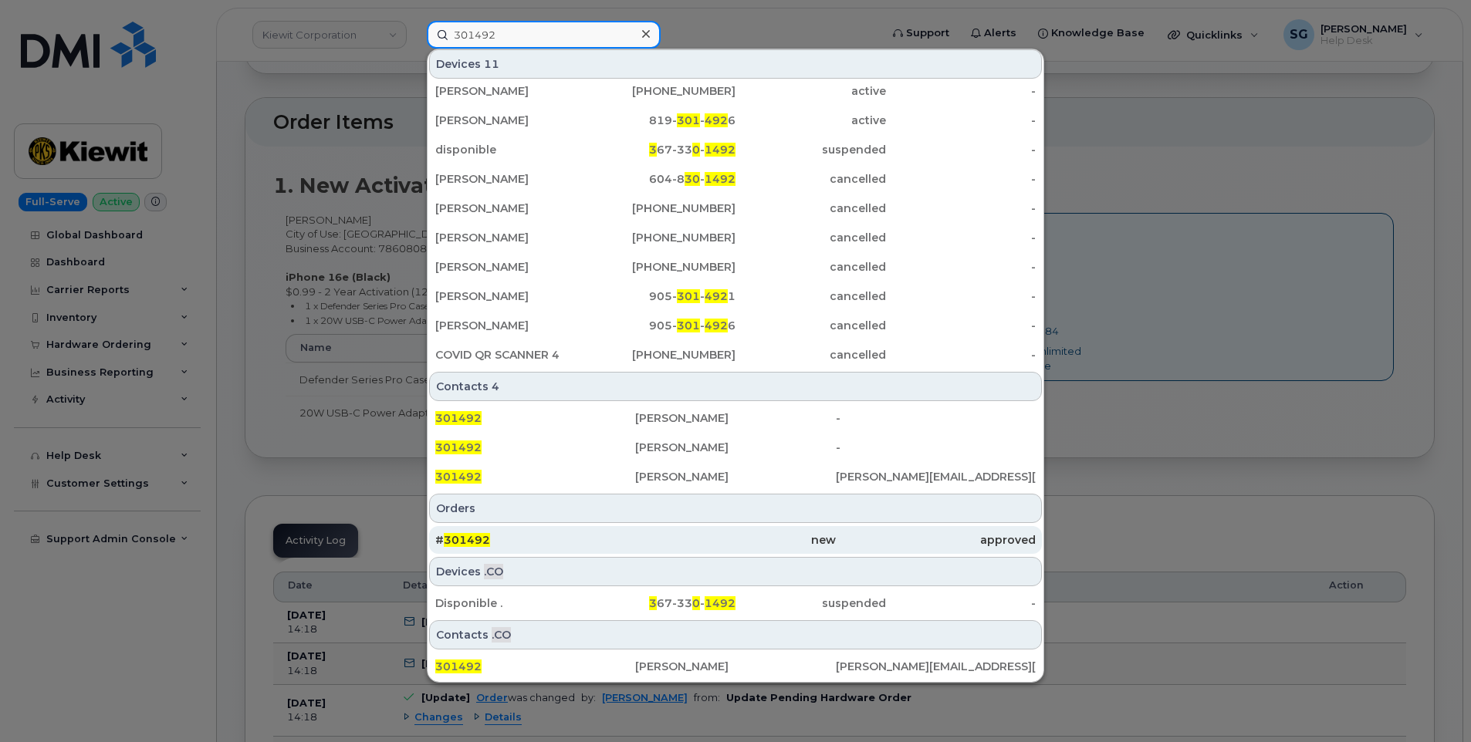
type input "301492"
click at [512, 538] on div "# 301492" at bounding box center [535, 540] width 200 height 15
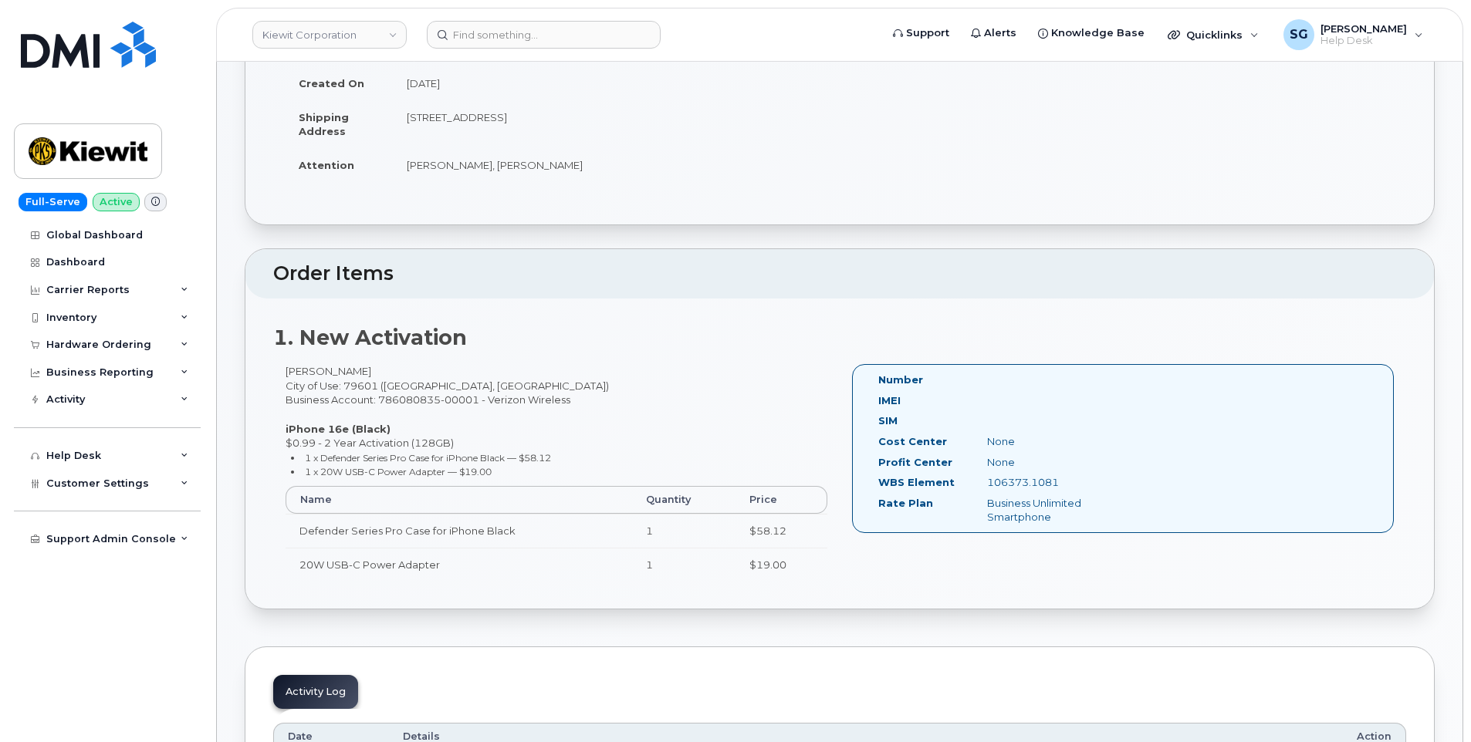
scroll to position [309, 0]
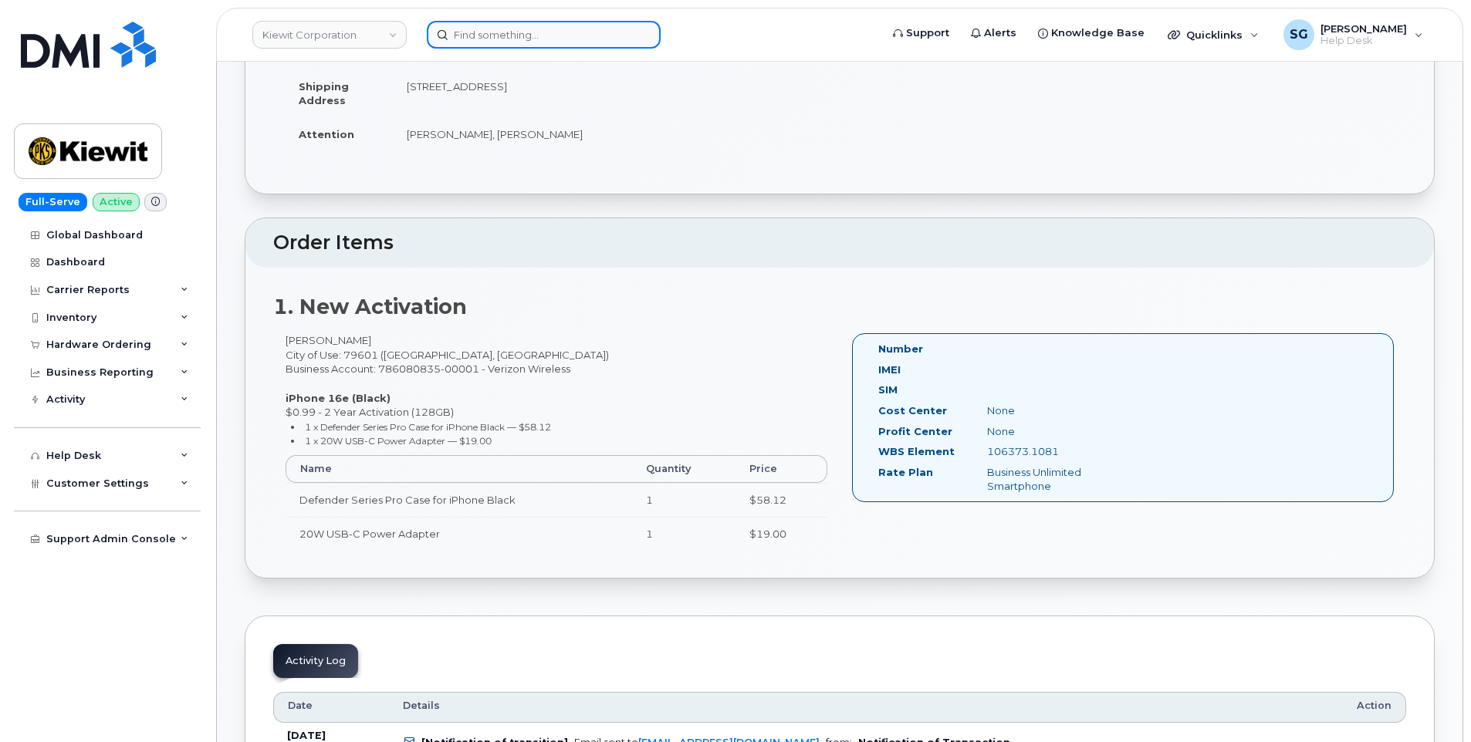
click at [608, 35] on input at bounding box center [544, 35] width 234 height 28
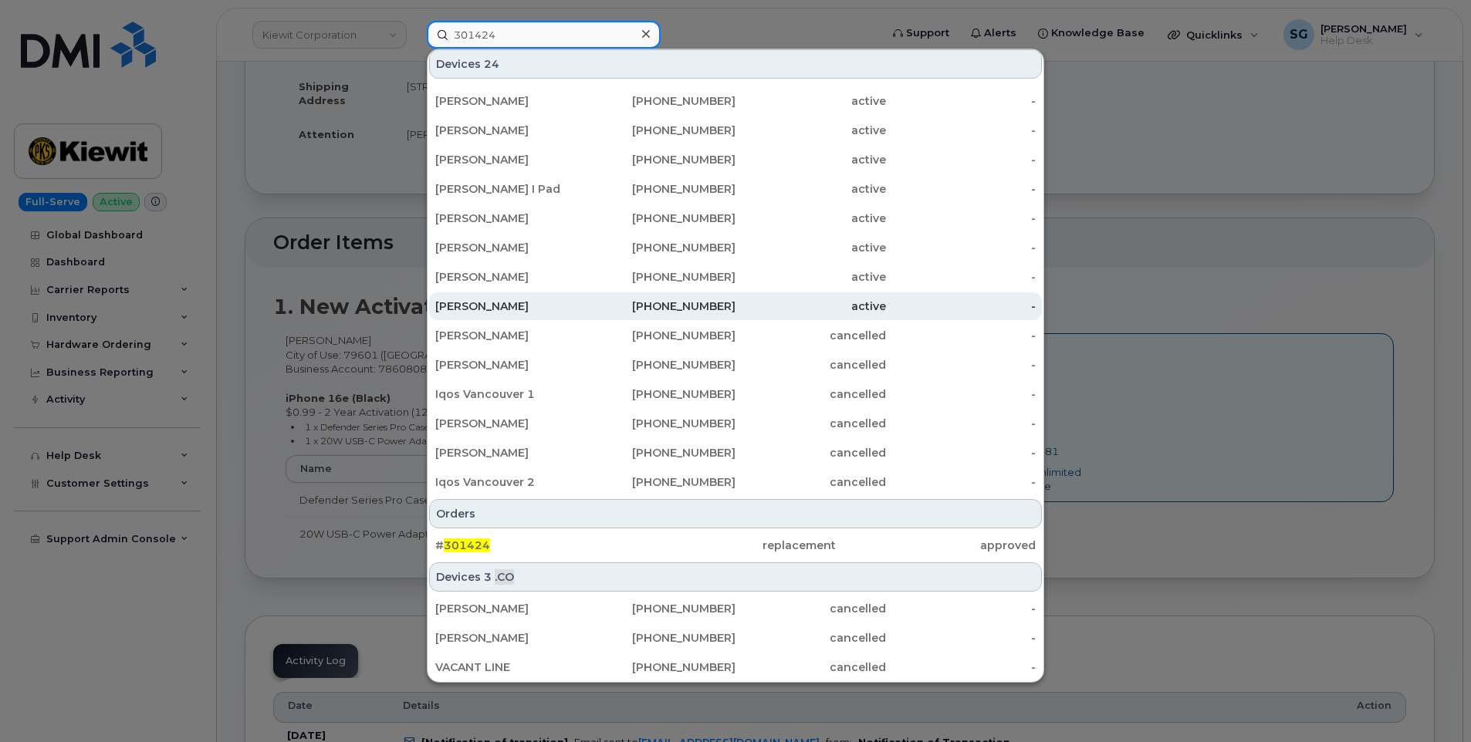
scroll to position [173, 0]
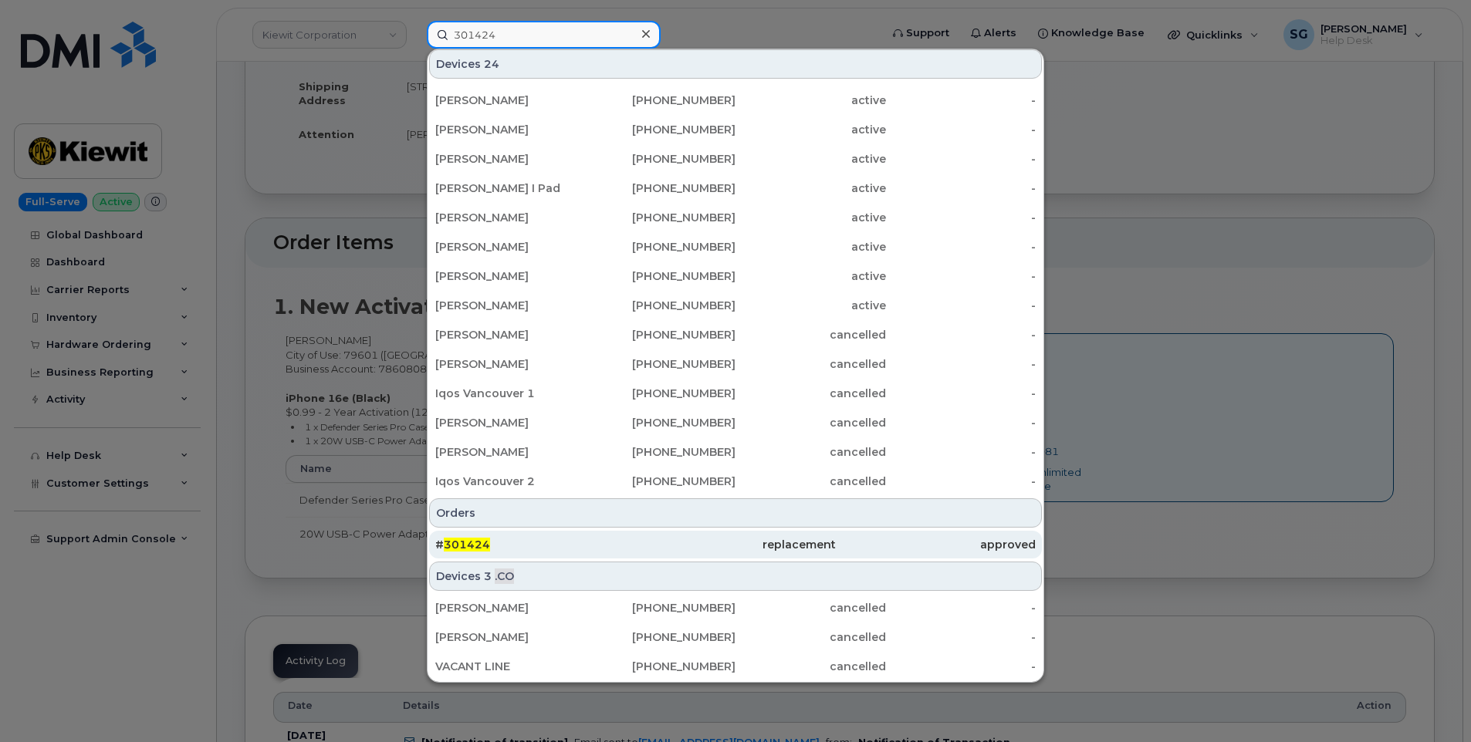
type input "301424"
drag, startPoint x: 698, startPoint y: 548, endPoint x: 728, endPoint y: 538, distance: 31.7
click at [698, 548] on div "replacement" at bounding box center [735, 544] width 200 height 15
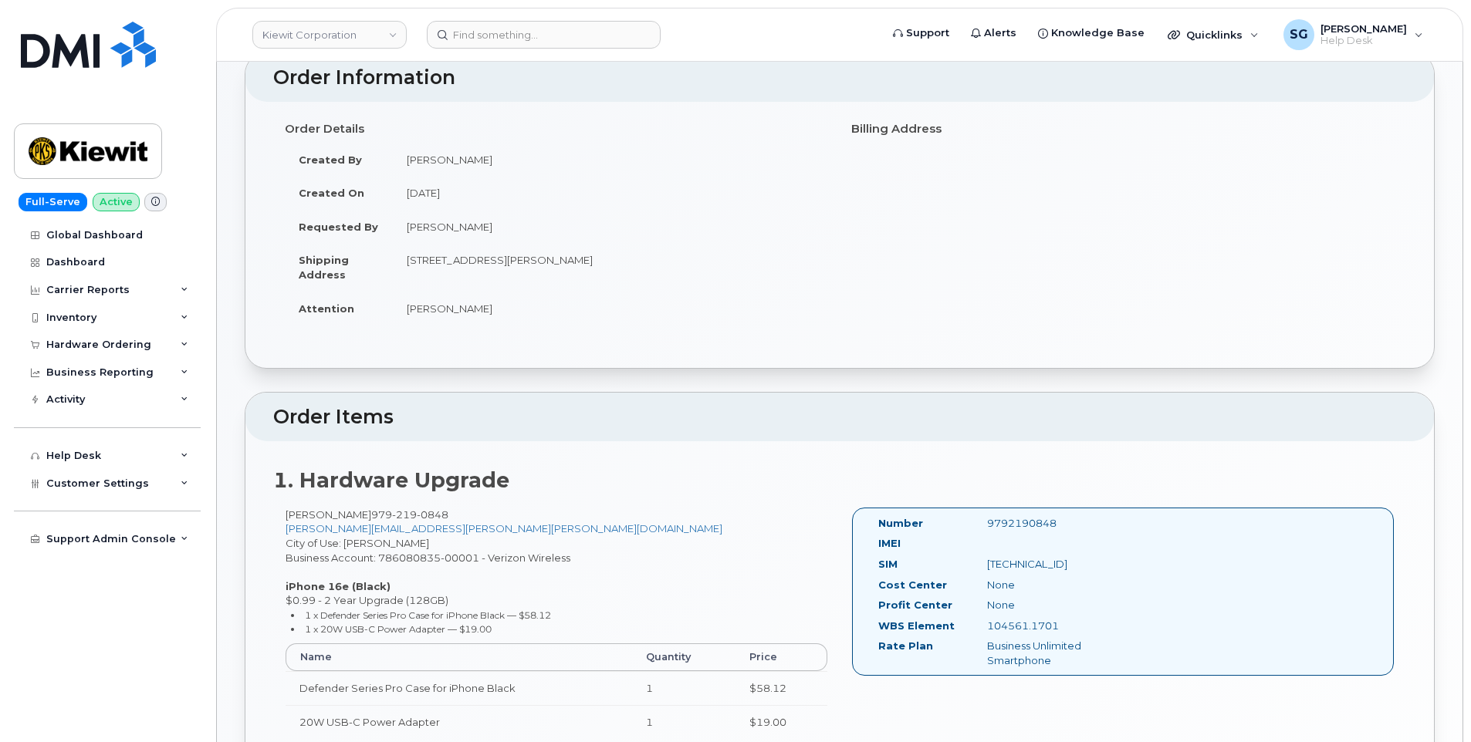
scroll to position [232, 0]
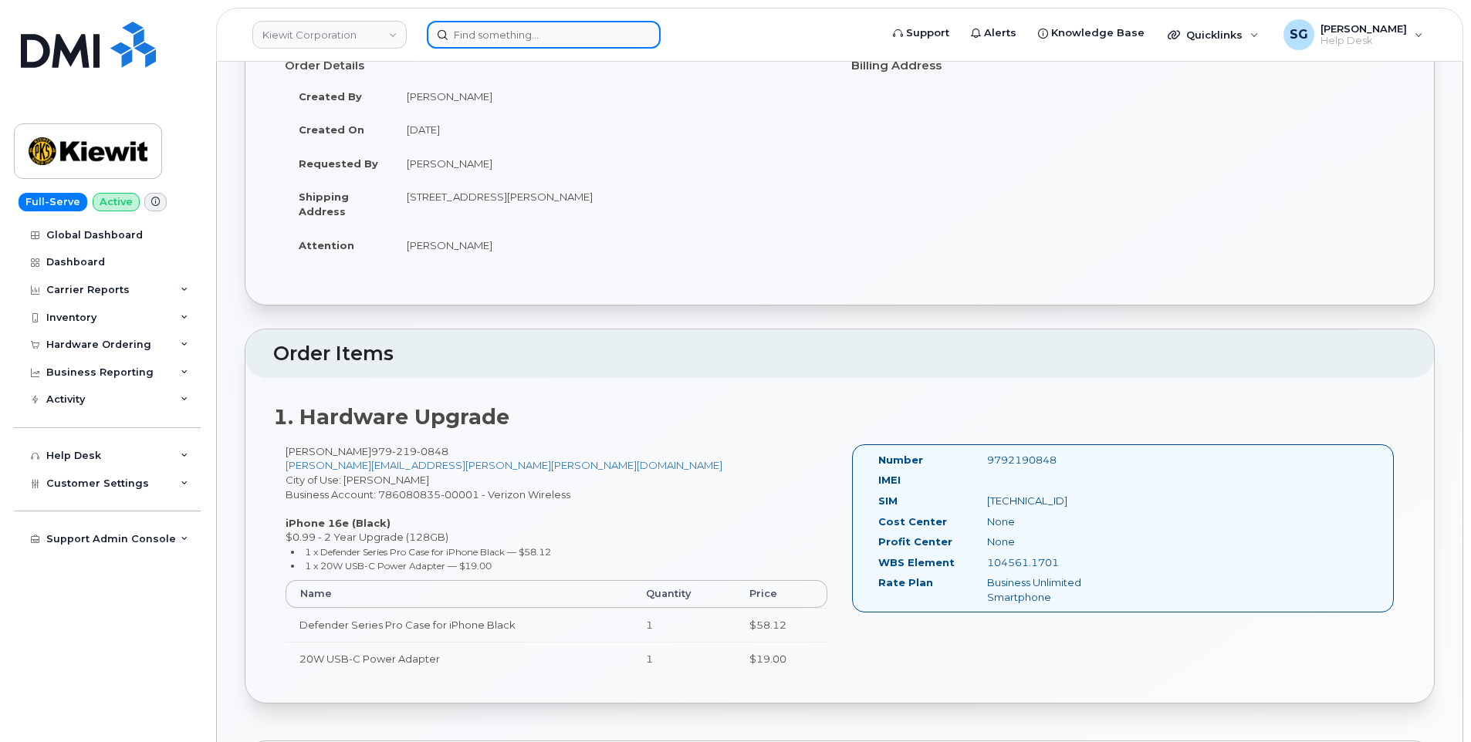
click at [530, 33] on input at bounding box center [544, 35] width 234 height 28
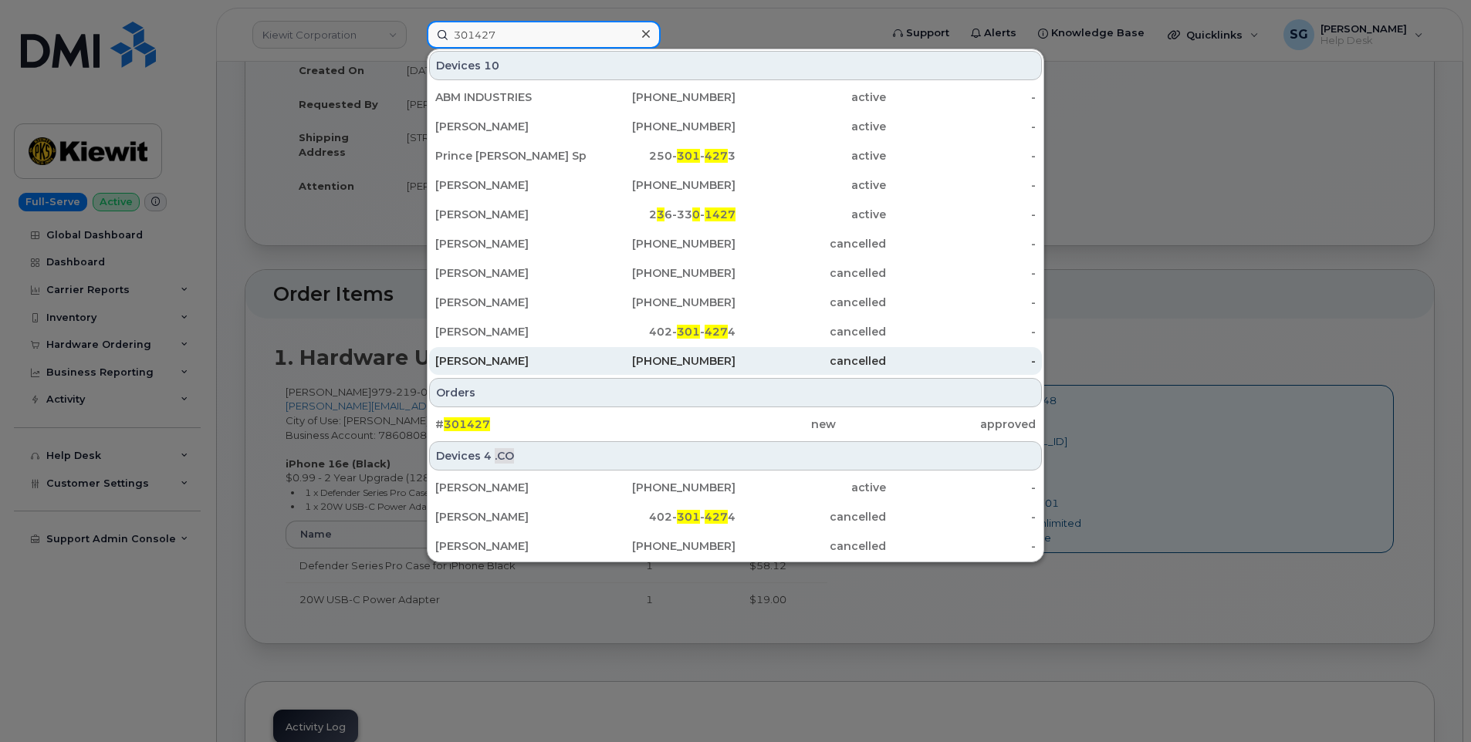
scroll to position [309, 0]
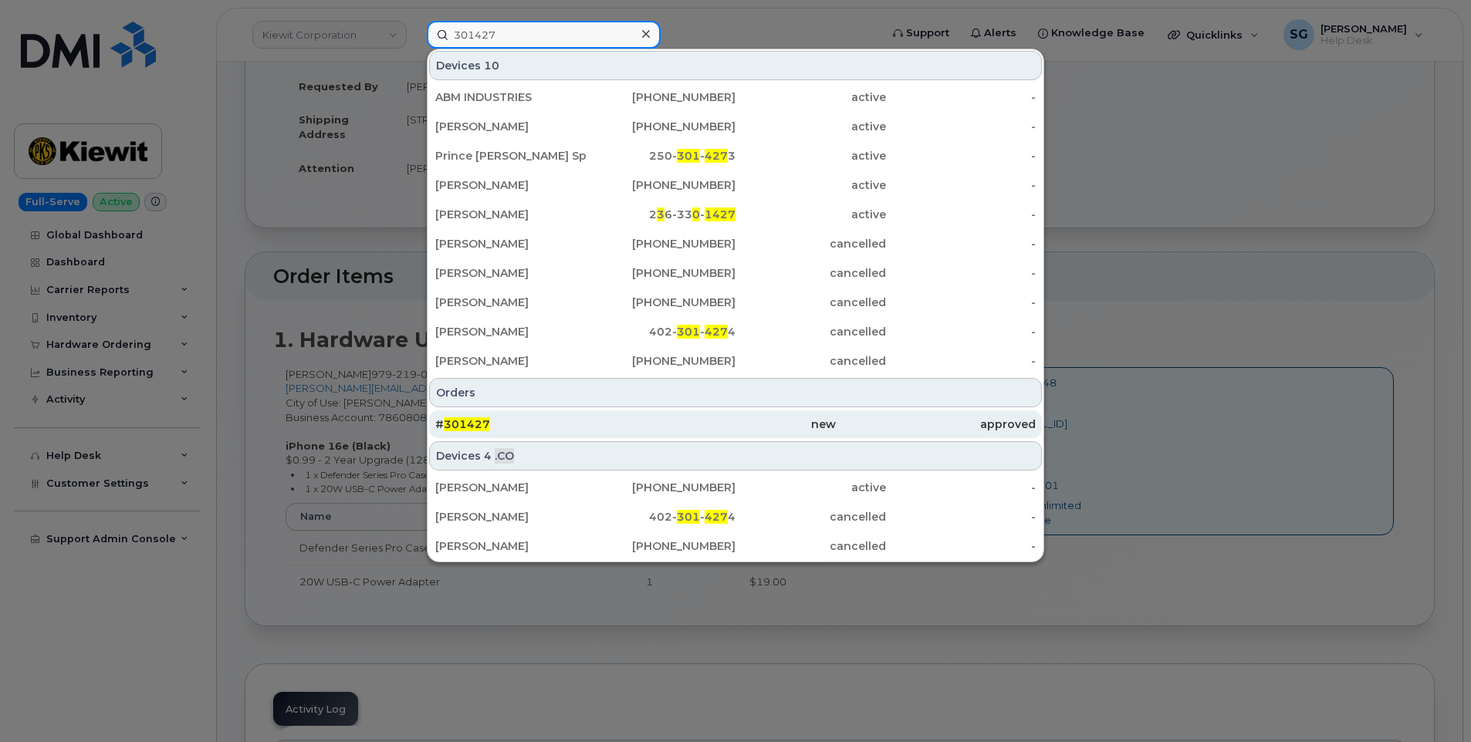
type input "301427"
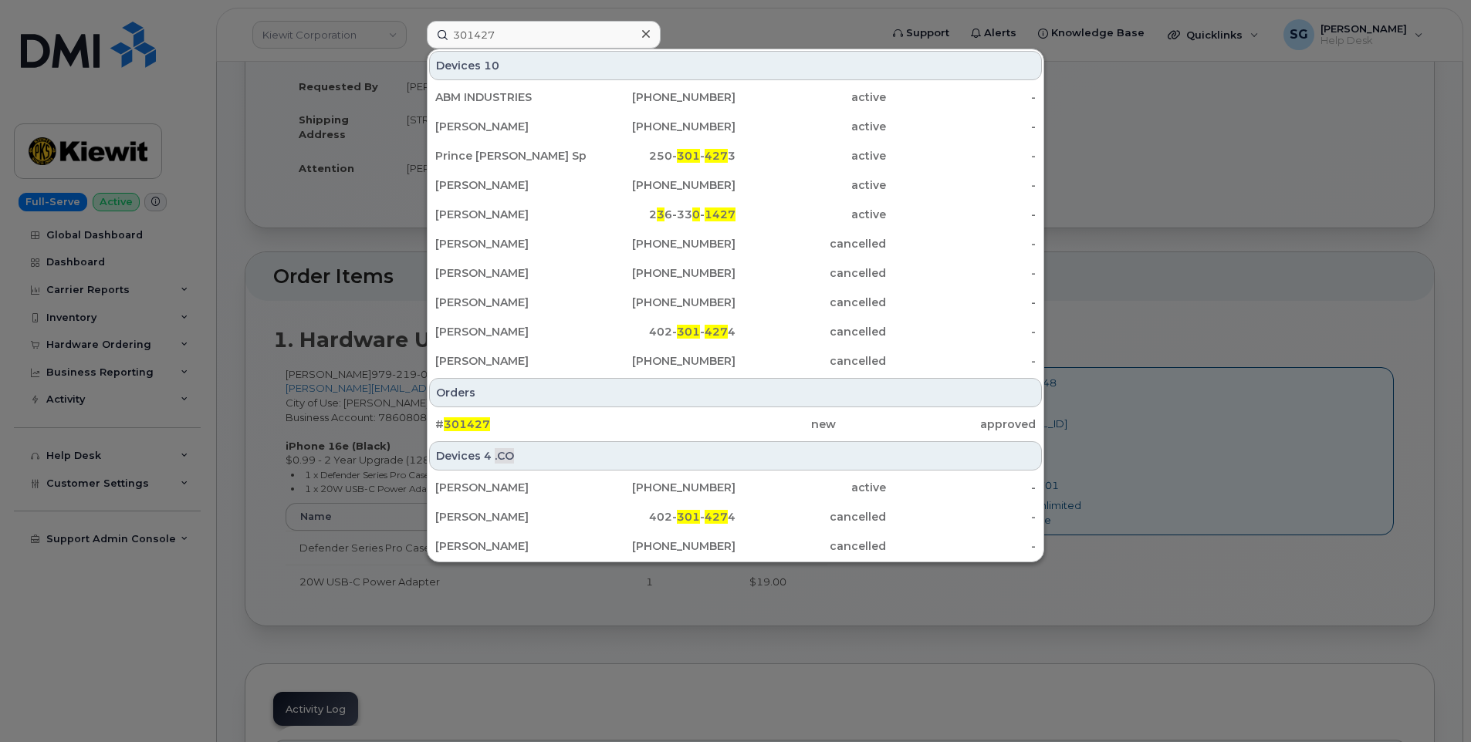
drag, startPoint x: 610, startPoint y: 414, endPoint x: 621, endPoint y: 400, distance: 18.7
click at [610, 415] on div "# 301427" at bounding box center [535, 425] width 200 height 28
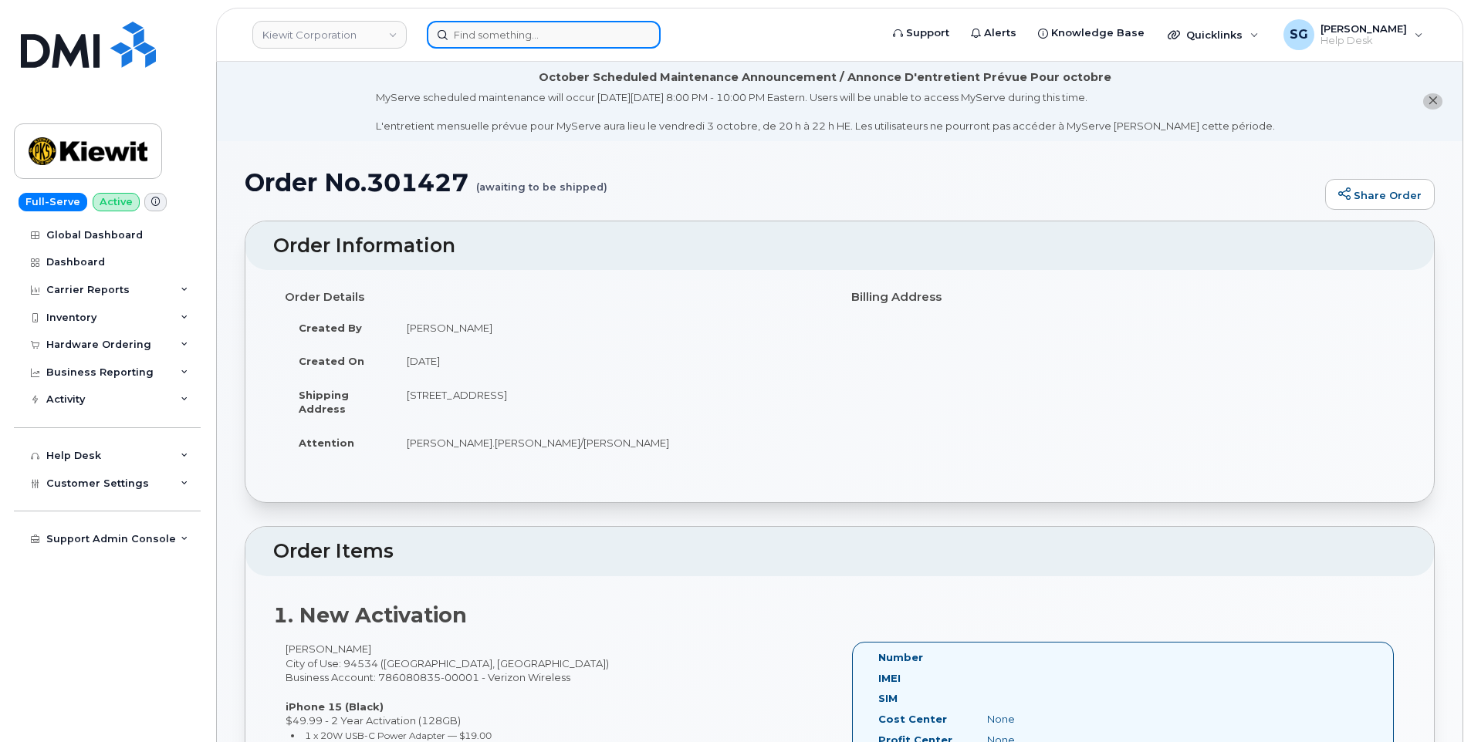
click at [566, 32] on input at bounding box center [544, 35] width 234 height 28
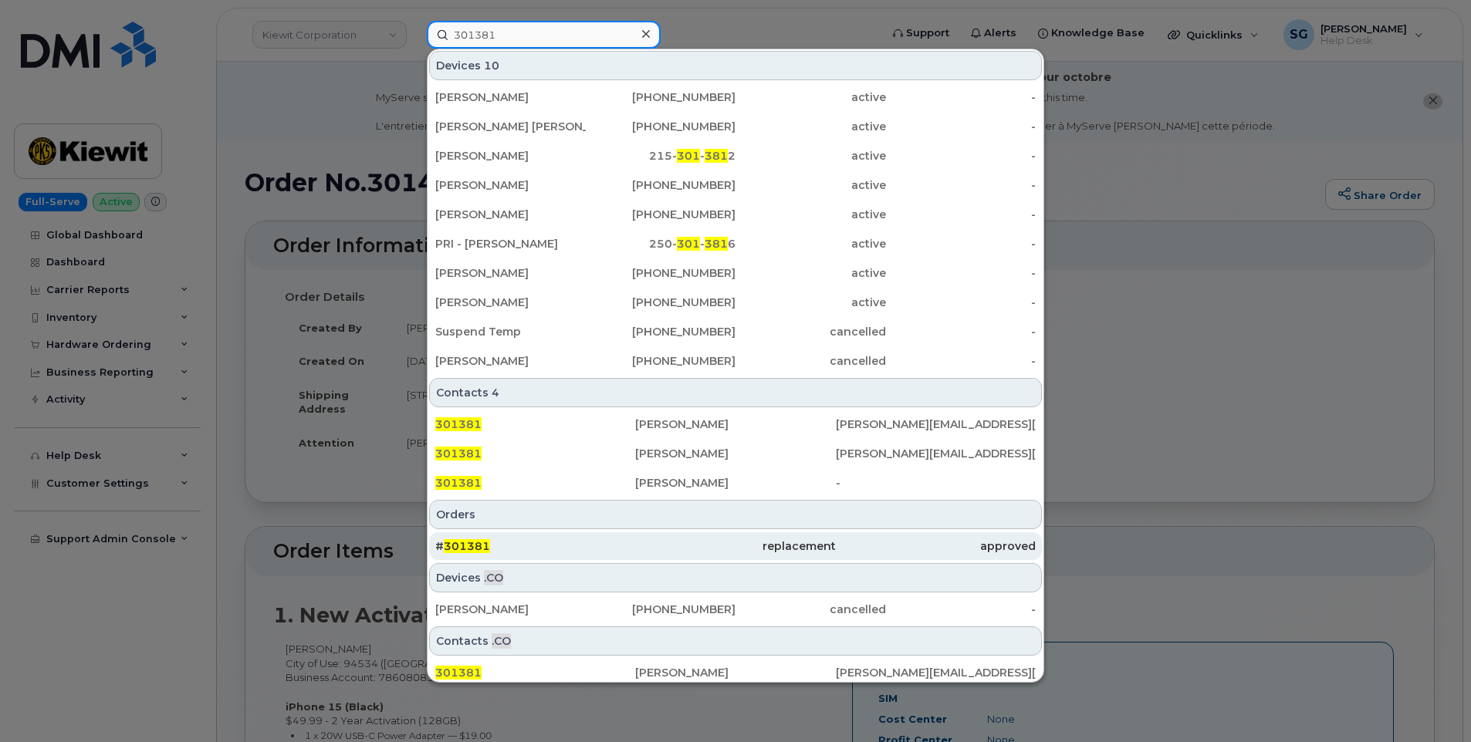
type input "301381"
click at [593, 536] on div "# 301381" at bounding box center [535, 547] width 200 height 28
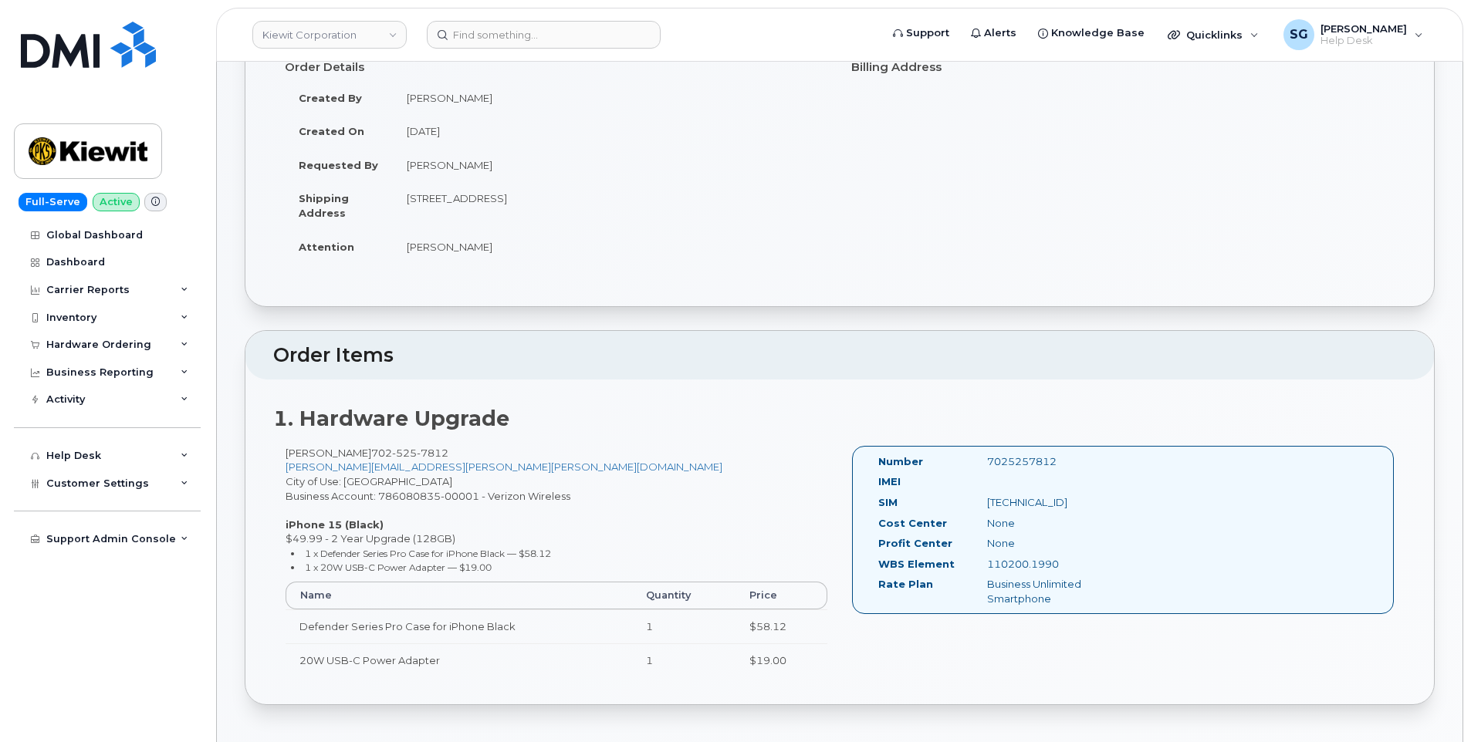
scroll to position [232, 0]
drag, startPoint x: 388, startPoint y: 449, endPoint x: 286, endPoint y: 448, distance: 101.9
click at [286, 448] on div "[PERSON_NAME] [PHONE_NUMBER] [PERSON_NAME][EMAIL_ADDRESS][PERSON_NAME][PERSON_N…" at bounding box center [556, 567] width 566 height 245
drag, startPoint x: 286, startPoint y: 448, endPoint x: 301, endPoint y: 448, distance: 14.7
drag, startPoint x: 301, startPoint y: 448, endPoint x: 370, endPoint y: 428, distance: 72.5
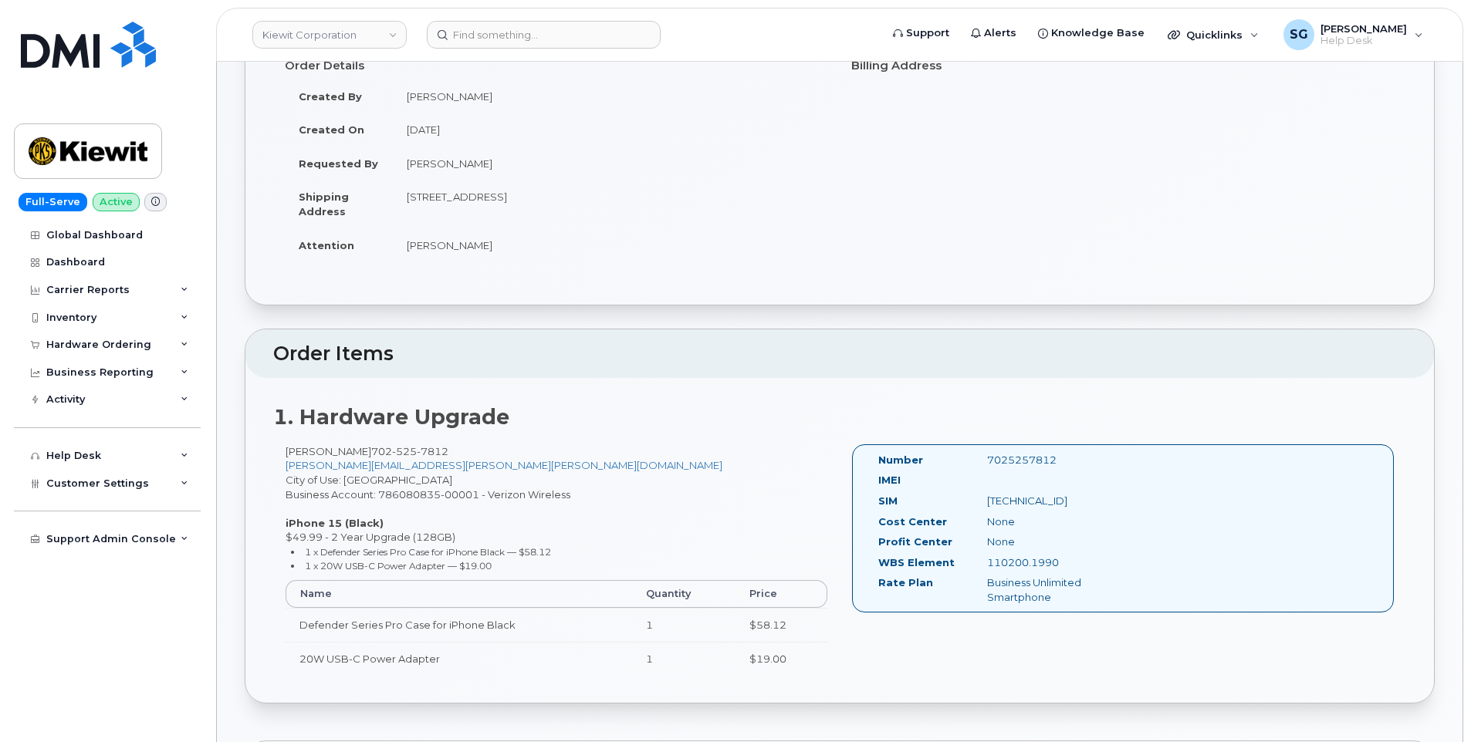
click at [370, 428] on strong "1. Hardware Upgrade" at bounding box center [391, 416] width 236 height 25
drag, startPoint x: 385, startPoint y: 451, endPoint x: 287, endPoint y: 453, distance: 98.0
click at [287, 453] on div "JOSEPH STEVENSON 702 525 7812 KIM.STEVENSON@KIEWIT.COM City of Use: Las Vegas B…" at bounding box center [556, 567] width 566 height 245
drag, startPoint x: 287, startPoint y: 453, endPoint x: 296, endPoint y: 453, distance: 9.3
copy div "JOSEPH STEVENSON"
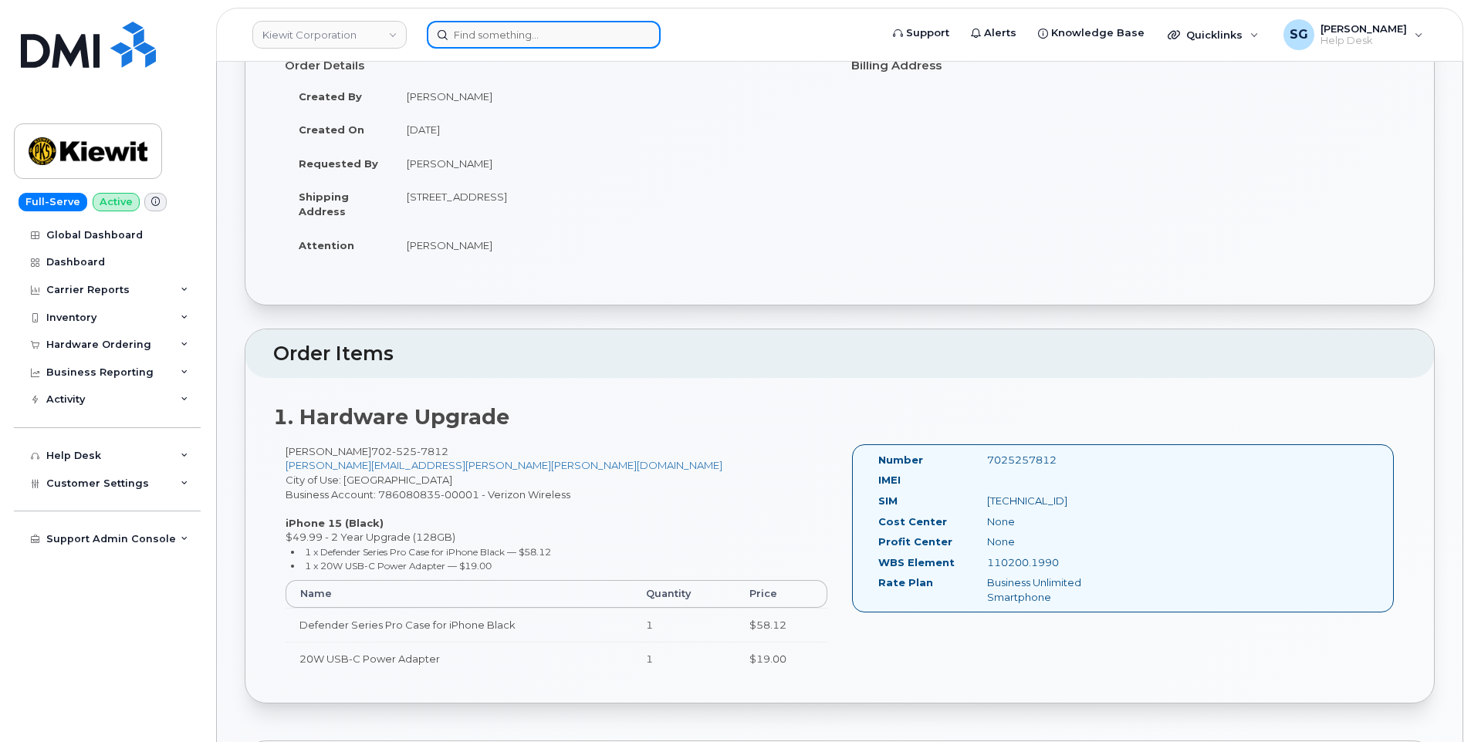
click at [621, 32] on input at bounding box center [544, 35] width 234 height 28
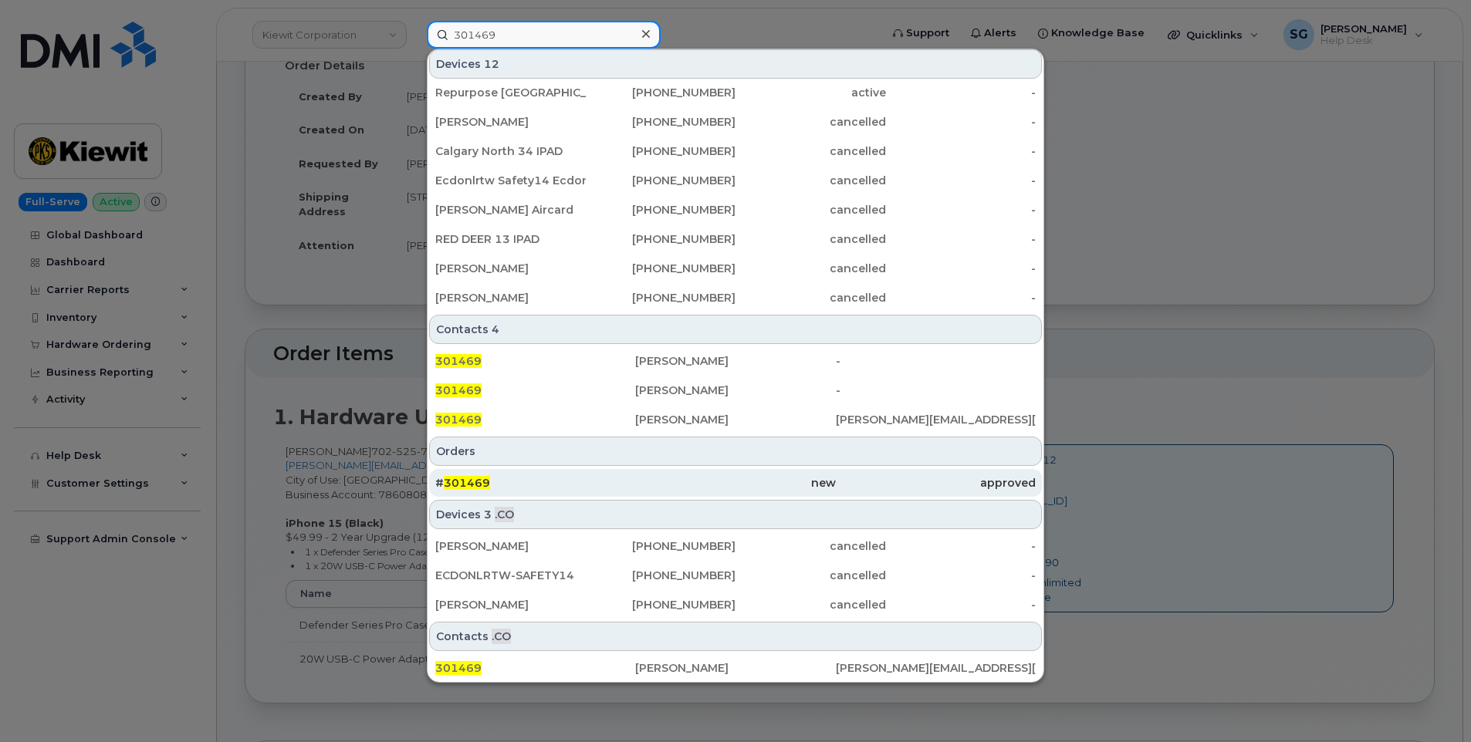
scroll to position [123, 0]
type input "301469"
click at [625, 478] on div "# 301469" at bounding box center [535, 481] width 200 height 15
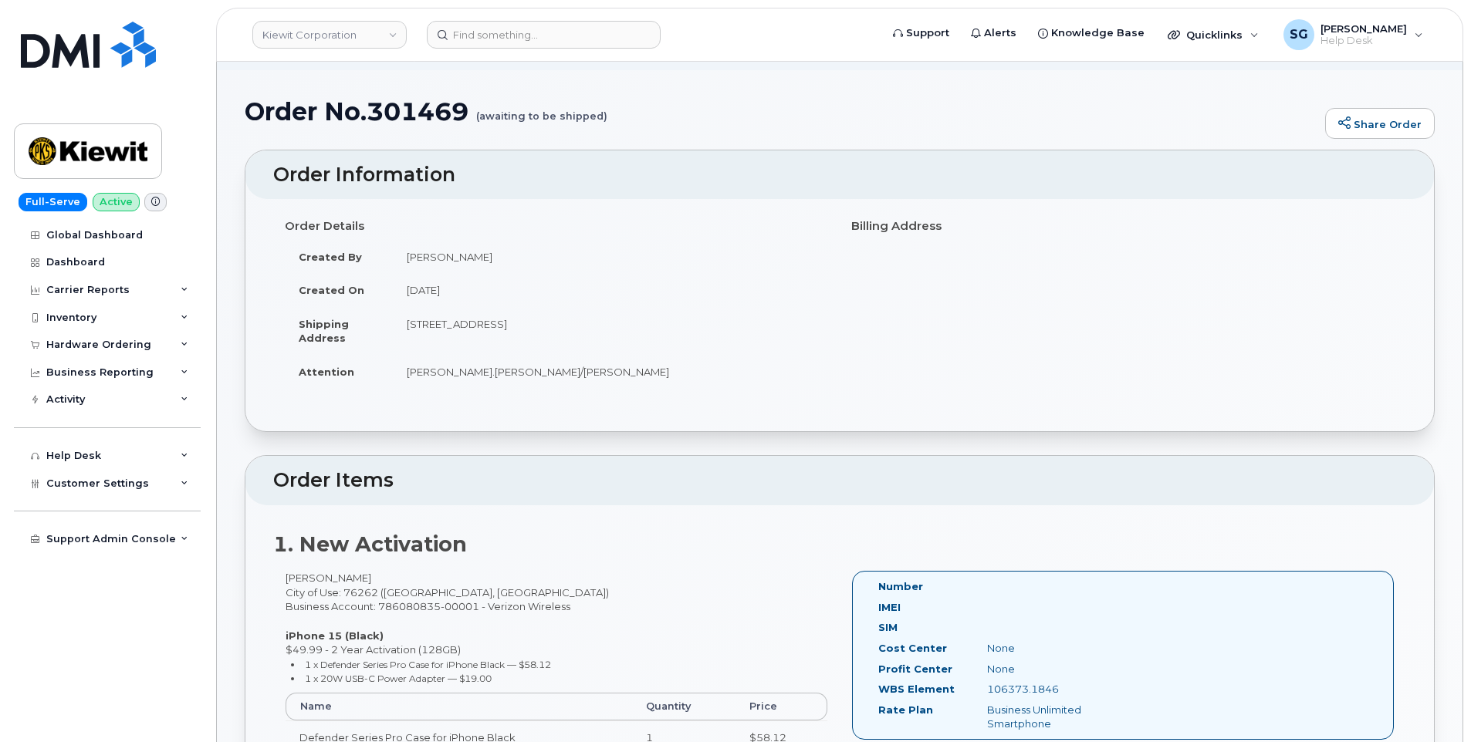
scroll to position [232, 0]
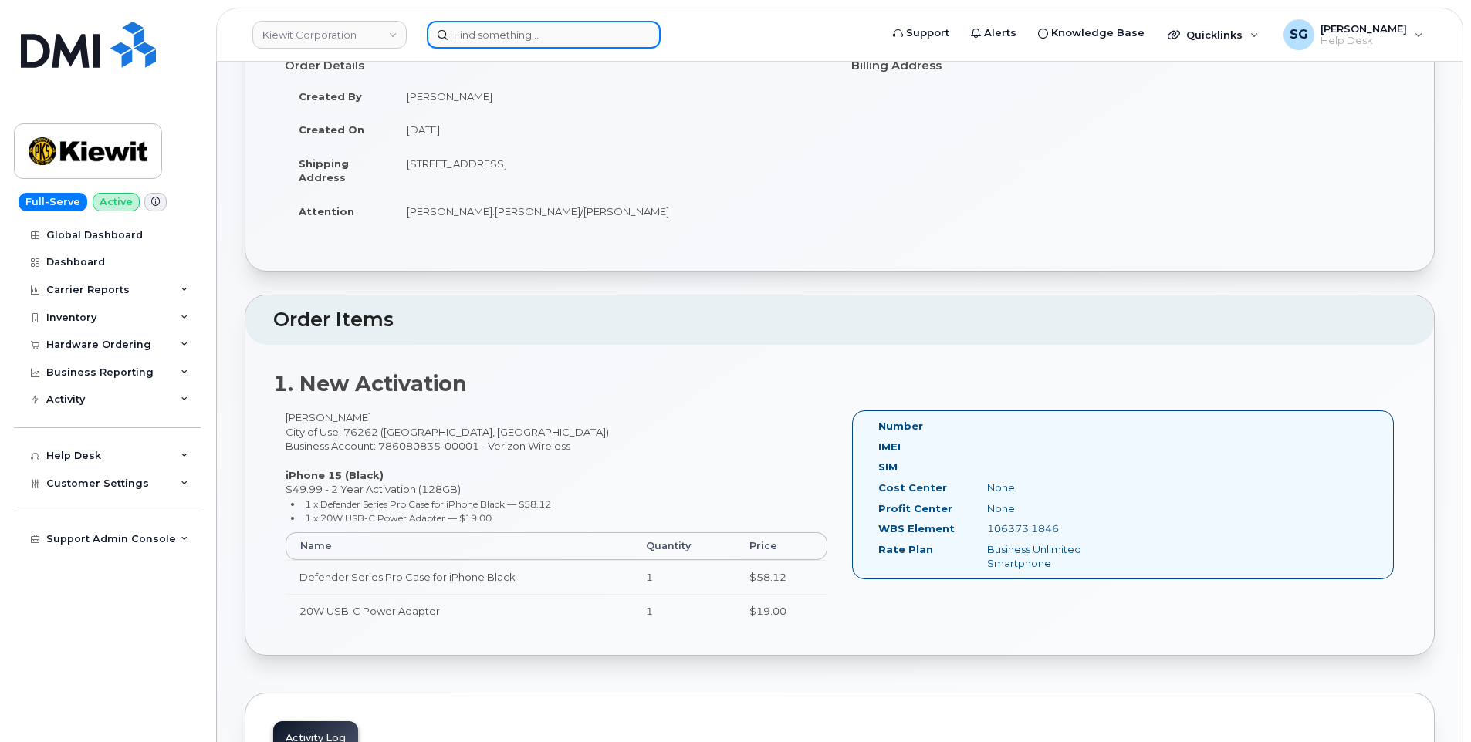
click at [647, 36] on div at bounding box center [544, 35] width 234 height 28
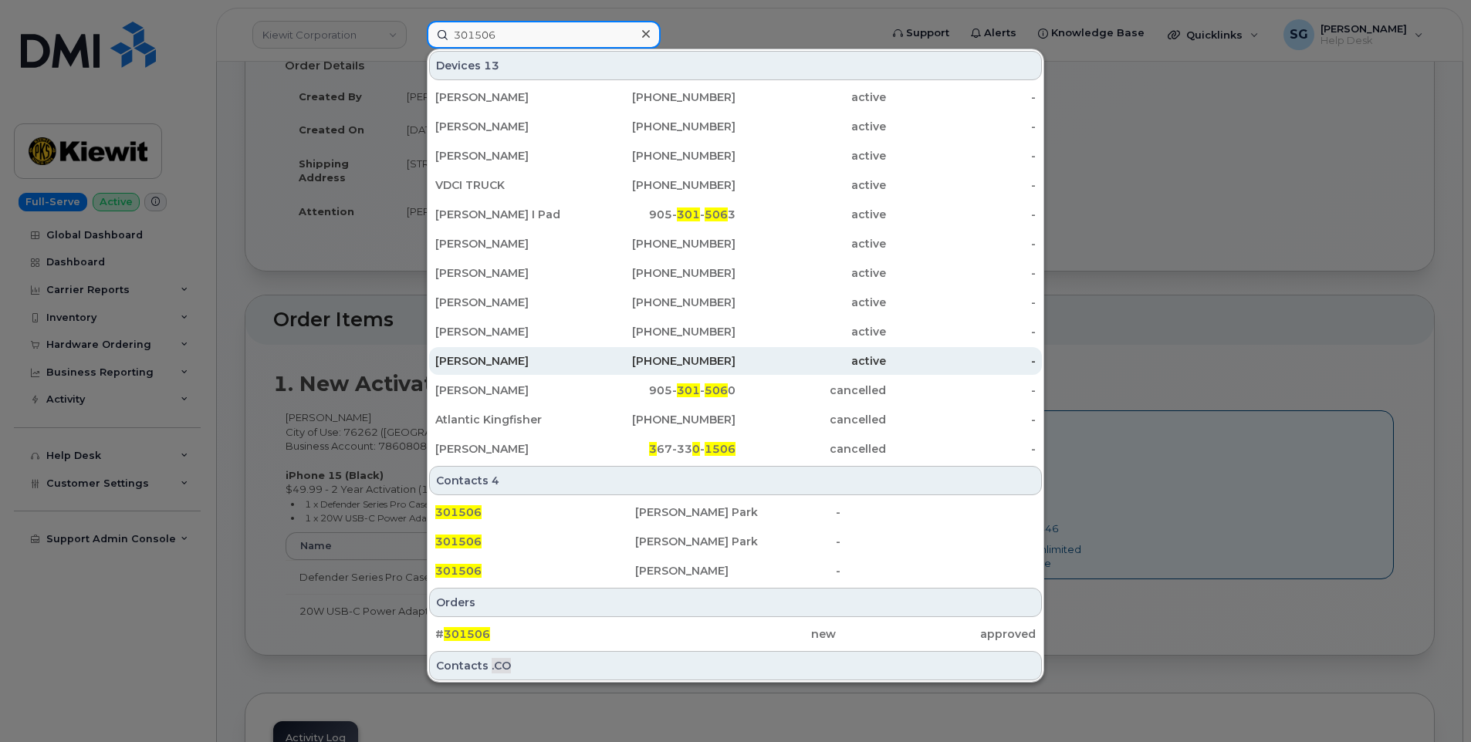
scroll to position [31, 0]
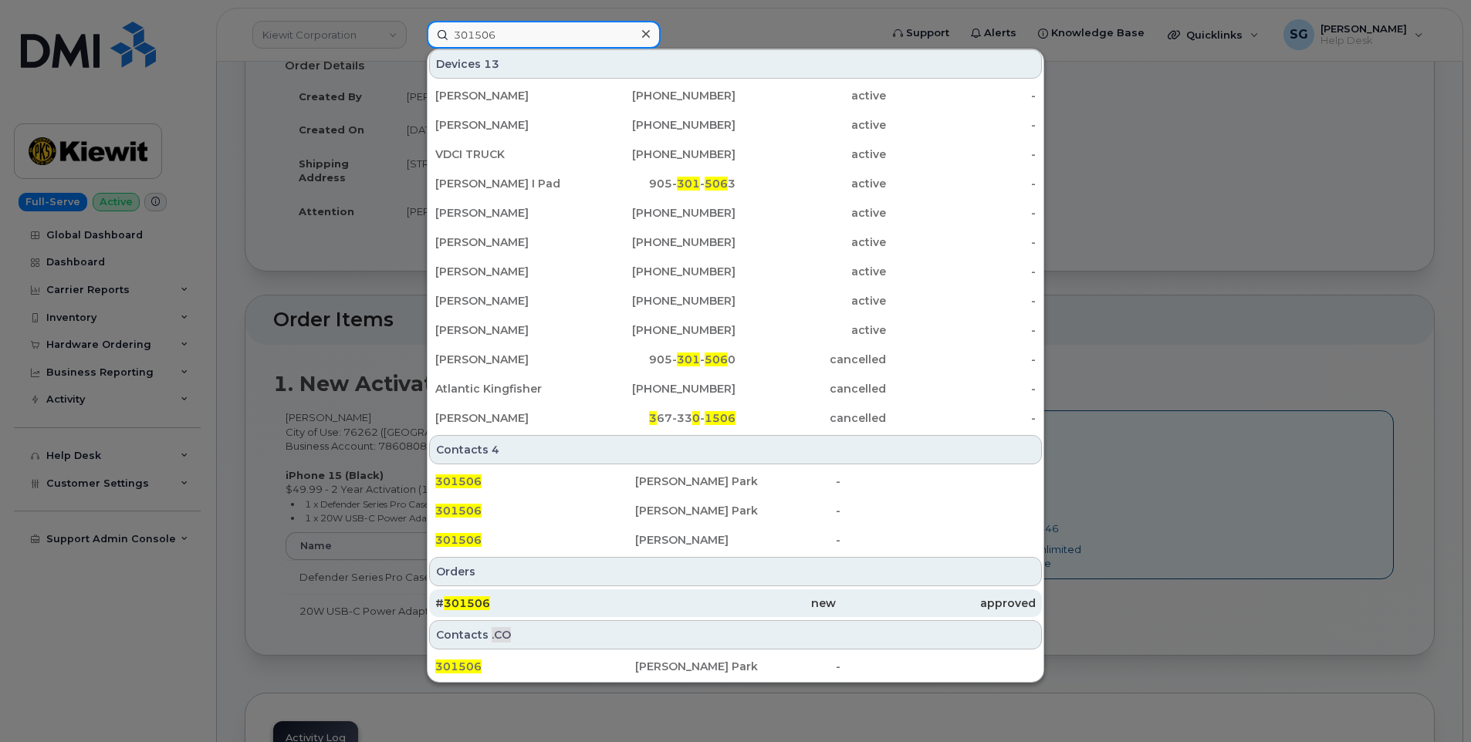
type input "301506"
click at [556, 607] on div "# 301506" at bounding box center [535, 603] width 200 height 15
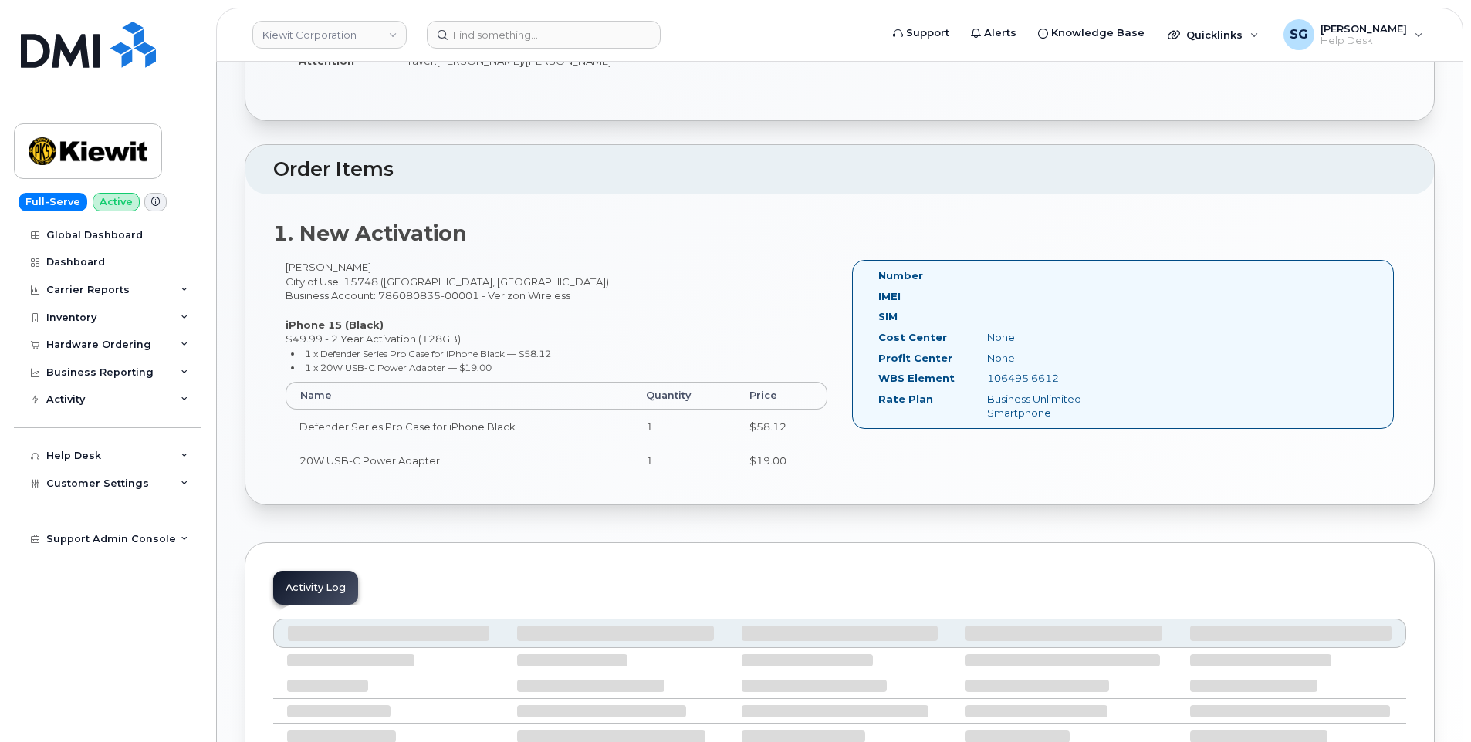
scroll to position [388, 0]
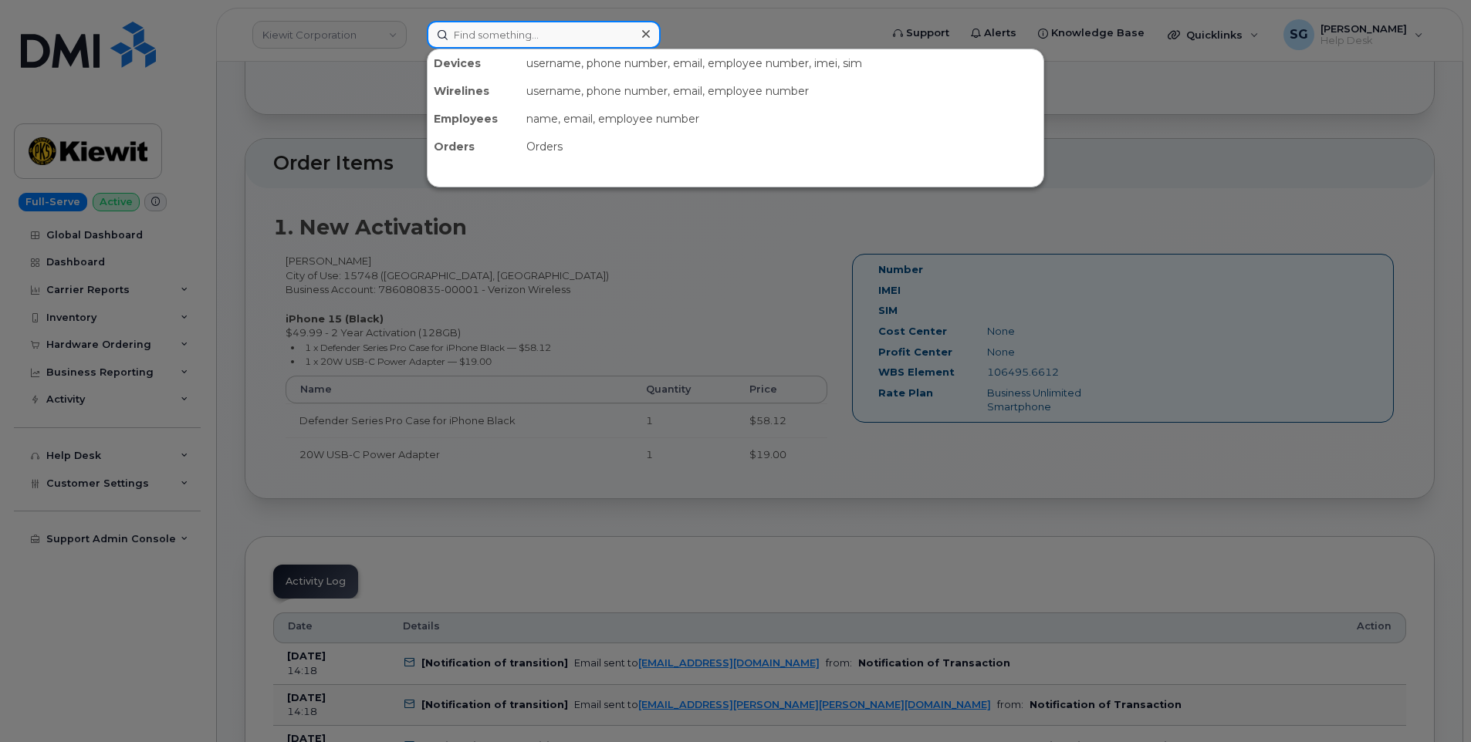
click at [593, 37] on input at bounding box center [544, 35] width 234 height 28
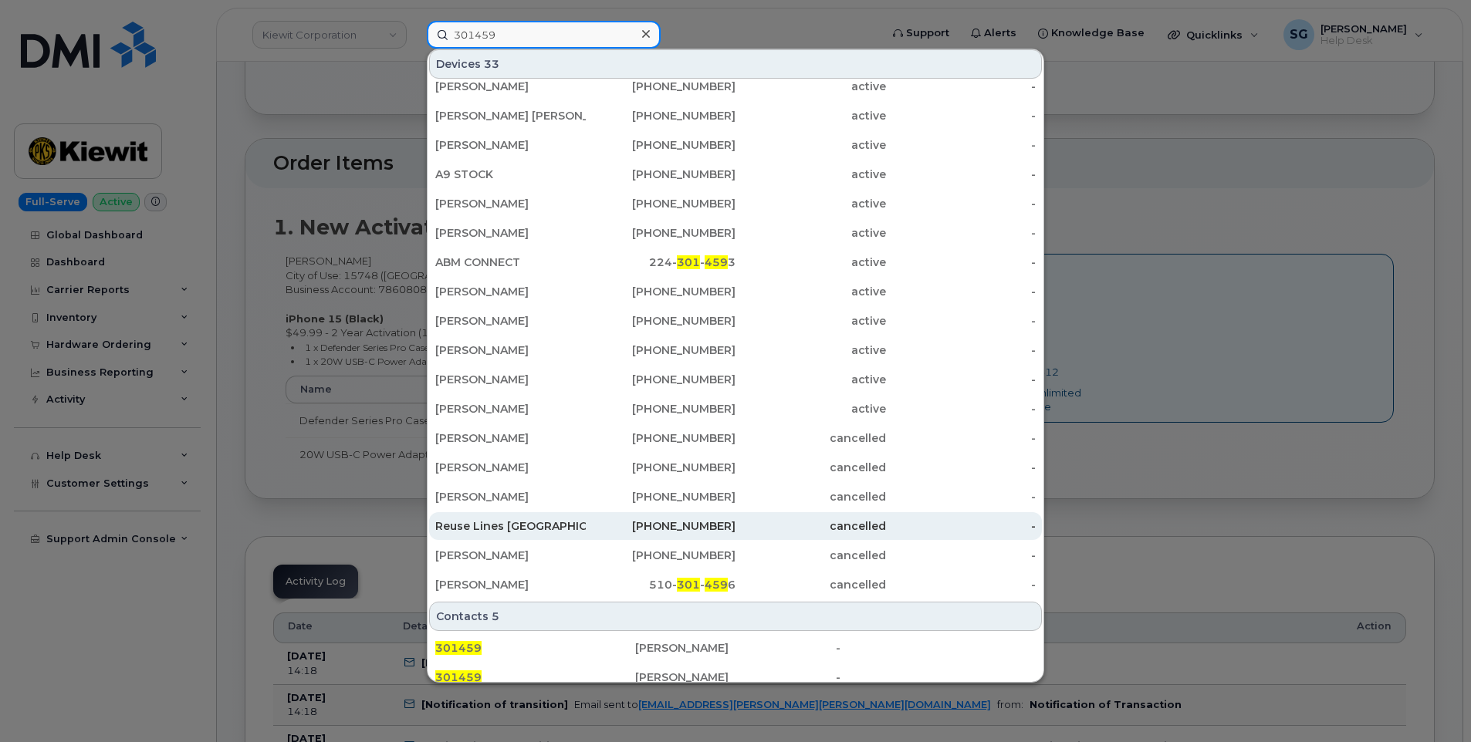
scroll to position [309, 0]
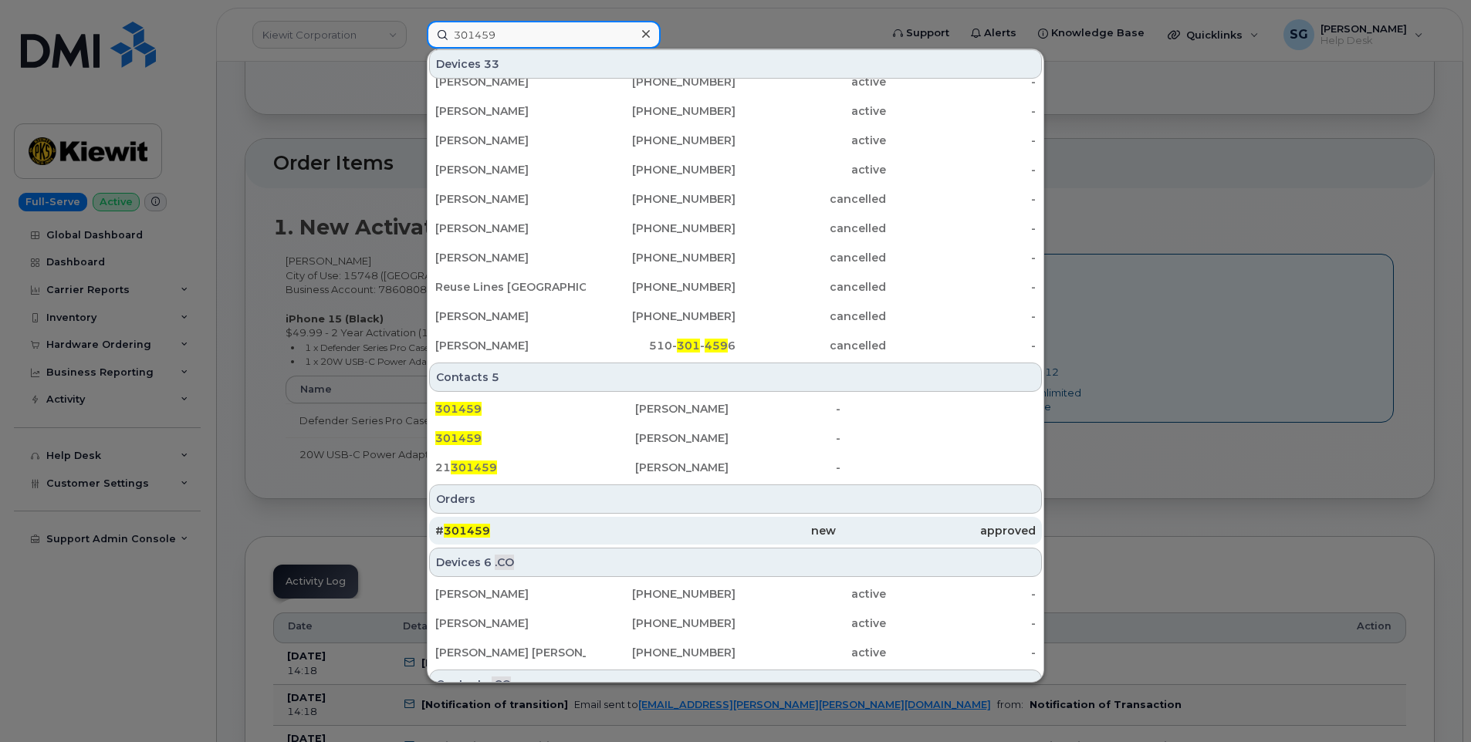
type input "301459"
click at [644, 529] on div "new" at bounding box center [735, 530] width 200 height 15
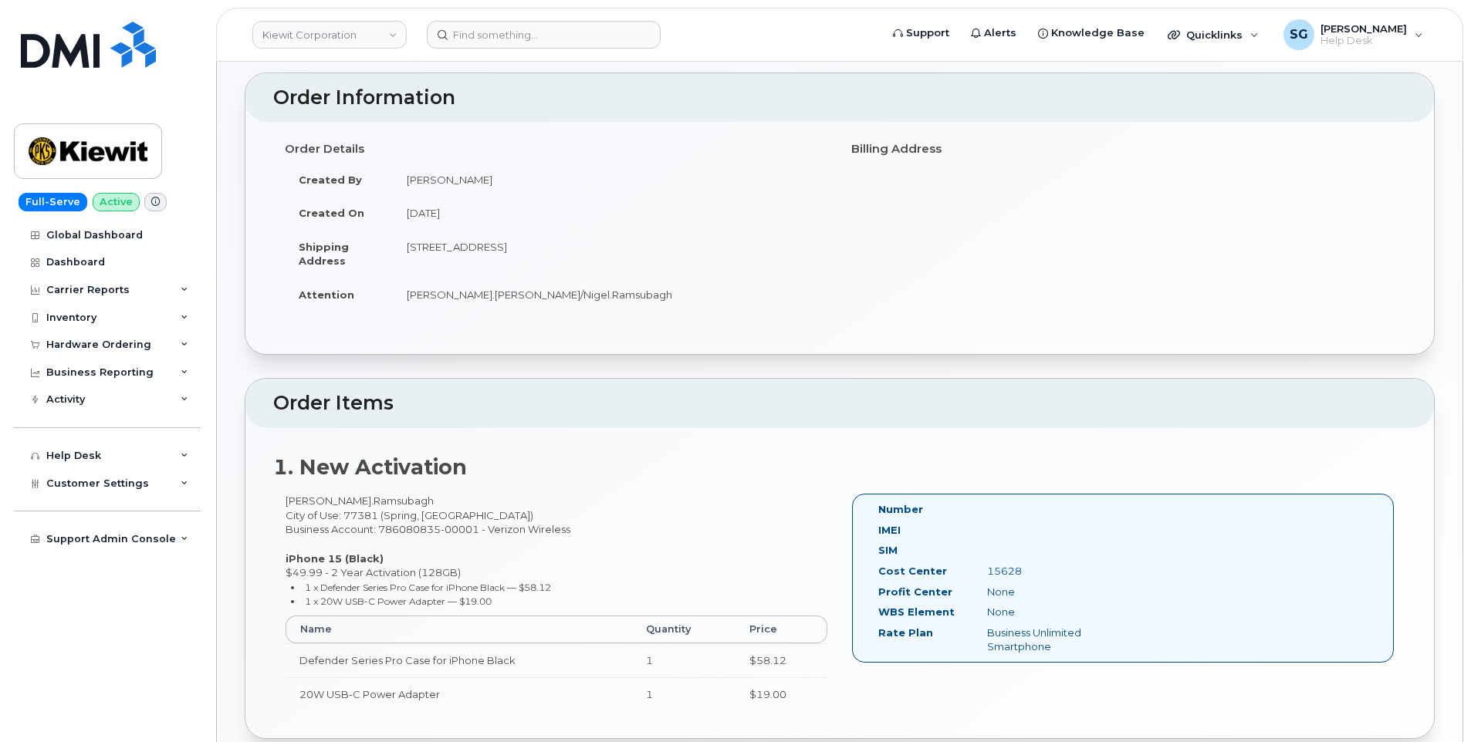
scroll to position [309, 0]
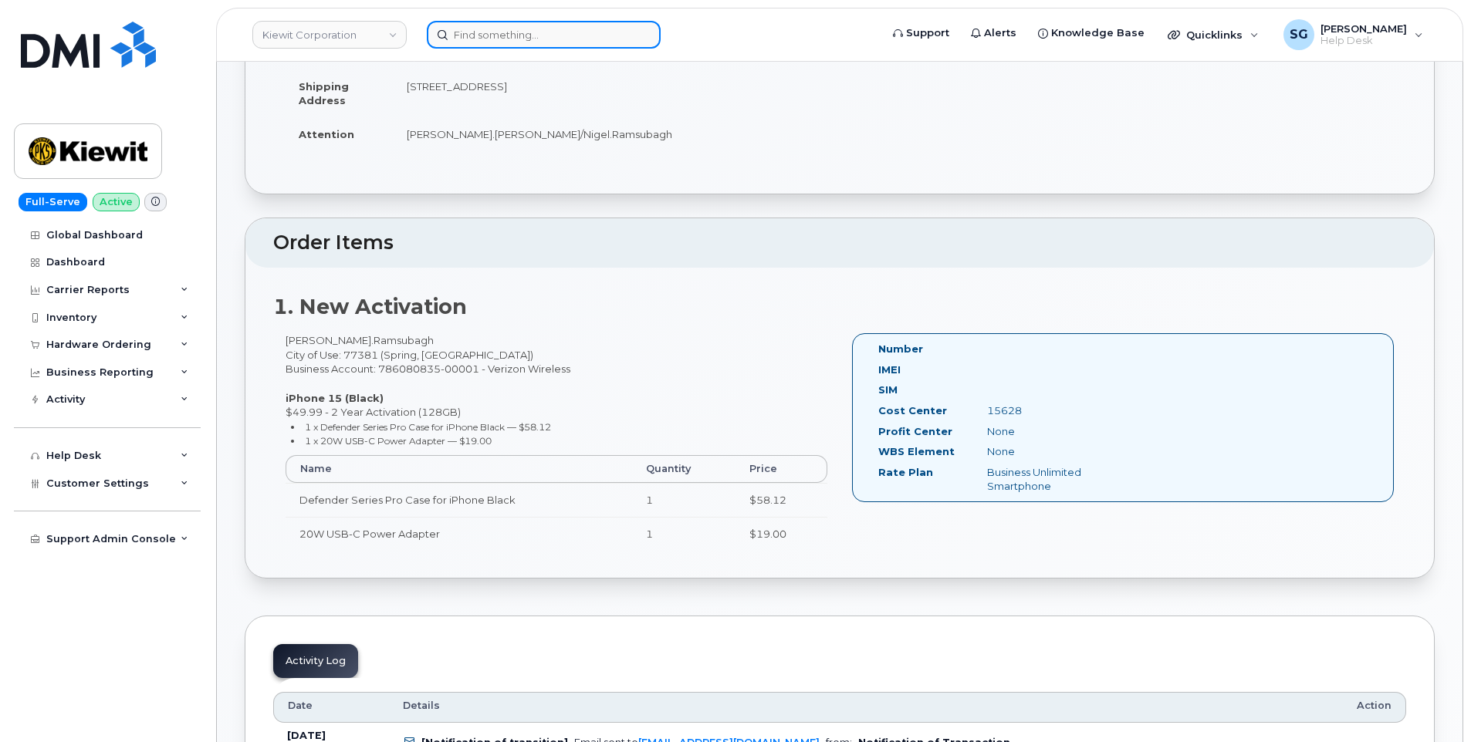
click at [565, 37] on input at bounding box center [544, 35] width 234 height 28
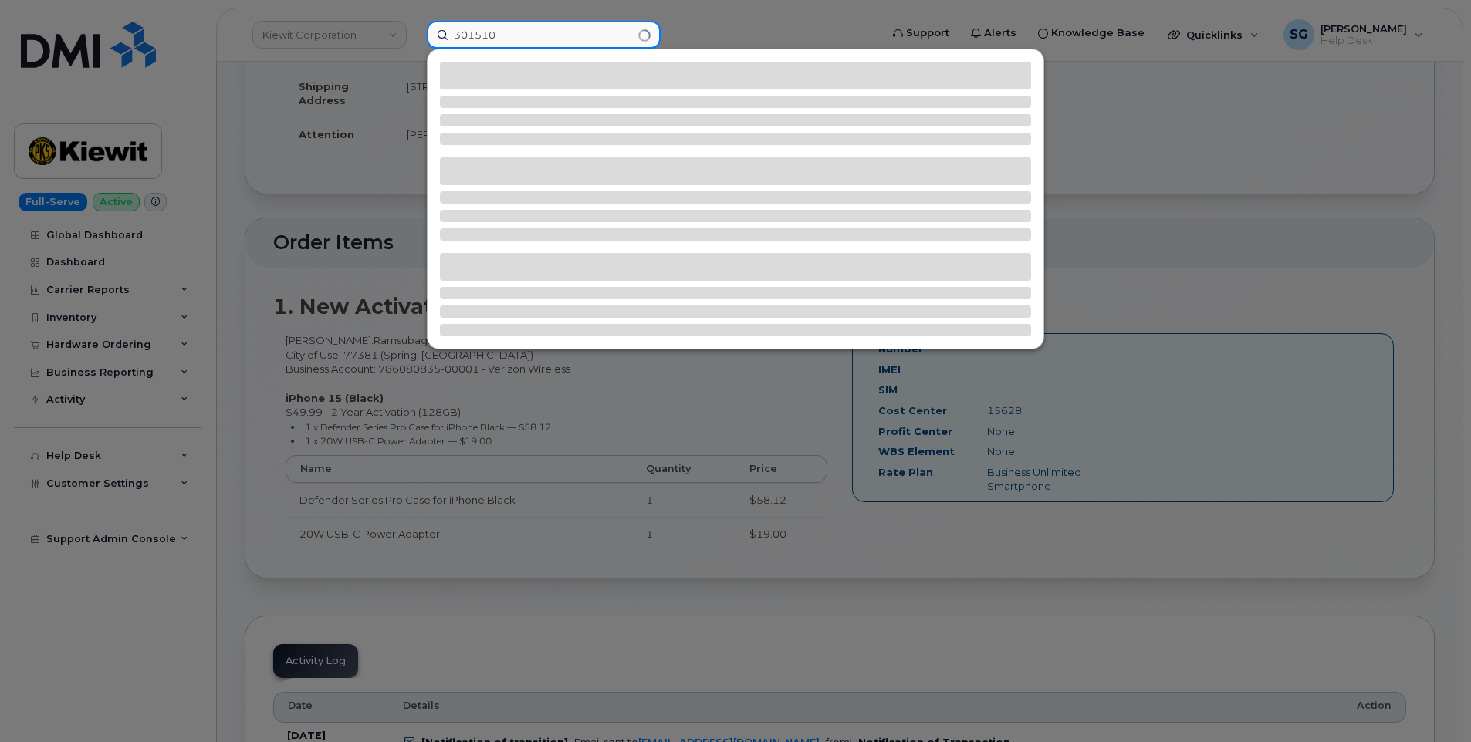
type input "301510"
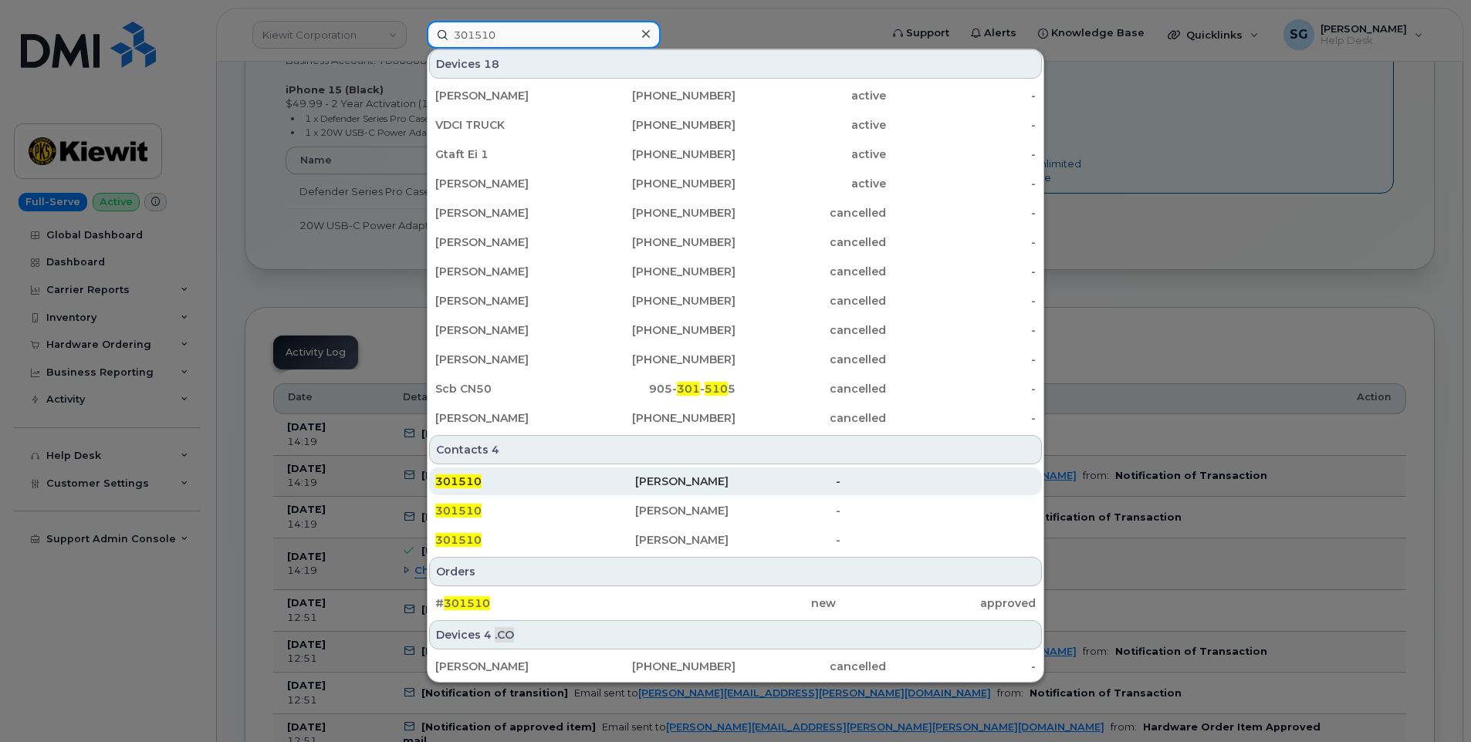
scroll to position [329, 0]
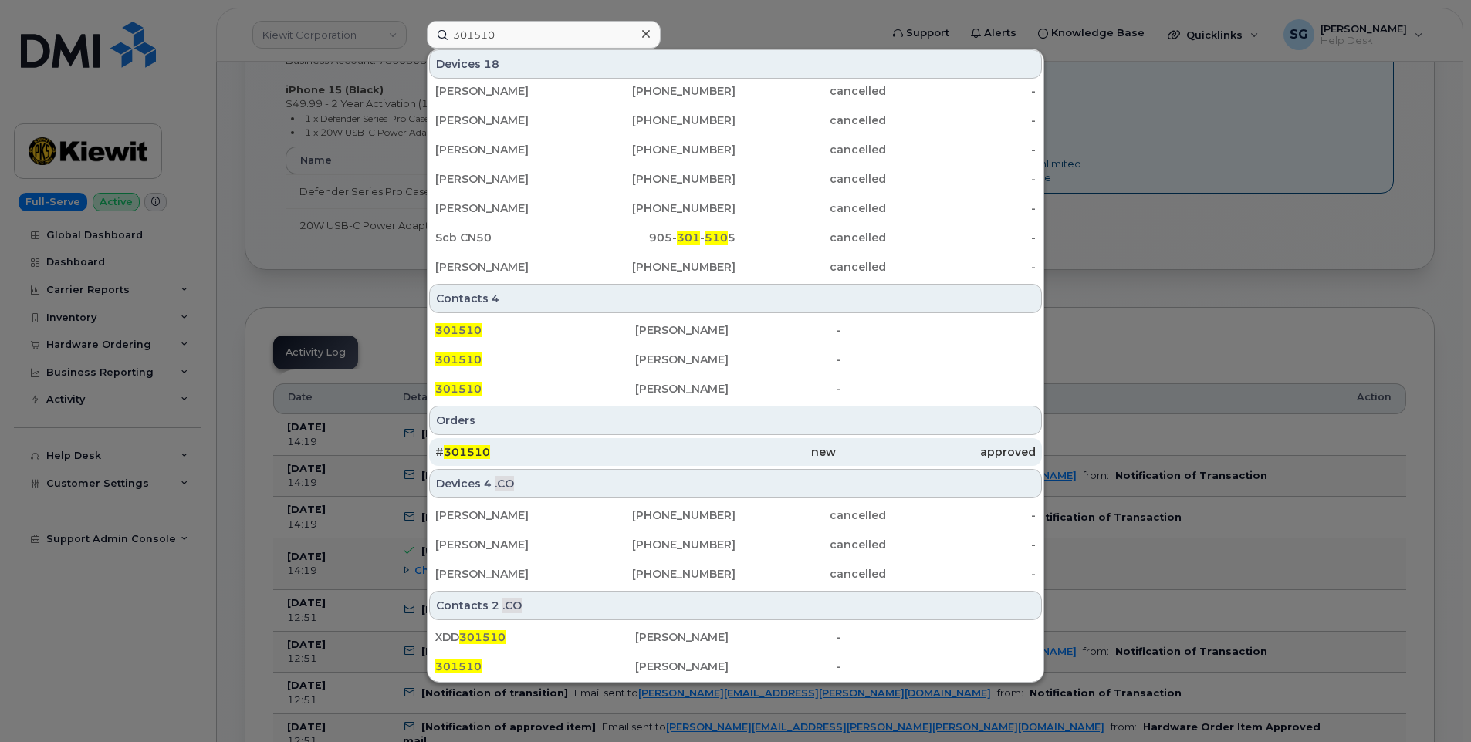
click at [627, 439] on div "# 301510" at bounding box center [535, 452] width 200 height 28
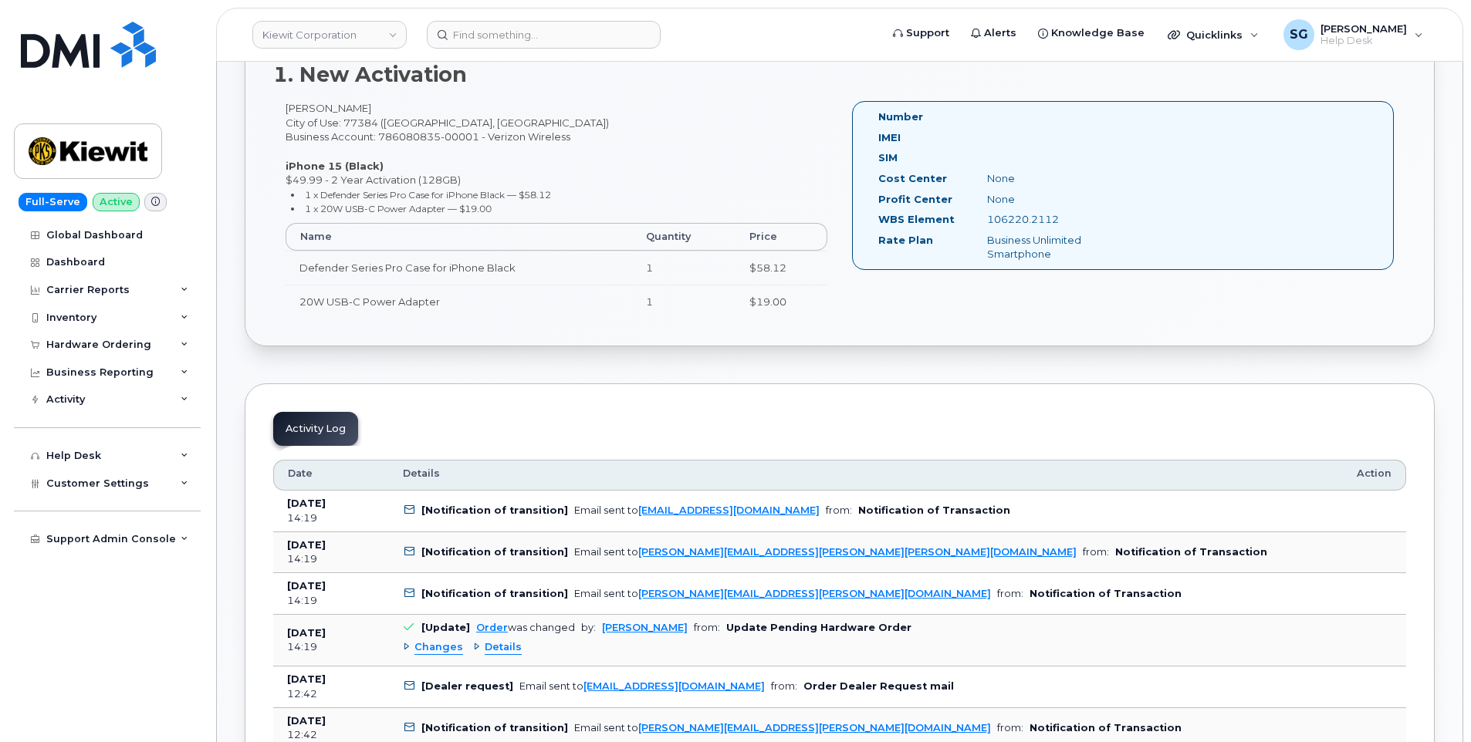
scroll to position [311, 0]
